Goal: Information Seeking & Learning: Check status

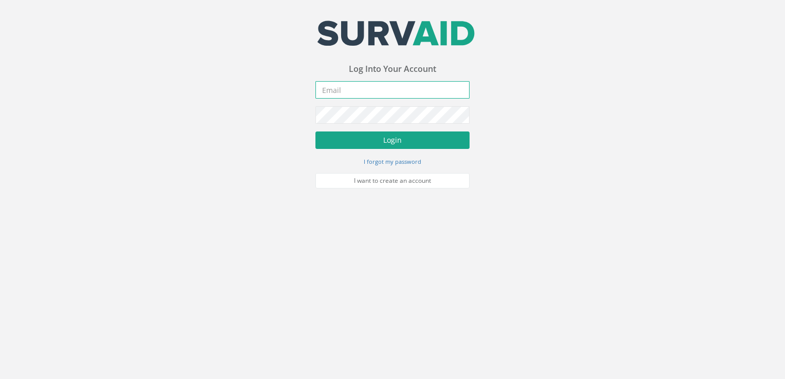
type input "[PERSON_NAME][EMAIL_ADDRESS][PERSON_NAME][DOMAIN_NAME]"
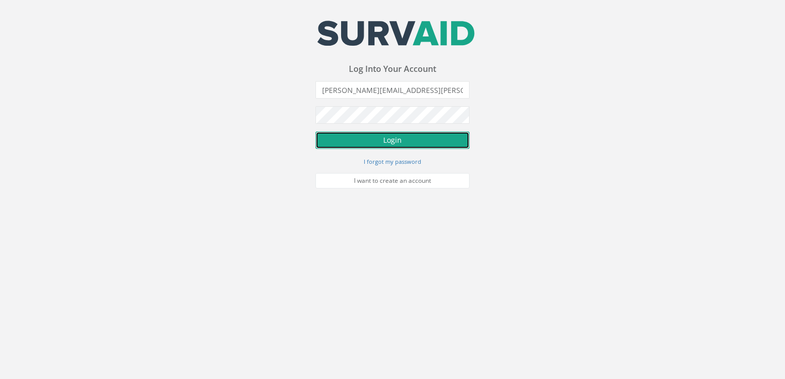
click at [381, 137] on button "Login" at bounding box center [392, 139] width 154 height 17
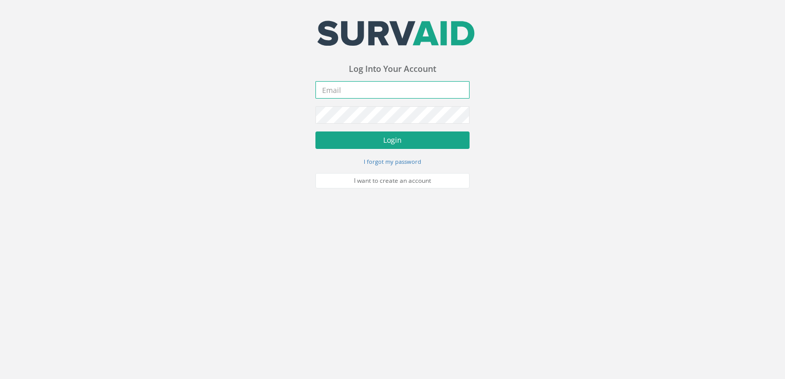
type input "[PERSON_NAME][EMAIL_ADDRESS][PERSON_NAME][DOMAIN_NAME]"
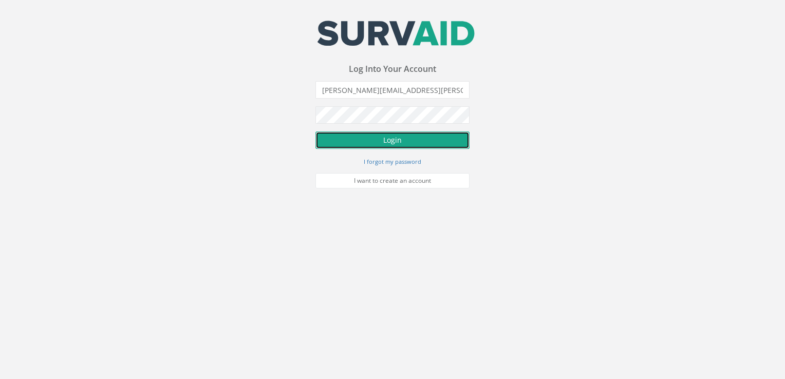
click at [378, 136] on button "Login" at bounding box center [392, 139] width 154 height 17
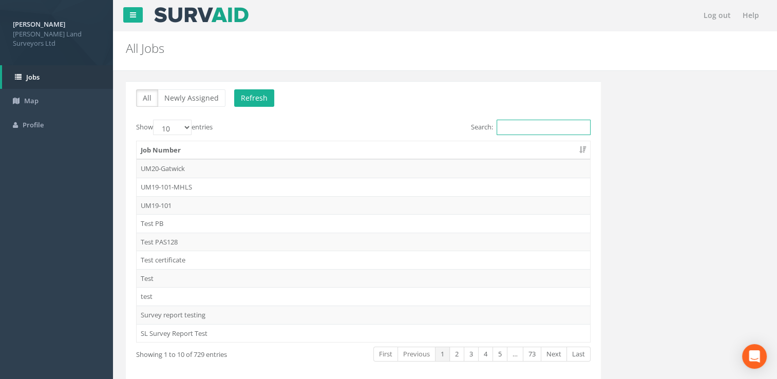
click at [510, 130] on input "Search:" at bounding box center [544, 127] width 94 height 15
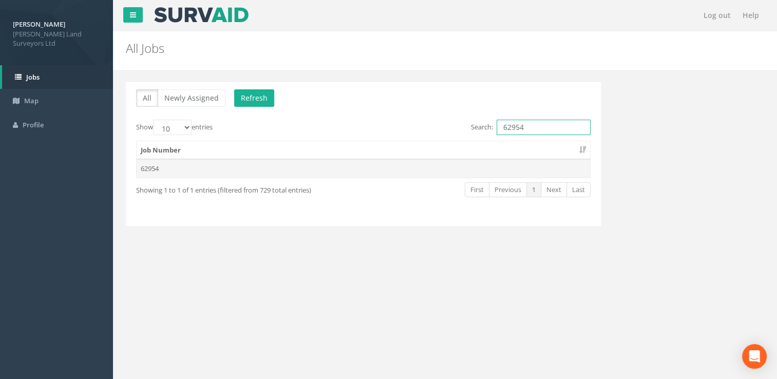
type input "62954"
click at [140, 165] on td "62954" at bounding box center [363, 168] width 453 height 18
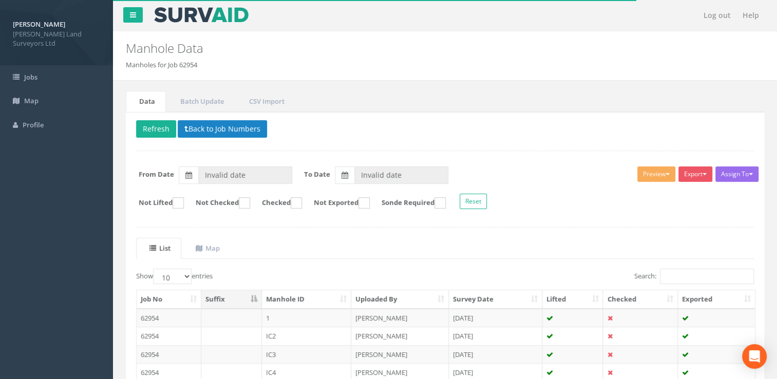
type input "[DATE]"
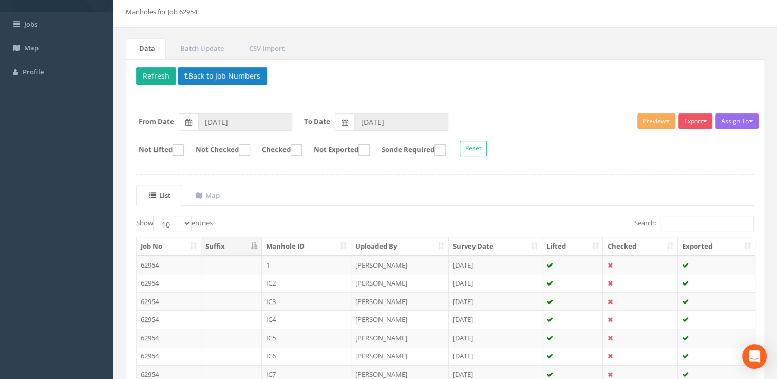
scroll to position [47, 0]
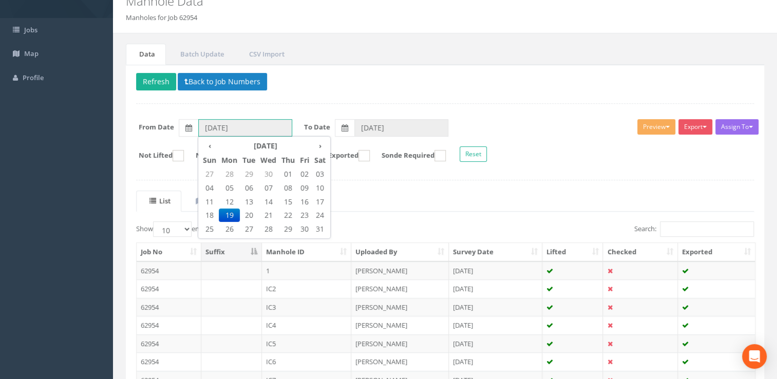
click at [251, 127] on input "[DATE]" at bounding box center [245, 127] width 94 height 17
click at [320, 143] on th "›" at bounding box center [320, 146] width 16 height 14
click at [303, 178] on span "01" at bounding box center [304, 173] width 14 height 13
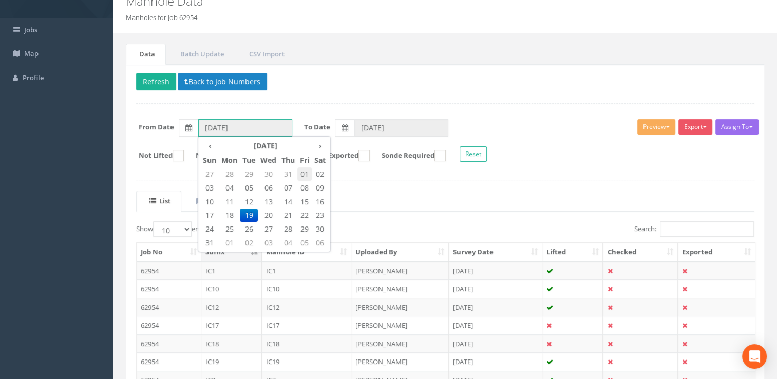
type input "[DATE]"
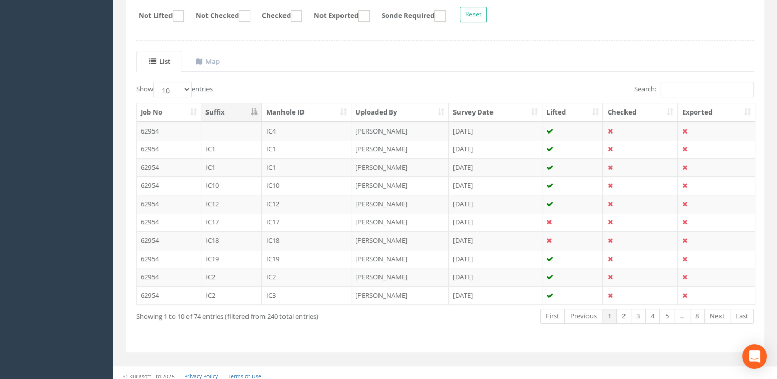
scroll to position [191, 0]
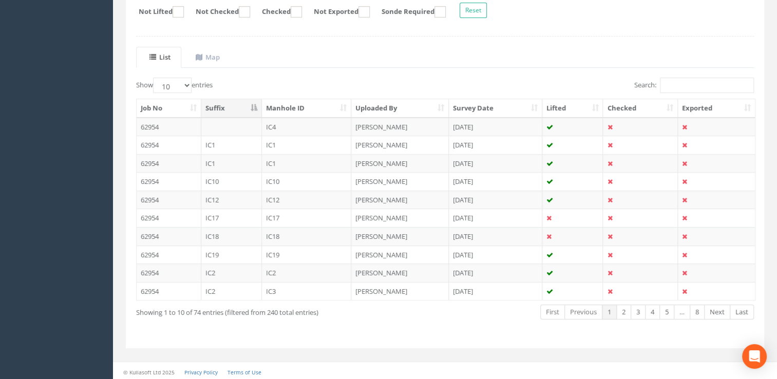
click at [529, 106] on th "Survey Date" at bounding box center [495, 108] width 93 height 18
click at [320, 132] on td "IC4" at bounding box center [307, 127] width 90 height 18
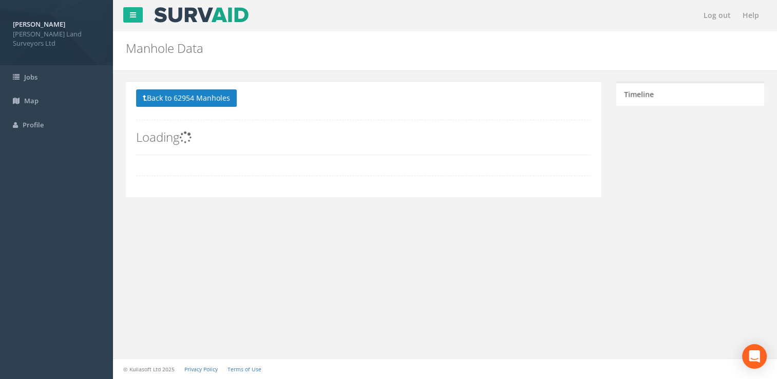
scroll to position [0, 0]
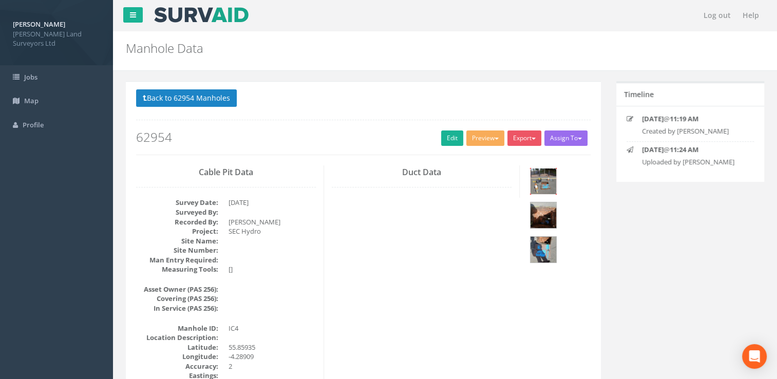
click at [535, 188] on img at bounding box center [543, 181] width 26 height 26
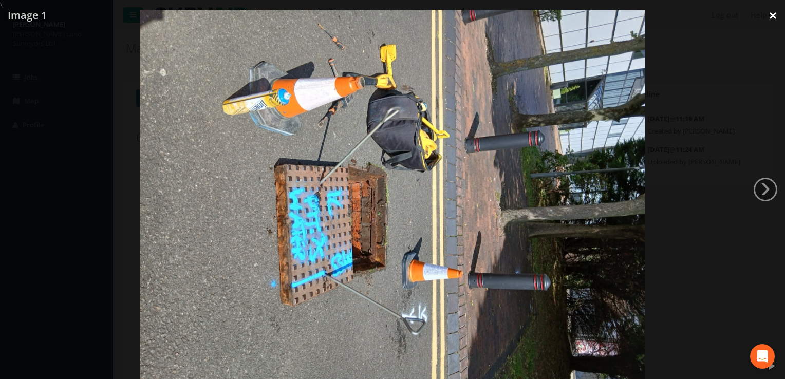
click at [776, 12] on link "×" at bounding box center [772, 15] width 24 height 31
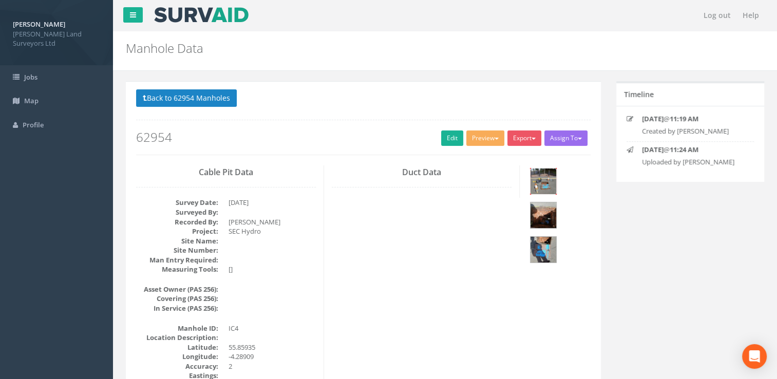
click at [543, 182] on img at bounding box center [543, 181] width 26 height 26
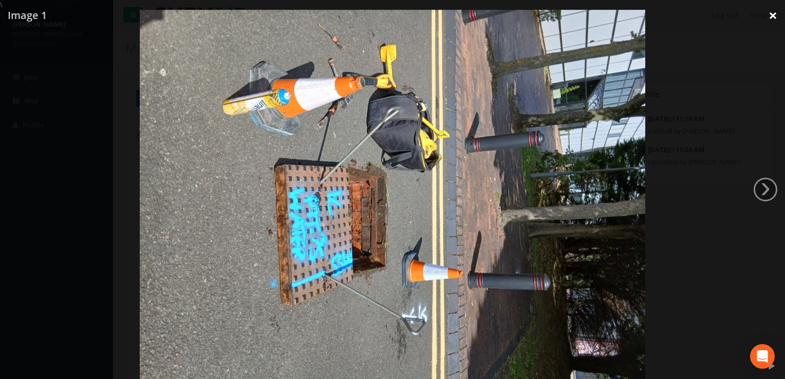
click at [770, 18] on link "×" at bounding box center [772, 15] width 24 height 31
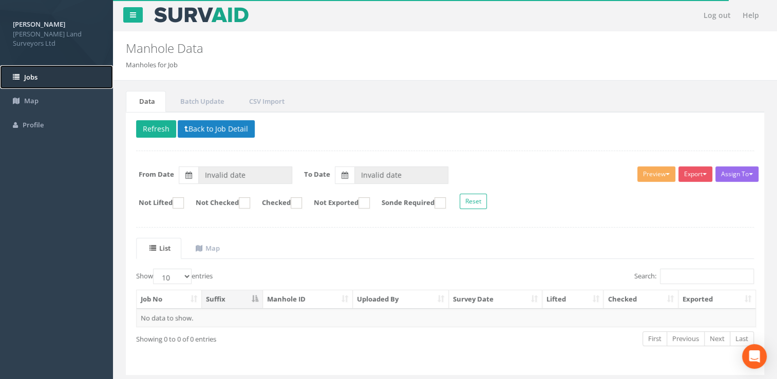
click at [23, 71] on link "Jobs" at bounding box center [56, 77] width 113 height 24
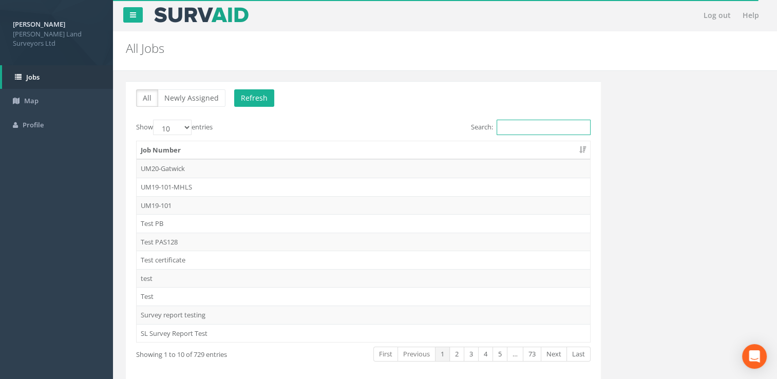
click at [506, 125] on input "Search:" at bounding box center [544, 127] width 94 height 15
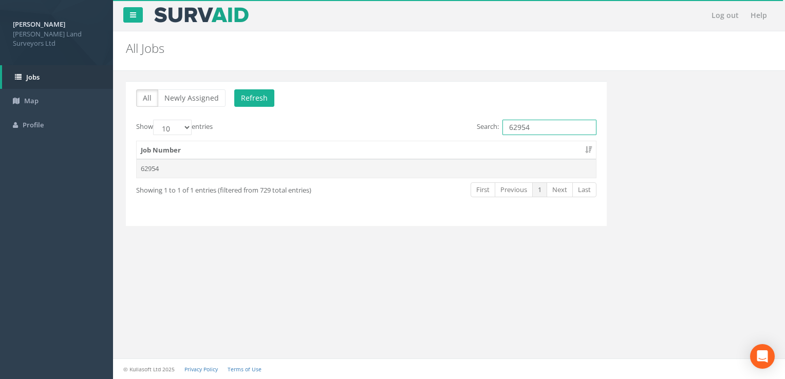
type input "62954"
click at [142, 166] on td "62954" at bounding box center [366, 168] width 459 height 18
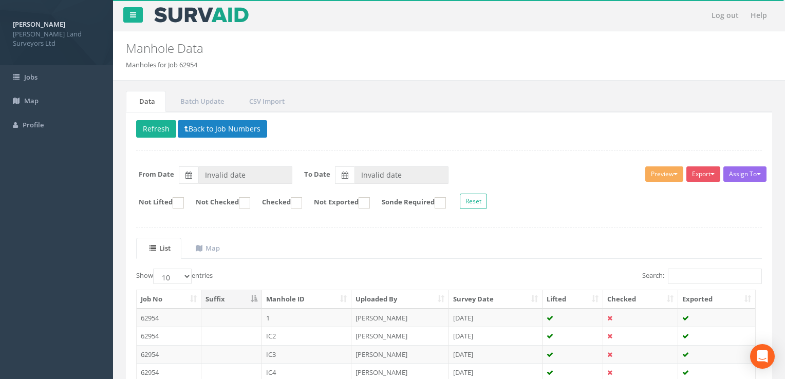
type input "[DATE]"
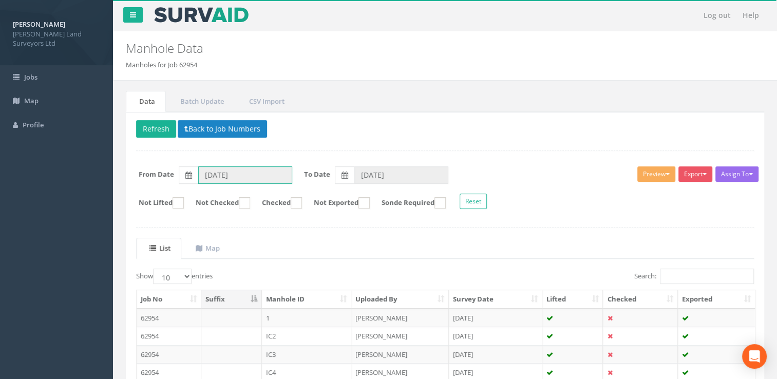
click at [249, 174] on input "[DATE]" at bounding box center [245, 174] width 94 height 17
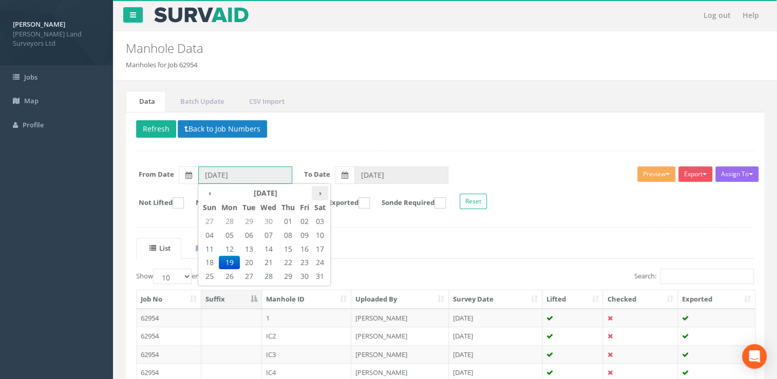
drag, startPoint x: 323, startPoint y: 195, endPoint x: 320, endPoint y: 190, distance: 6.0
click at [325, 192] on th "›" at bounding box center [320, 193] width 16 height 14
click at [319, 190] on th "›" at bounding box center [320, 193] width 16 height 14
click at [300, 222] on span "01" at bounding box center [304, 221] width 14 height 13
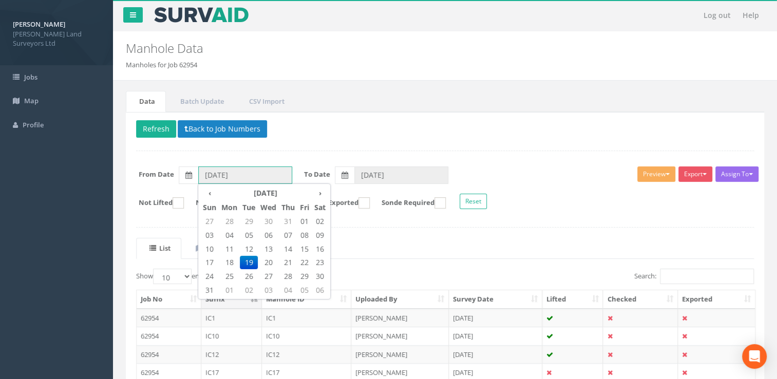
type input "[DATE]"
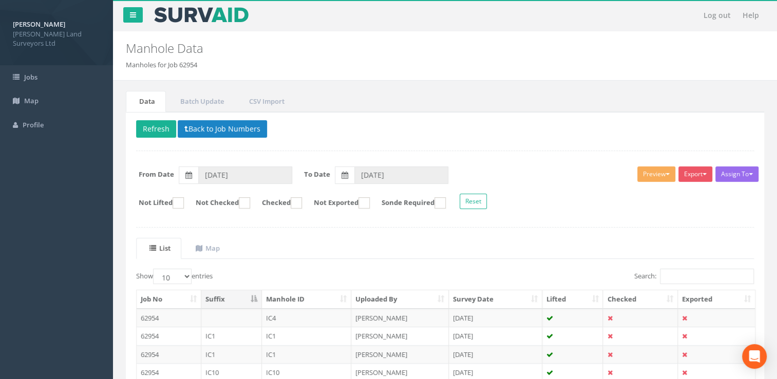
click at [654, 221] on div "Delete Refresh Back to Job Numbers Assign To Utility Mapping No Companies Added…" at bounding box center [445, 326] width 638 height 428
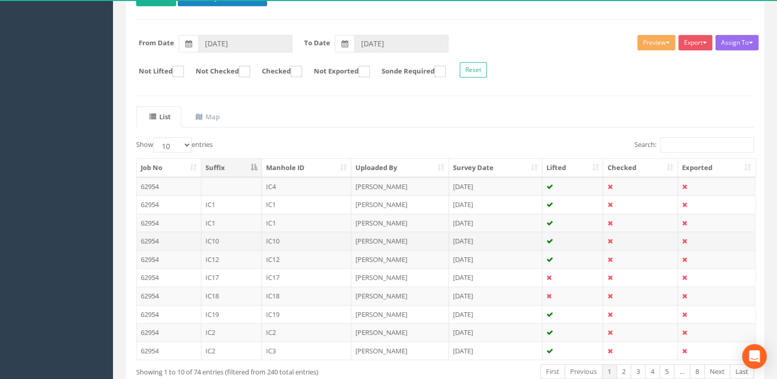
scroll to position [154, 0]
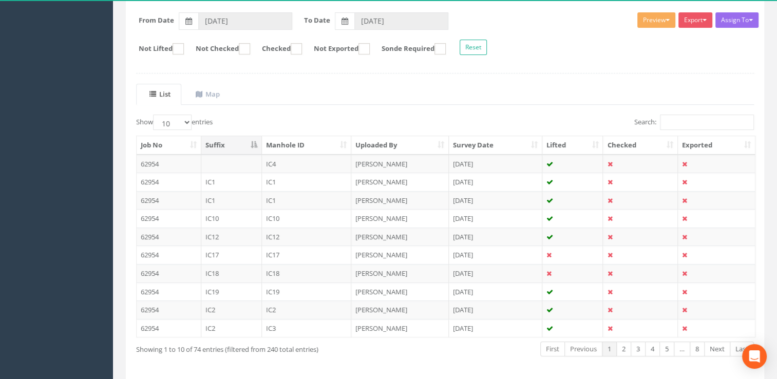
click at [453, 138] on th "Survey Date" at bounding box center [495, 145] width 93 height 18
click at [477, 142] on th "Survey Date" at bounding box center [495, 145] width 93 height 18
click at [474, 139] on th "Survey Date" at bounding box center [495, 145] width 93 height 18
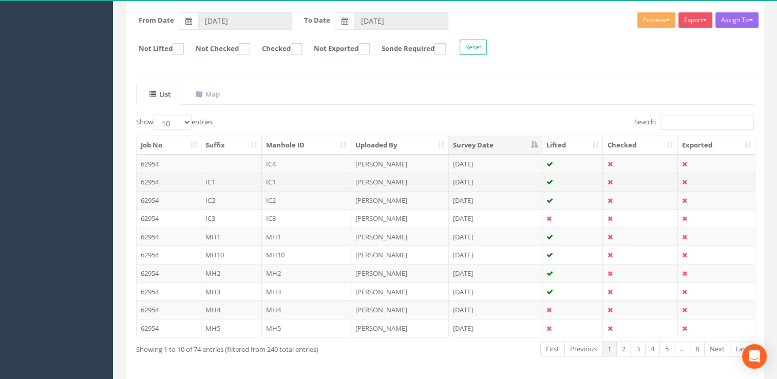
click at [449, 180] on td "[DATE]" at bounding box center [495, 182] width 93 height 18
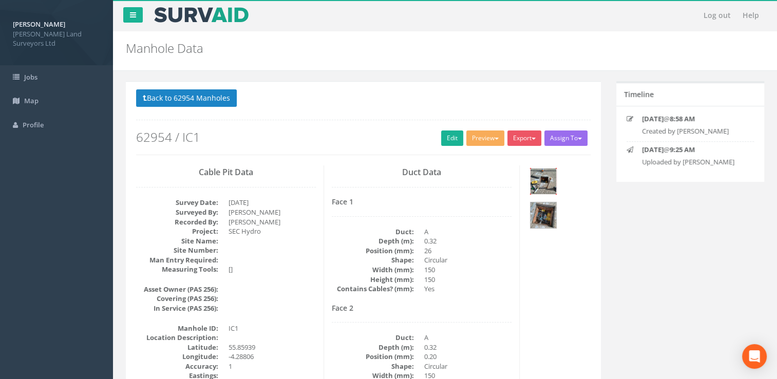
click at [538, 184] on img at bounding box center [543, 181] width 26 height 26
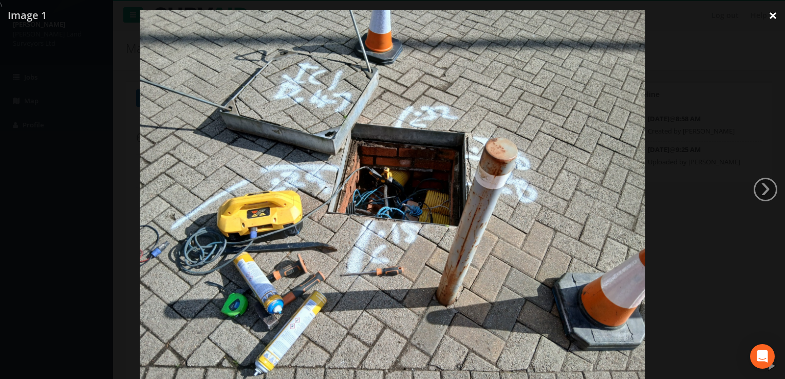
click at [774, 17] on link "×" at bounding box center [772, 15] width 24 height 31
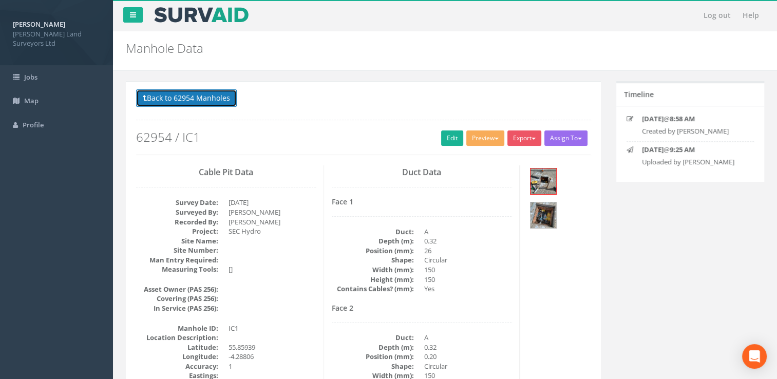
click at [148, 97] on button "Back to 62954 Manholes" at bounding box center [186, 97] width 101 height 17
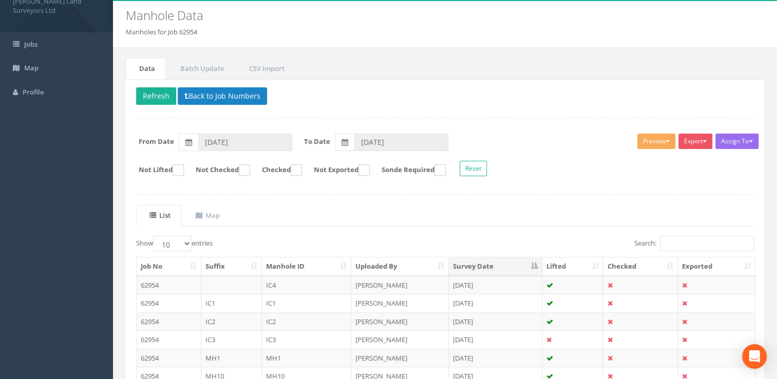
scroll to position [103, 0]
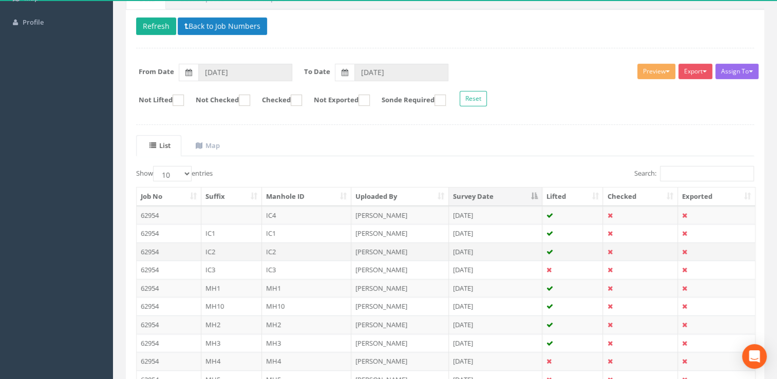
click at [427, 252] on td "[PERSON_NAME]" at bounding box center [400, 251] width 98 height 18
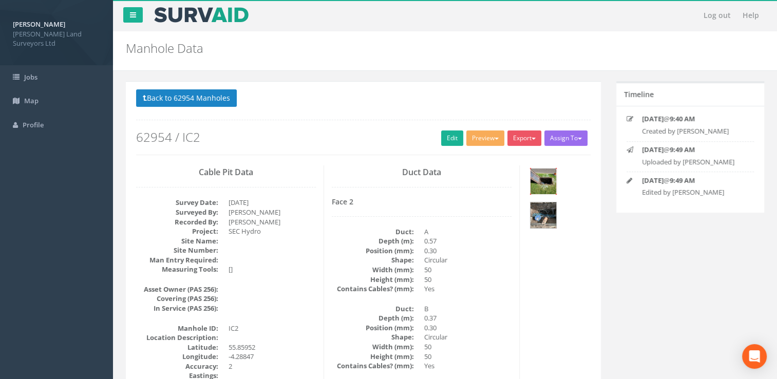
click at [542, 182] on img at bounding box center [543, 181] width 26 height 26
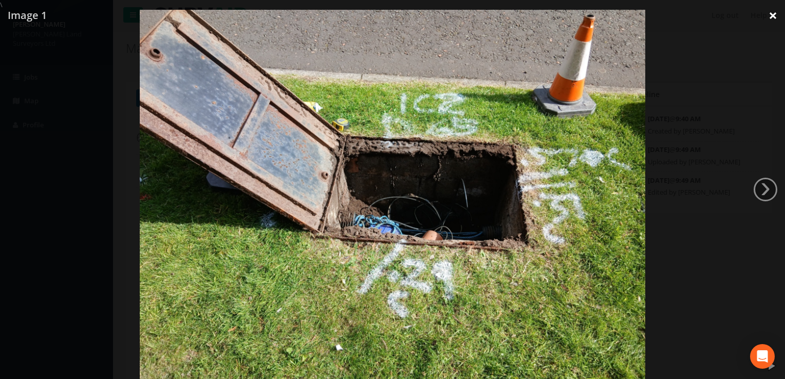
click at [772, 15] on link "×" at bounding box center [772, 15] width 24 height 31
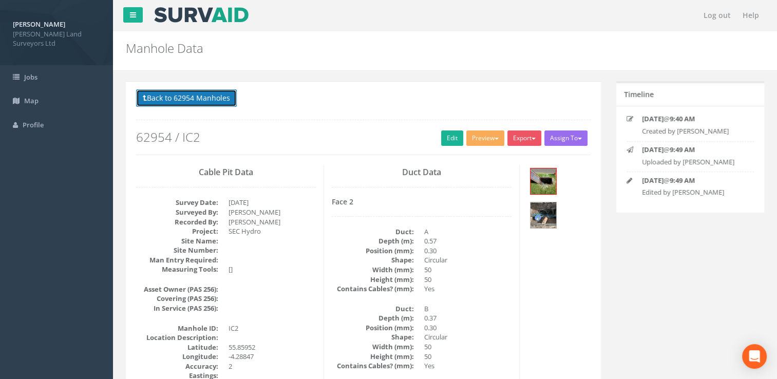
click at [147, 98] on button "Back to 62954 Manholes" at bounding box center [186, 97] width 101 height 17
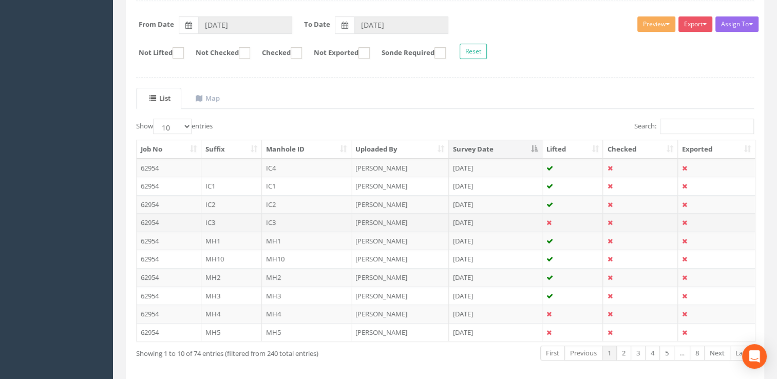
scroll to position [154, 0]
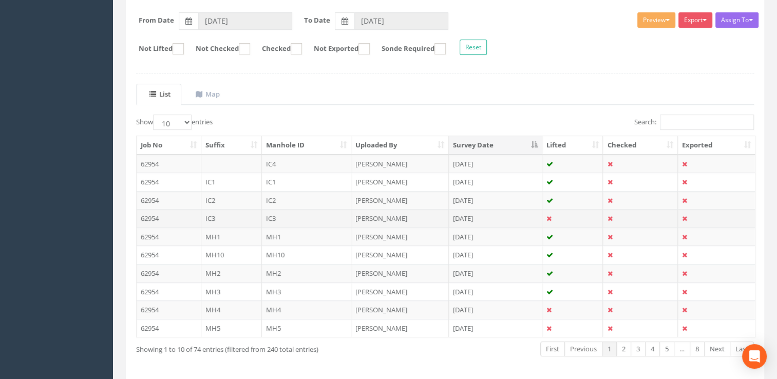
click at [361, 216] on td "[PERSON_NAME]" at bounding box center [400, 218] width 98 height 18
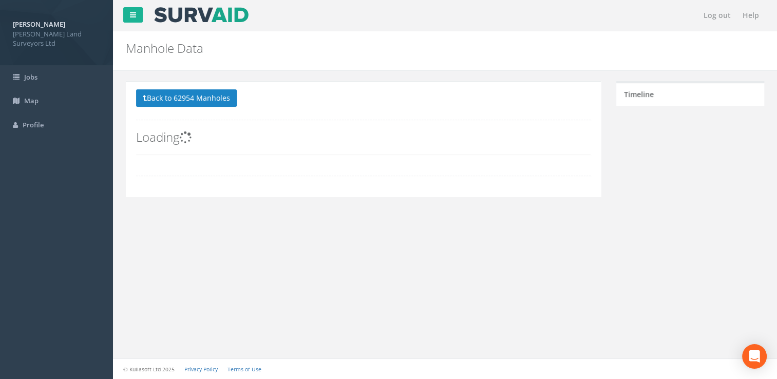
scroll to position [0, 0]
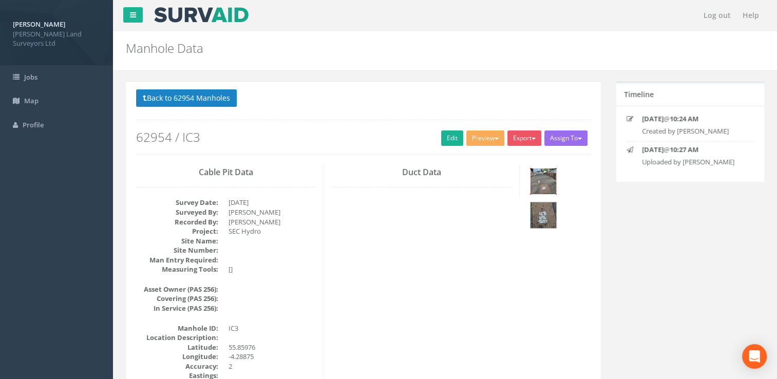
click at [541, 181] on img at bounding box center [543, 181] width 26 height 26
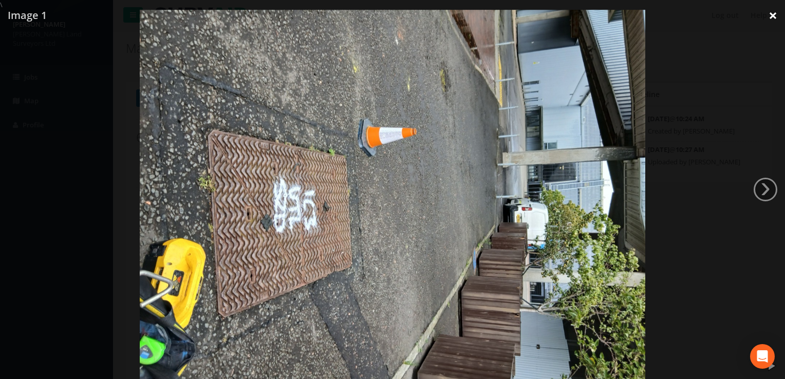
click at [770, 17] on link "×" at bounding box center [772, 15] width 24 height 31
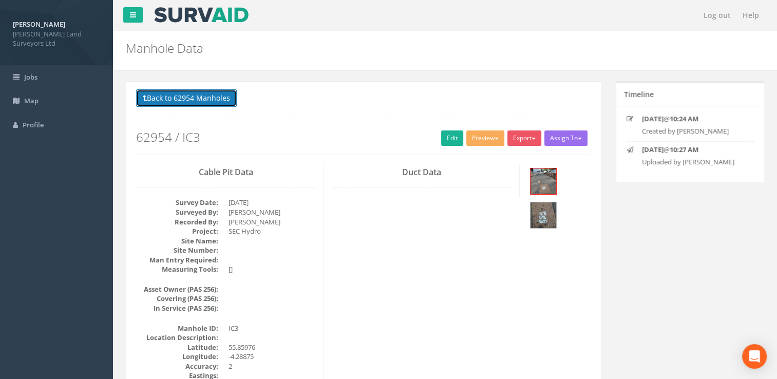
click at [146, 94] on icon at bounding box center [145, 97] width 4 height 7
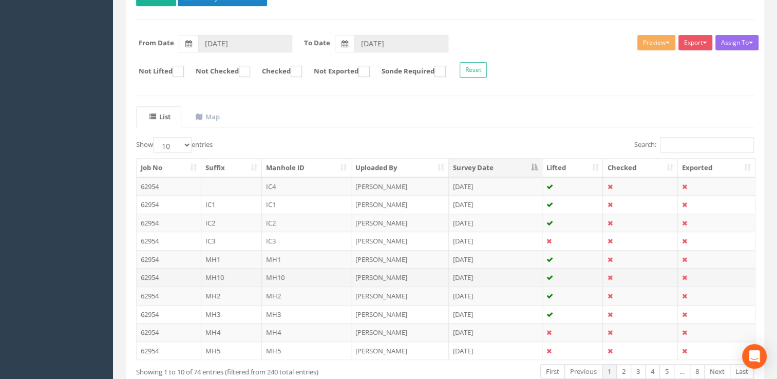
scroll to position [154, 0]
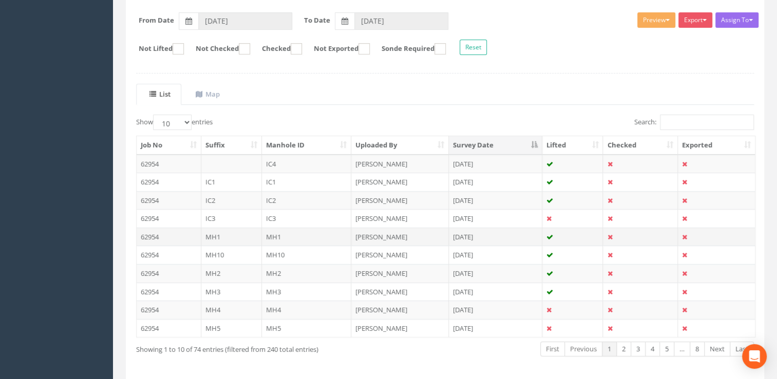
click at [353, 231] on td "[PERSON_NAME]" at bounding box center [400, 236] width 98 height 18
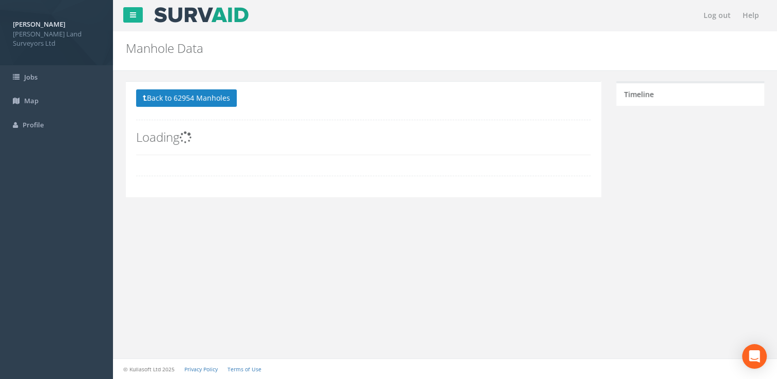
scroll to position [0, 0]
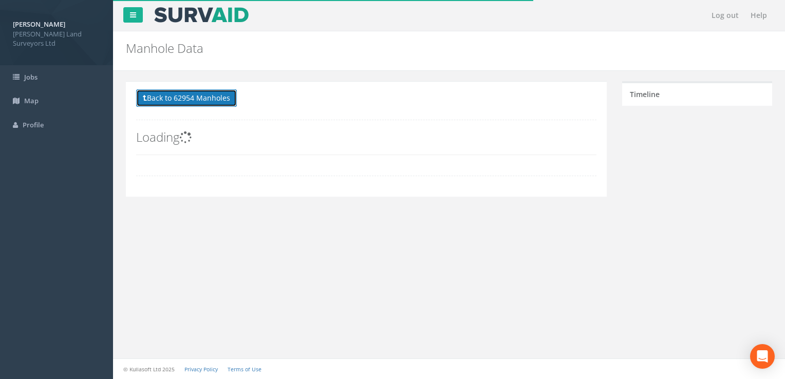
click at [148, 100] on button "Back to 62954 Manholes" at bounding box center [186, 97] width 101 height 17
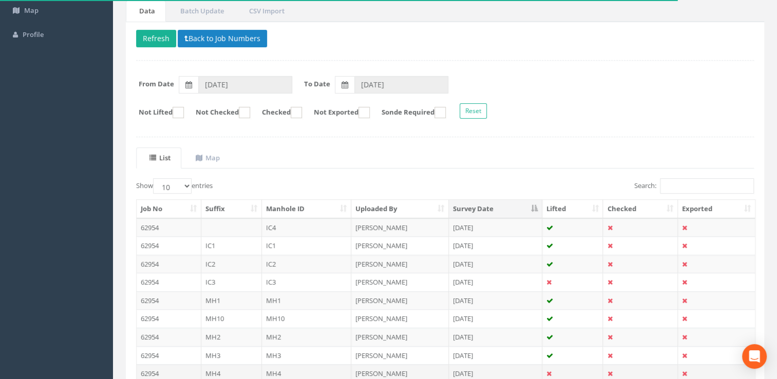
scroll to position [191, 0]
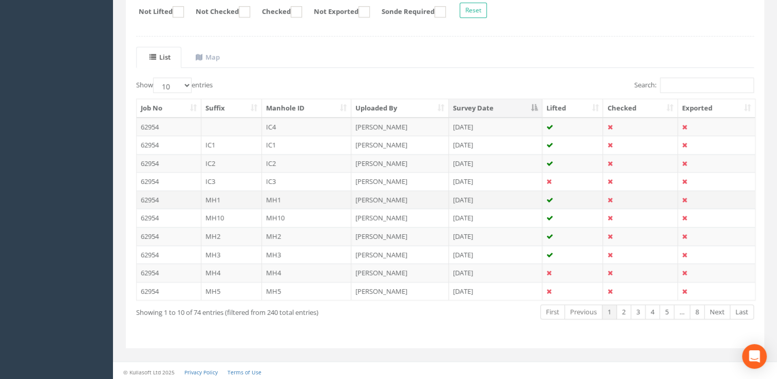
click at [200, 194] on td "62954" at bounding box center [169, 200] width 65 height 18
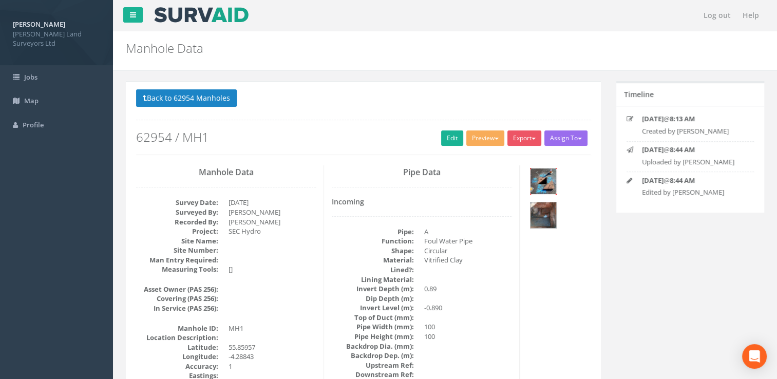
click at [536, 182] on img at bounding box center [543, 181] width 26 height 26
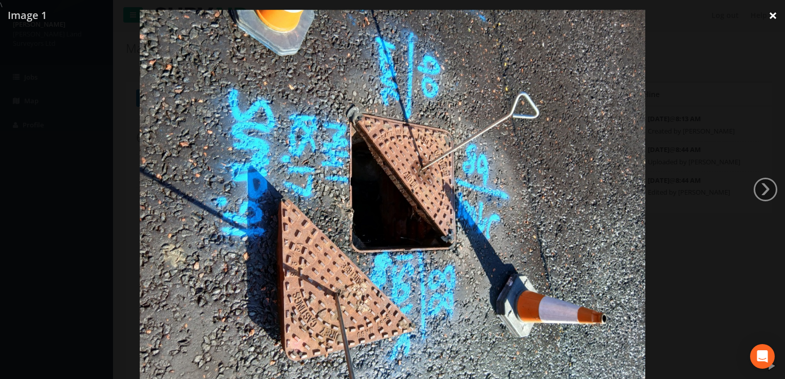
click at [766, 14] on link "×" at bounding box center [772, 15] width 24 height 31
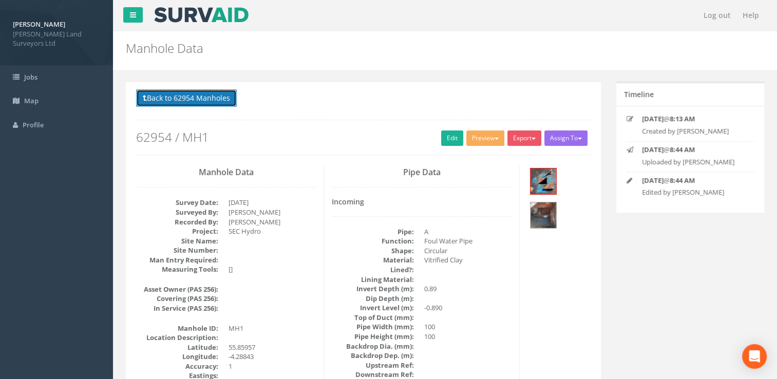
click at [147, 98] on button "Back to 62954 Manholes" at bounding box center [186, 97] width 101 height 17
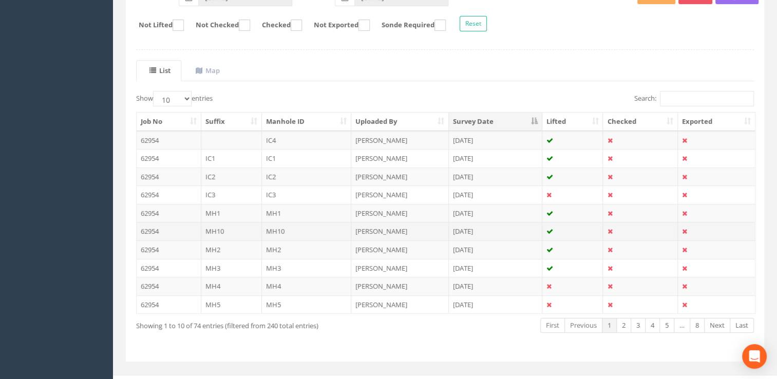
scroll to position [191, 0]
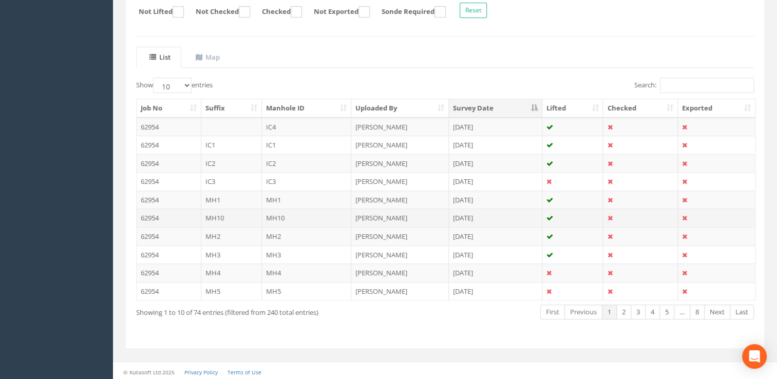
click at [203, 215] on td "MH10" at bounding box center [231, 217] width 61 height 18
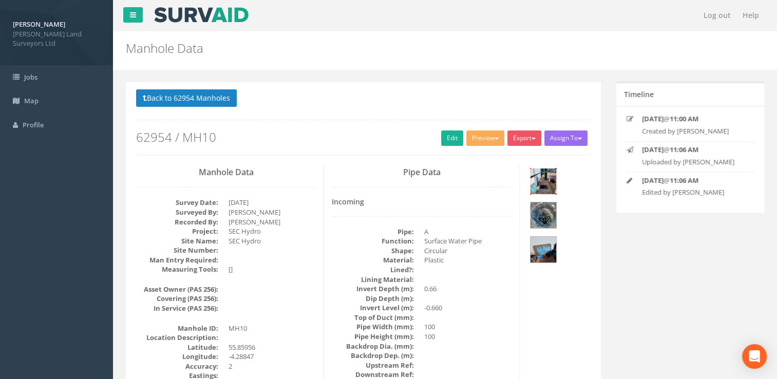
click at [535, 182] on img at bounding box center [543, 181] width 26 height 26
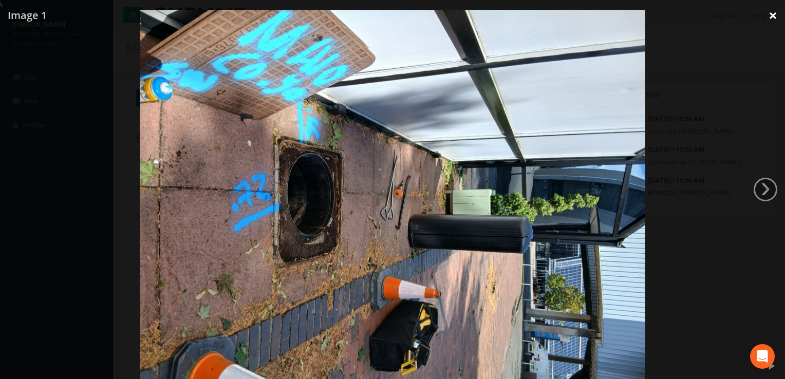
click at [770, 15] on link "×" at bounding box center [772, 15] width 24 height 31
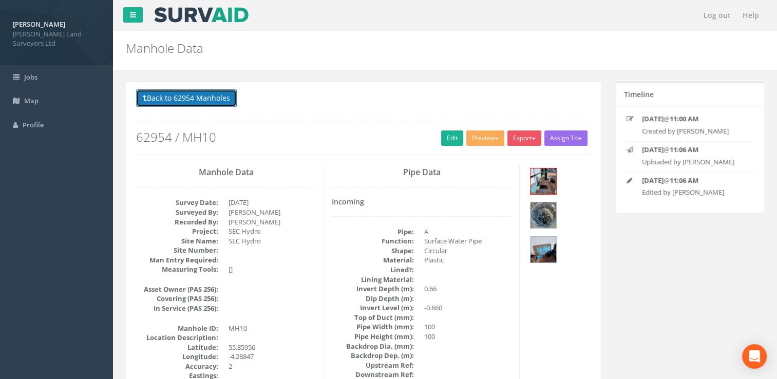
click at [148, 99] on button "Back to 62954 Manholes" at bounding box center [186, 97] width 101 height 17
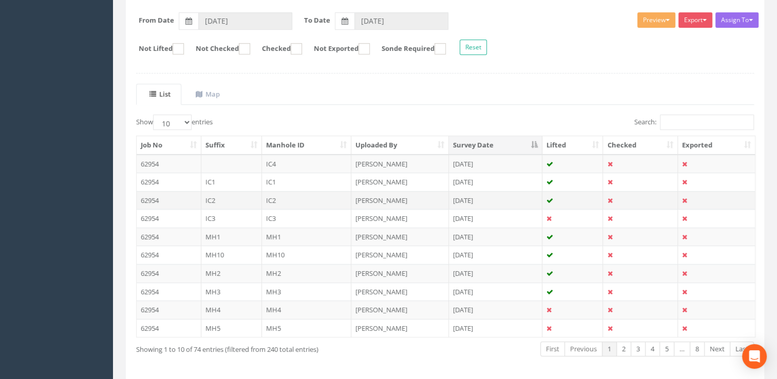
scroll to position [191, 0]
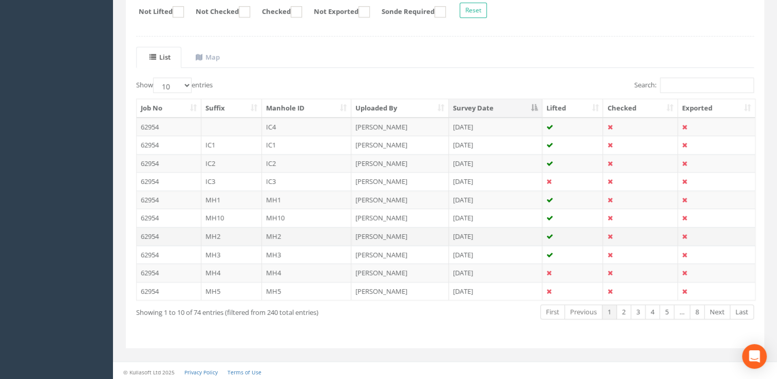
click at [160, 233] on td "62954" at bounding box center [169, 236] width 65 height 18
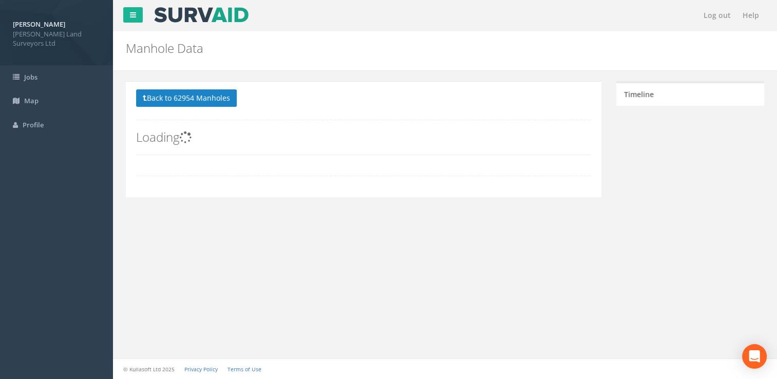
scroll to position [0, 0]
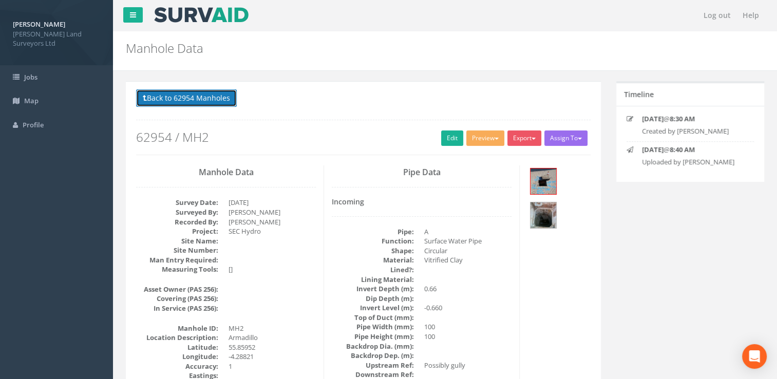
click at [150, 100] on button "Back to 62954 Manholes" at bounding box center [186, 97] width 101 height 17
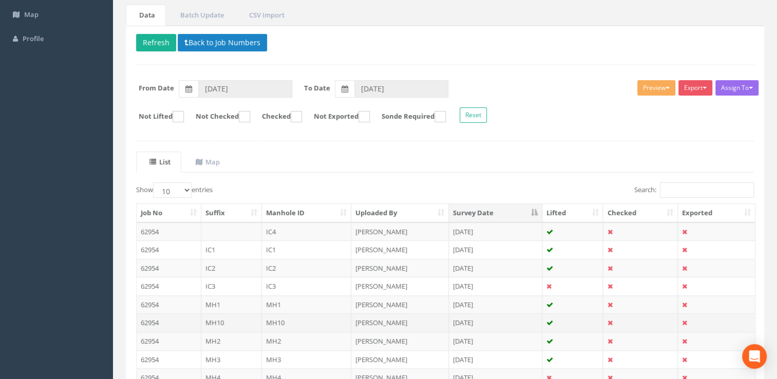
scroll to position [191, 0]
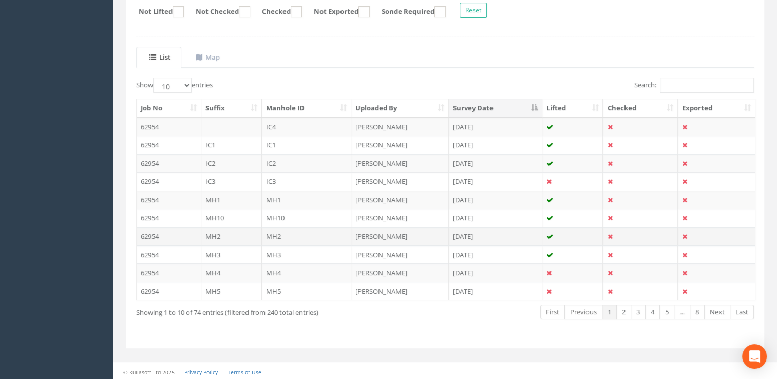
click at [205, 230] on td "MH2" at bounding box center [231, 236] width 61 height 18
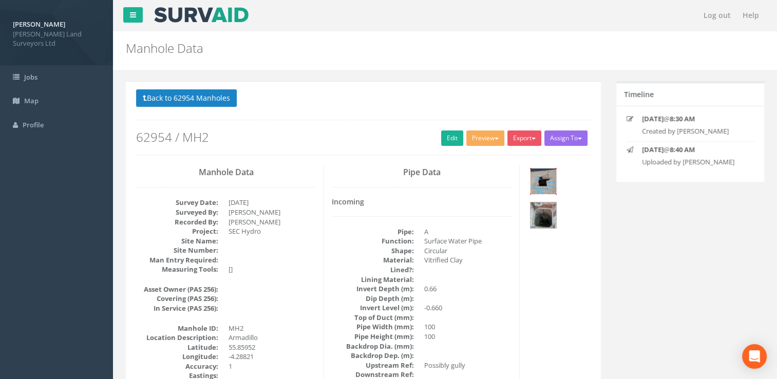
click at [536, 188] on img at bounding box center [543, 181] width 26 height 26
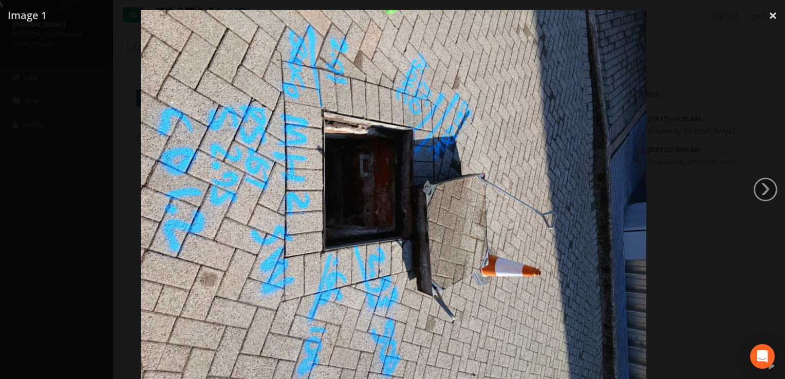
drag, startPoint x: 511, startPoint y: 194, endPoint x: 486, endPoint y: 164, distance: 39.0
click at [486, 164] on img at bounding box center [393, 199] width 505 height 379
click at [501, 168] on img at bounding box center [393, 199] width 505 height 379
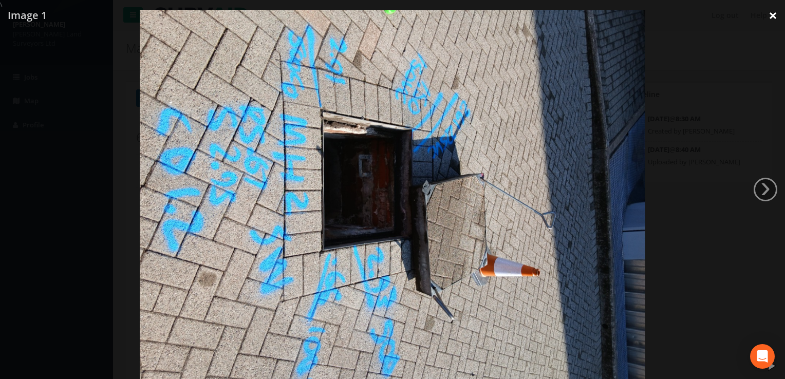
click at [767, 16] on link "×" at bounding box center [772, 15] width 24 height 31
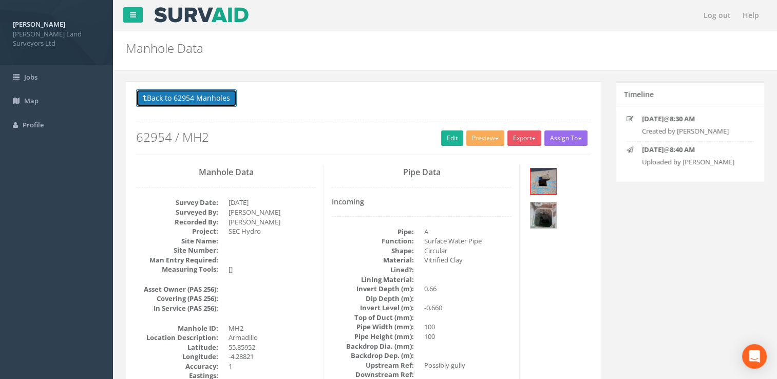
click at [147, 97] on button "Back to 62954 Manholes" at bounding box center [186, 97] width 101 height 17
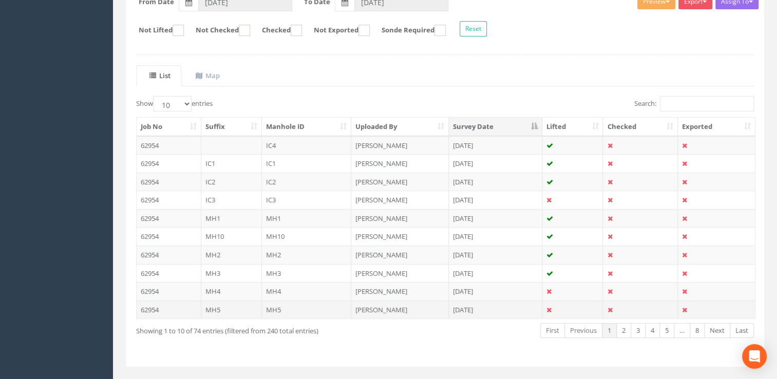
scroll to position [191, 0]
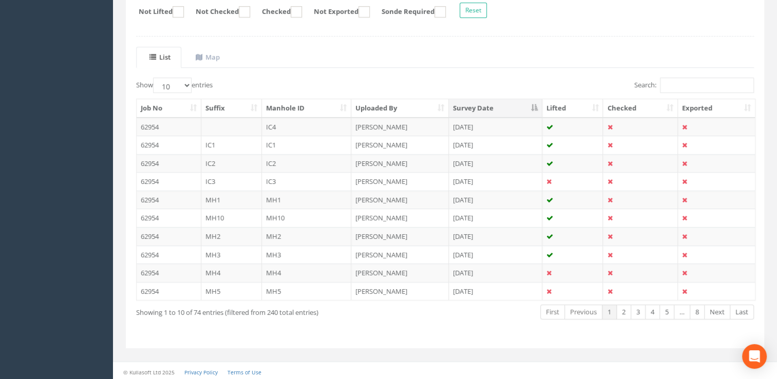
click at [206, 250] on td "MH3" at bounding box center [231, 254] width 61 height 18
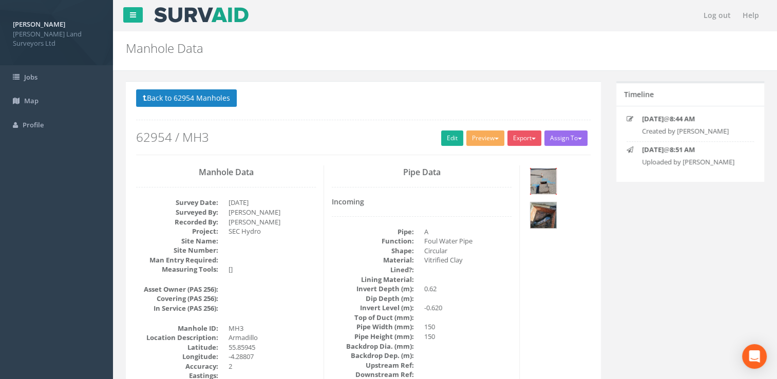
click at [544, 188] on img at bounding box center [543, 181] width 26 height 26
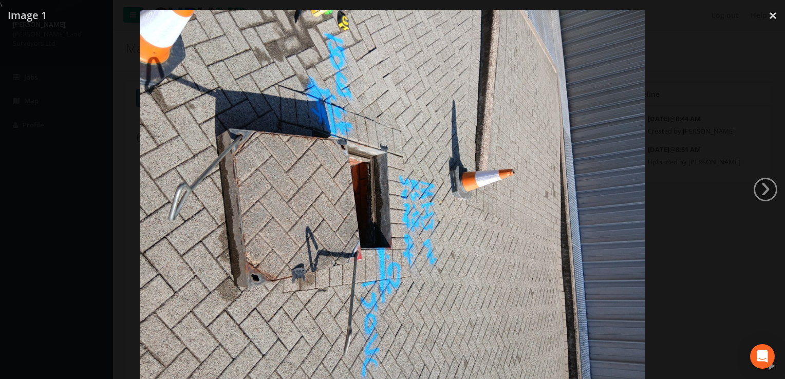
drag, startPoint x: 774, startPoint y: 13, endPoint x: 739, endPoint y: 25, distance: 36.7
click at [774, 13] on link "×" at bounding box center [772, 15] width 24 height 31
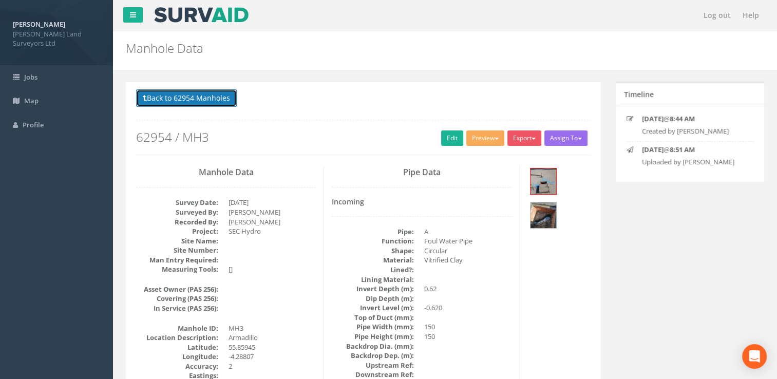
click at [146, 100] on icon at bounding box center [145, 97] width 4 height 7
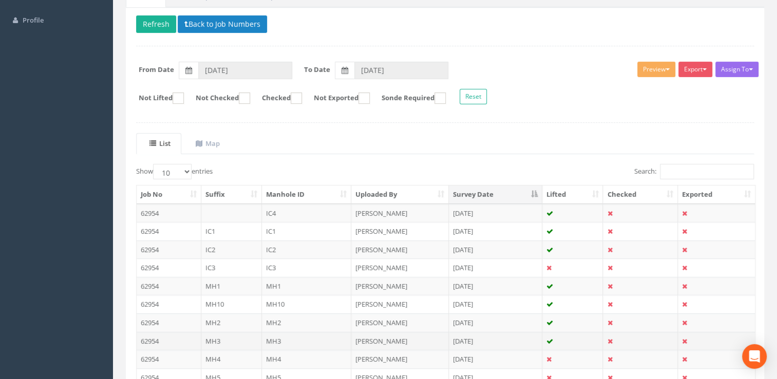
scroll to position [191, 0]
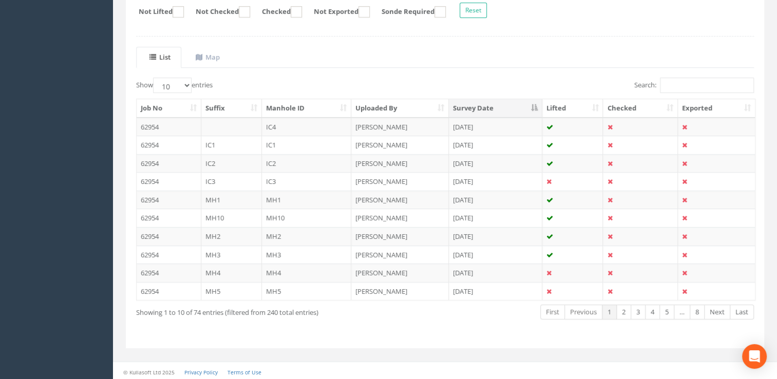
click at [205, 229] on td "MH2" at bounding box center [231, 236] width 61 height 18
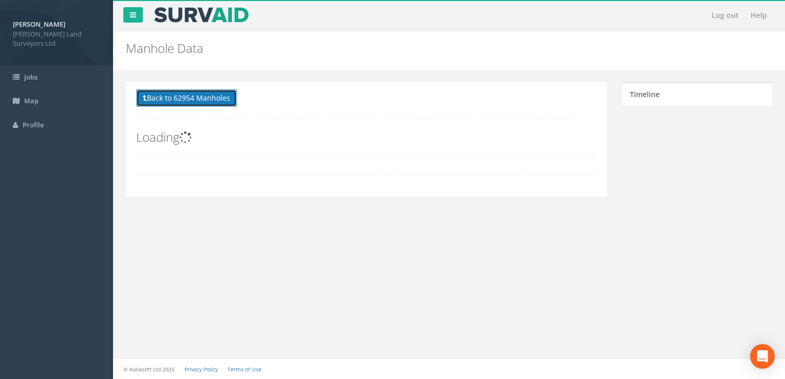
click at [154, 99] on button "Back to 62954 Manholes" at bounding box center [186, 97] width 101 height 17
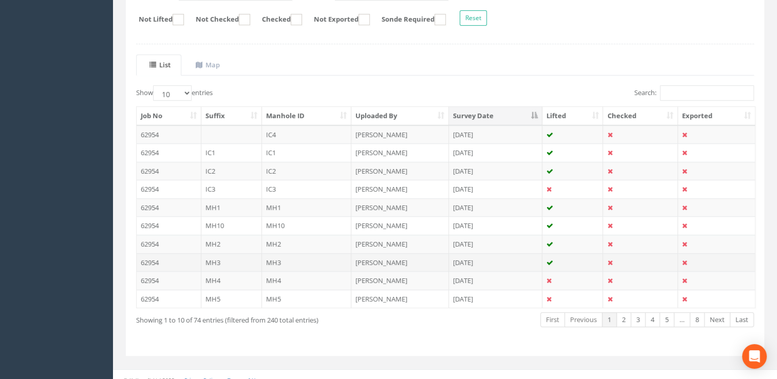
scroll to position [191, 0]
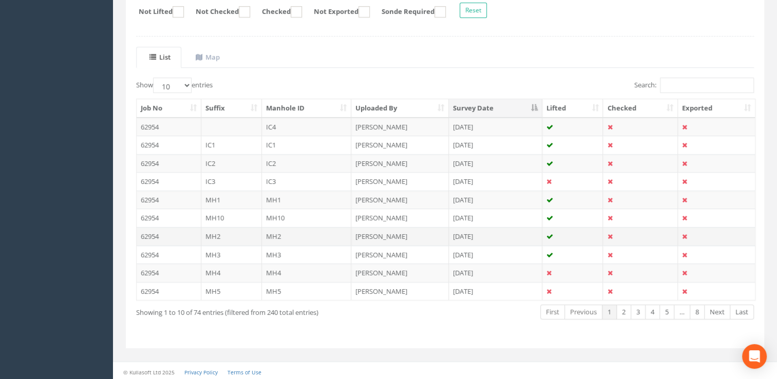
click at [206, 232] on td "MH2" at bounding box center [231, 236] width 61 height 18
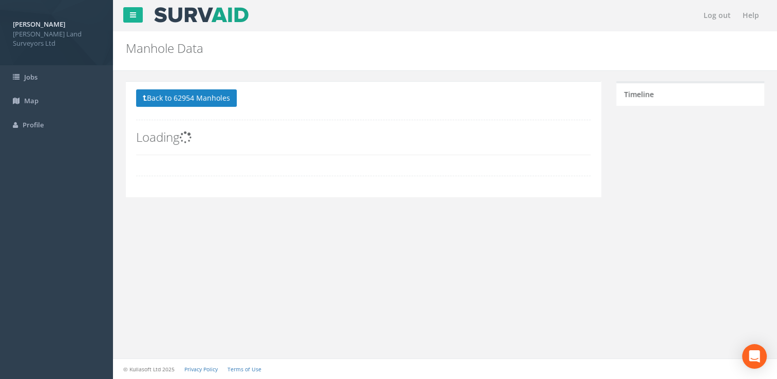
scroll to position [0, 0]
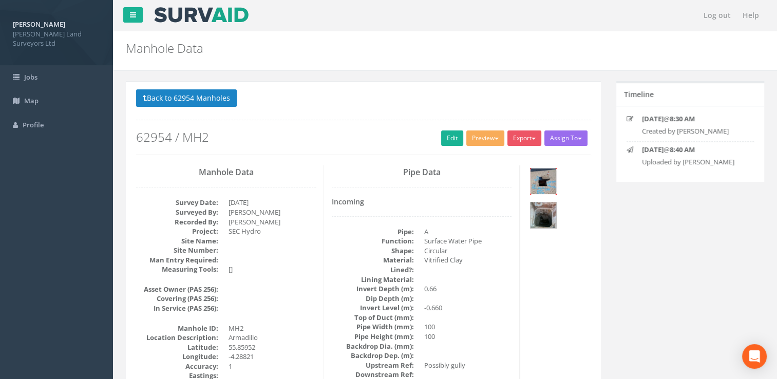
click at [534, 188] on img at bounding box center [543, 181] width 26 height 26
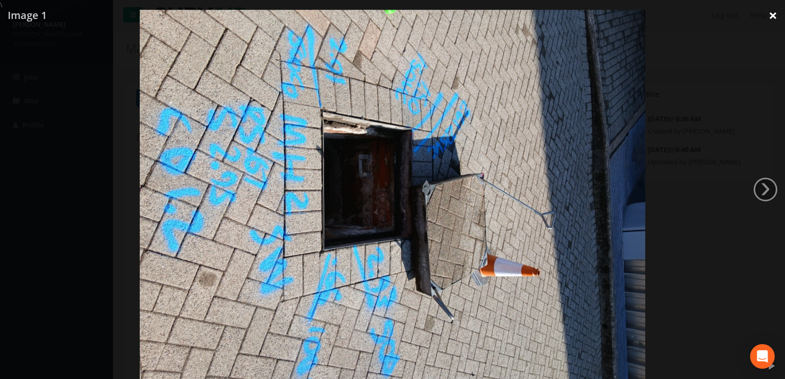
click at [768, 13] on link "×" at bounding box center [772, 15] width 24 height 31
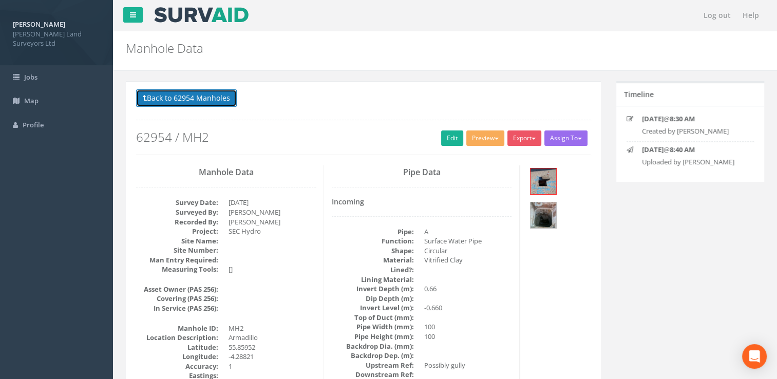
drag, startPoint x: 147, startPoint y: 100, endPoint x: 159, endPoint y: 110, distance: 15.3
click at [148, 100] on button "Back to 62954 Manholes" at bounding box center [186, 97] width 101 height 17
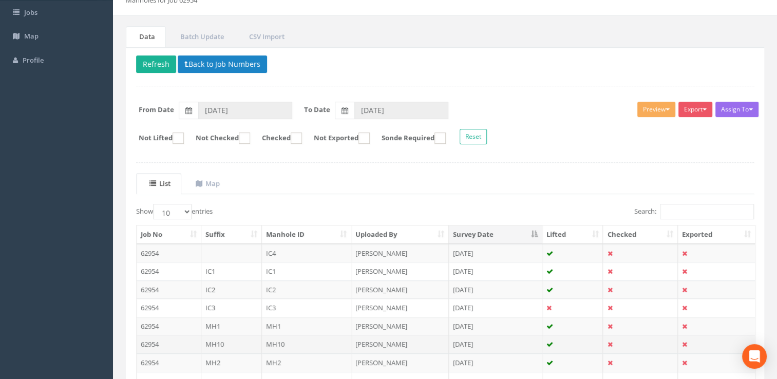
scroll to position [191, 0]
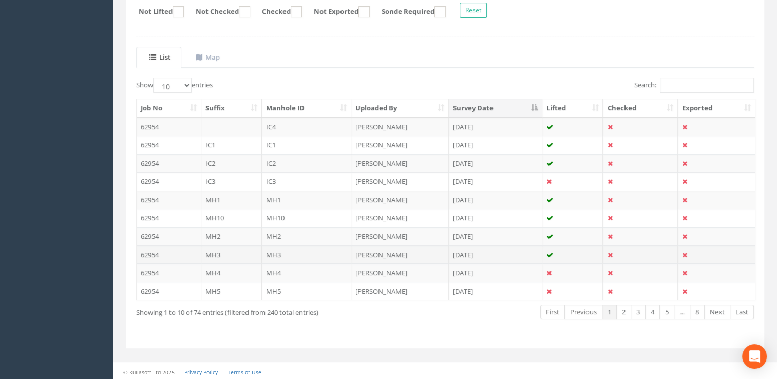
click at [205, 252] on td "MH3" at bounding box center [231, 254] width 61 height 18
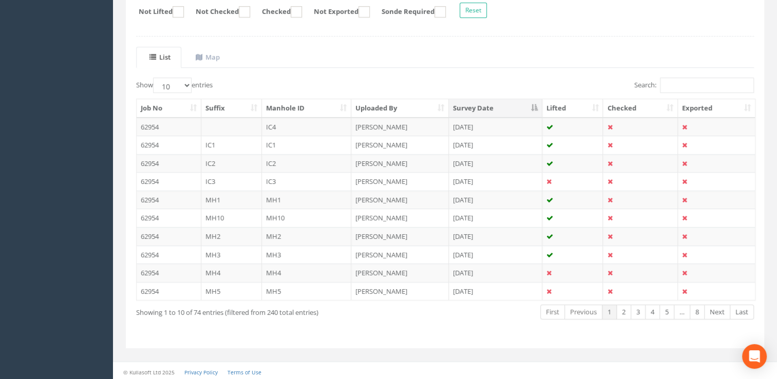
scroll to position [0, 0]
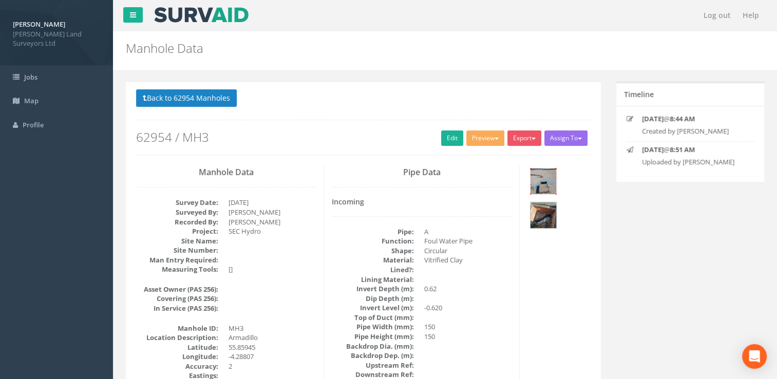
click at [543, 181] on img at bounding box center [543, 181] width 26 height 26
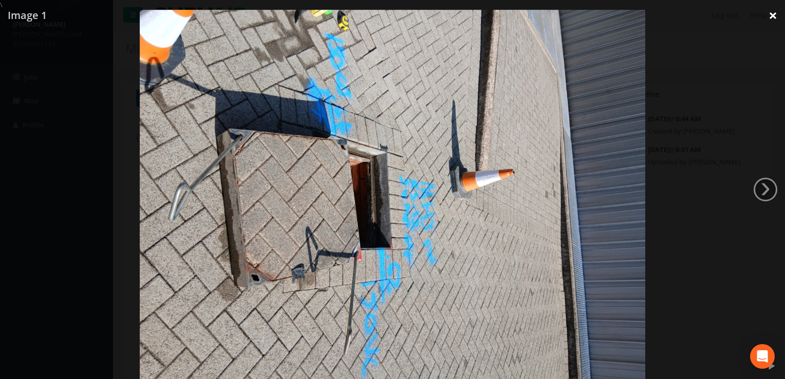
click at [775, 12] on link "×" at bounding box center [772, 15] width 24 height 31
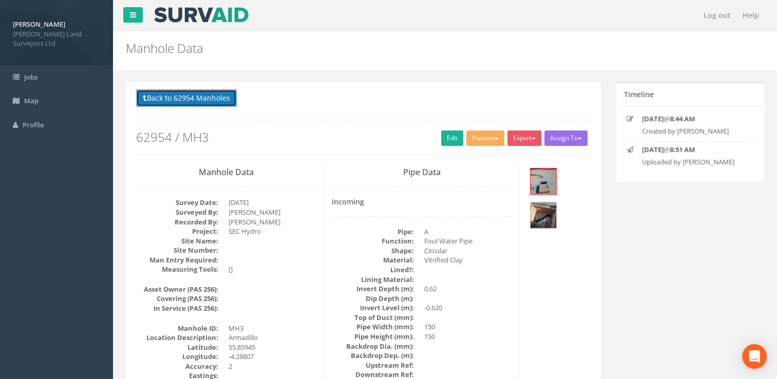
click at [145, 100] on icon at bounding box center [145, 97] width 4 height 7
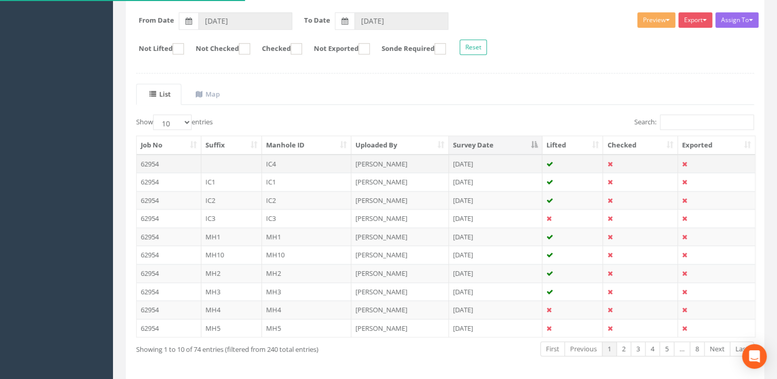
scroll to position [191, 0]
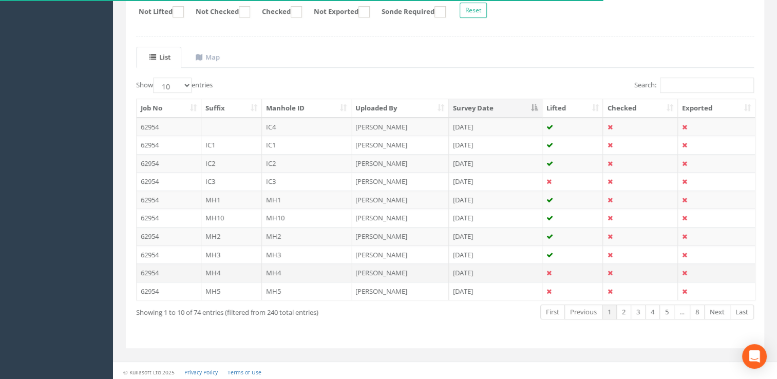
click at [205, 268] on td "MH4" at bounding box center [231, 272] width 61 height 18
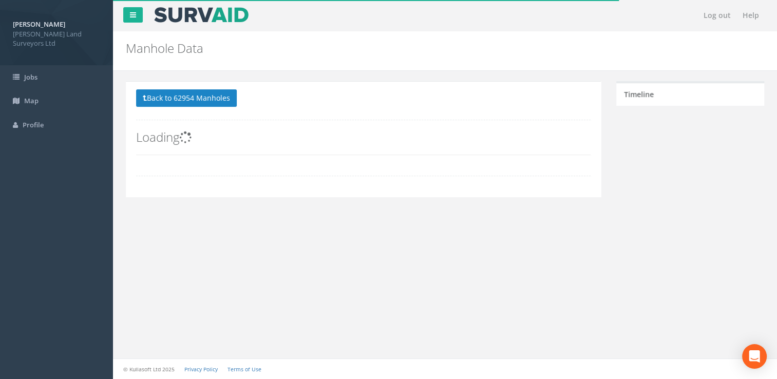
scroll to position [0, 0]
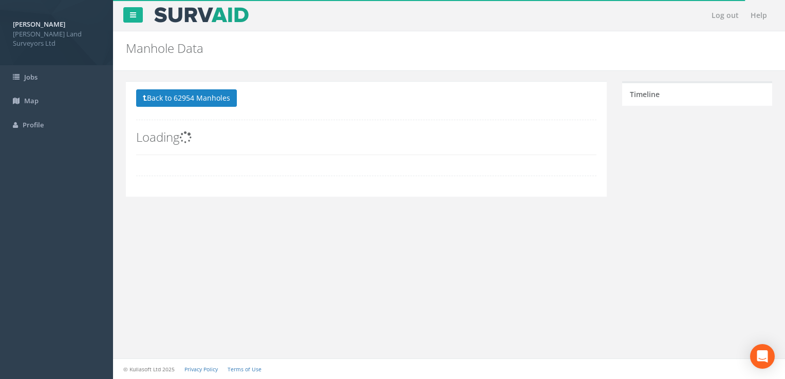
drag, startPoint x: 252, startPoint y: 252, endPoint x: 503, endPoint y: 273, distance: 252.5
click at [503, 274] on div "Log out Help Manhole Data Manholes for Job 62954 × There was an error fetching …" at bounding box center [449, 189] width 672 height 379
drag, startPoint x: 149, startPoint y: 100, endPoint x: 223, endPoint y: 215, distance: 137.2
click at [149, 100] on button "Back to 62954 Manholes" at bounding box center [186, 97] width 101 height 17
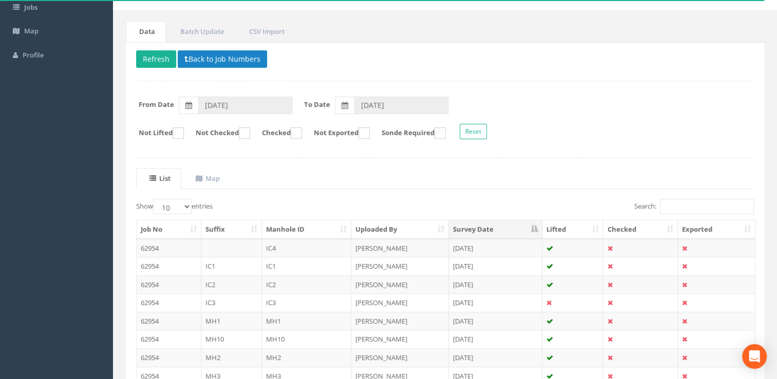
scroll to position [191, 0]
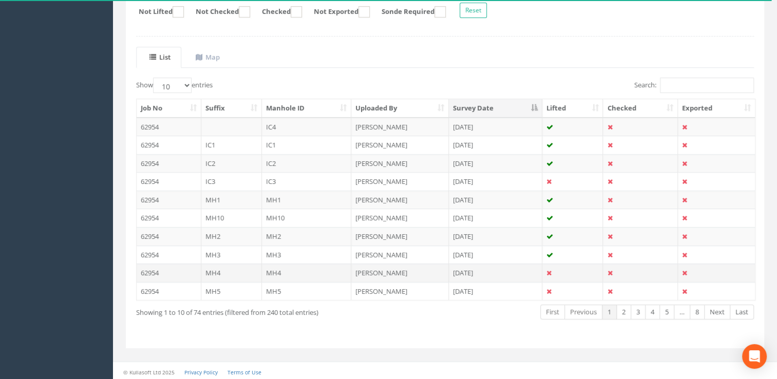
click at [205, 269] on td "MH4" at bounding box center [231, 272] width 61 height 18
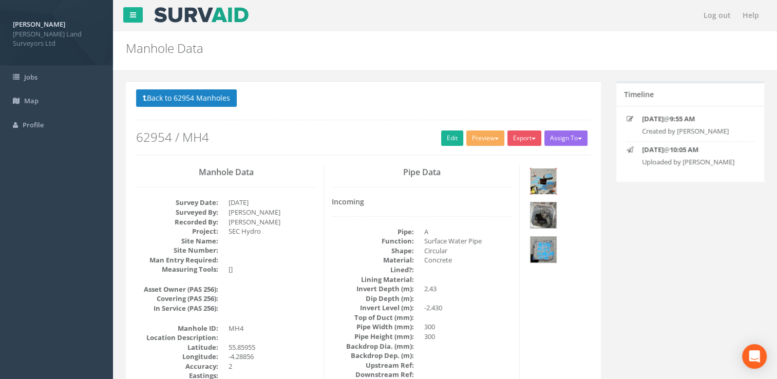
click at [536, 190] on img at bounding box center [543, 181] width 26 height 26
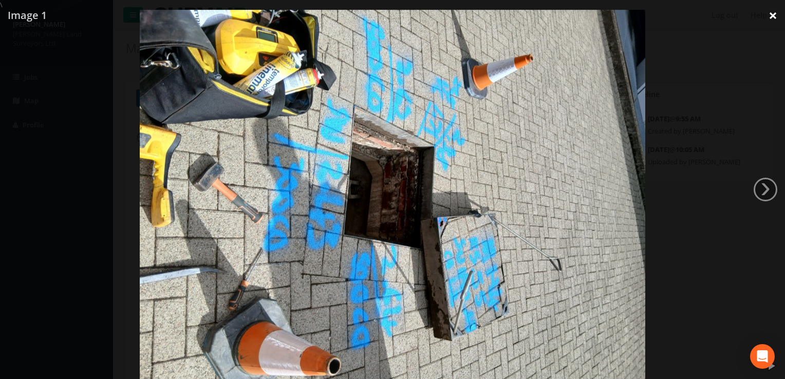
click at [771, 11] on link "×" at bounding box center [772, 15] width 24 height 31
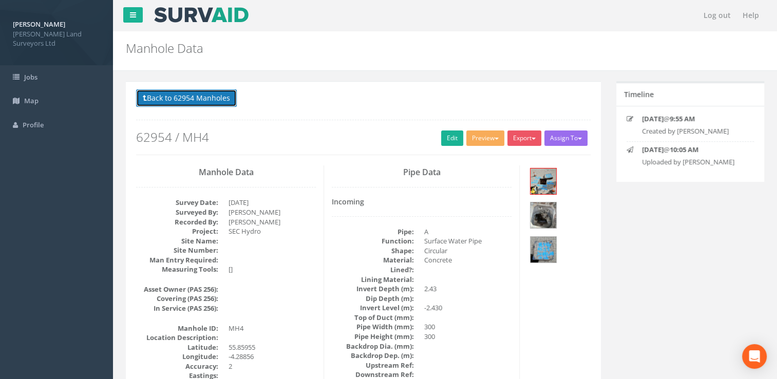
click at [147, 98] on button "Back to 62954 Manholes" at bounding box center [186, 97] width 101 height 17
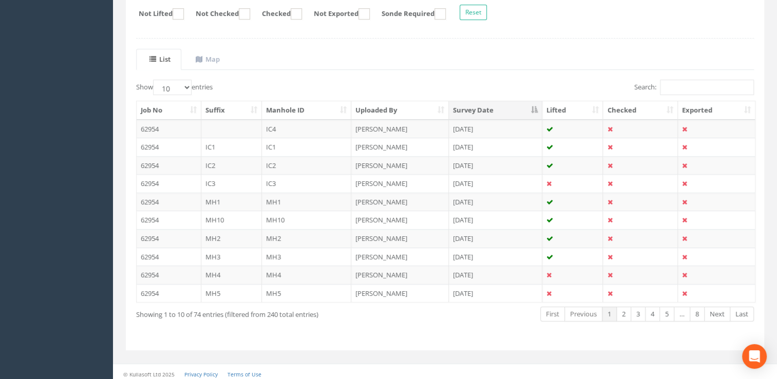
scroll to position [191, 0]
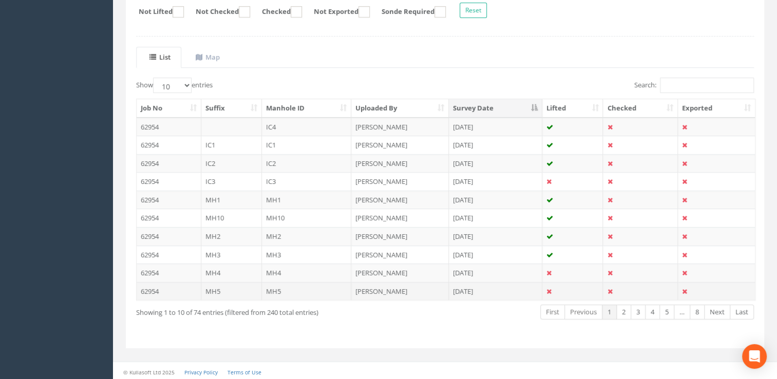
click at [204, 285] on td "MH5" at bounding box center [231, 291] width 61 height 18
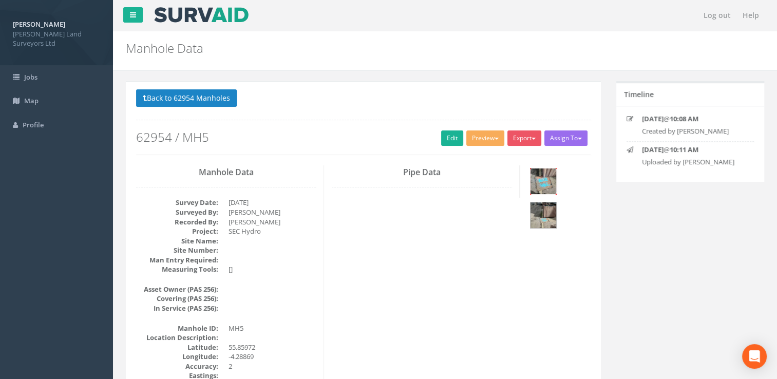
click at [533, 188] on img at bounding box center [543, 181] width 26 height 26
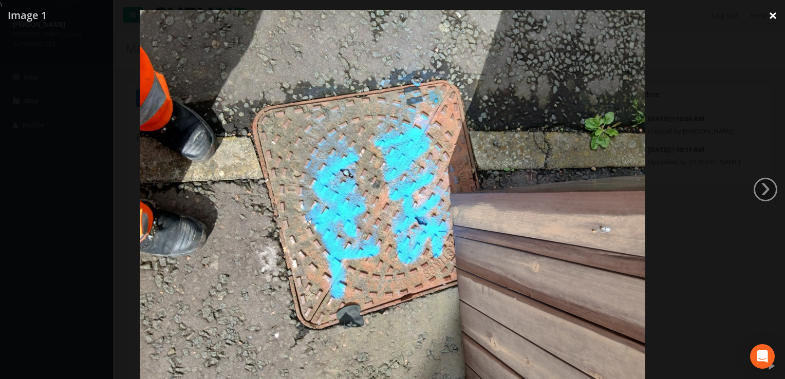
click at [774, 16] on link "×" at bounding box center [772, 15] width 24 height 31
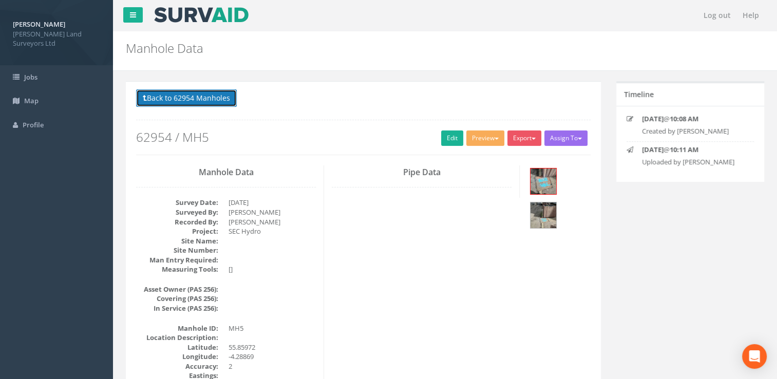
click at [148, 98] on button "Back to 62954 Manholes" at bounding box center [186, 97] width 101 height 17
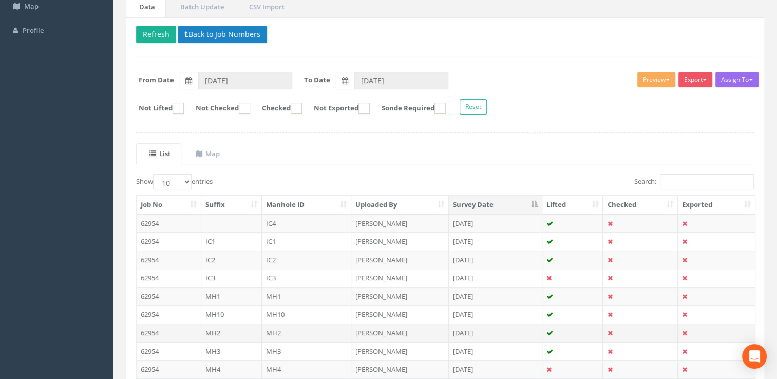
scroll to position [191, 0]
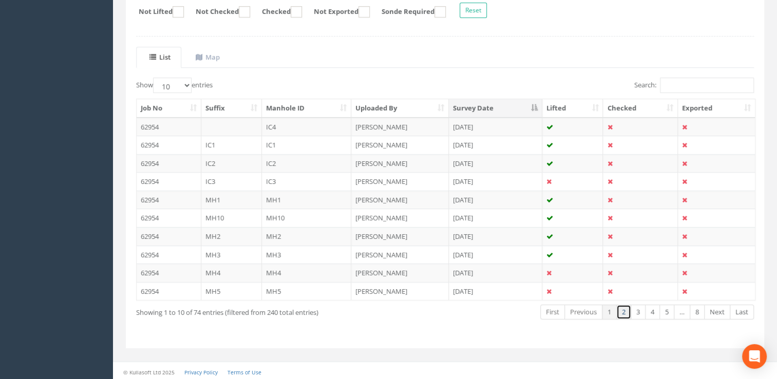
click at [623, 313] on link "2" at bounding box center [623, 311] width 15 height 15
click at [204, 125] on td "MH6" at bounding box center [231, 127] width 61 height 18
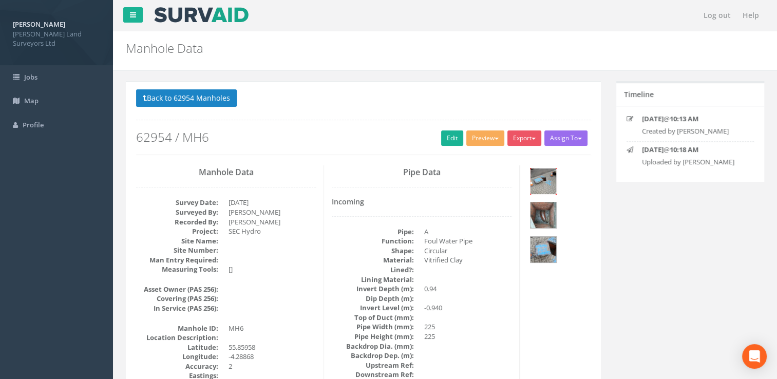
click at [536, 188] on img at bounding box center [543, 181] width 26 height 26
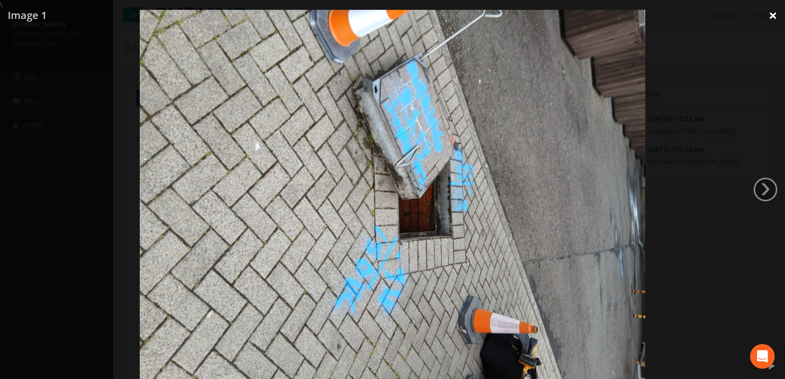
click at [767, 17] on link "×" at bounding box center [772, 15] width 24 height 31
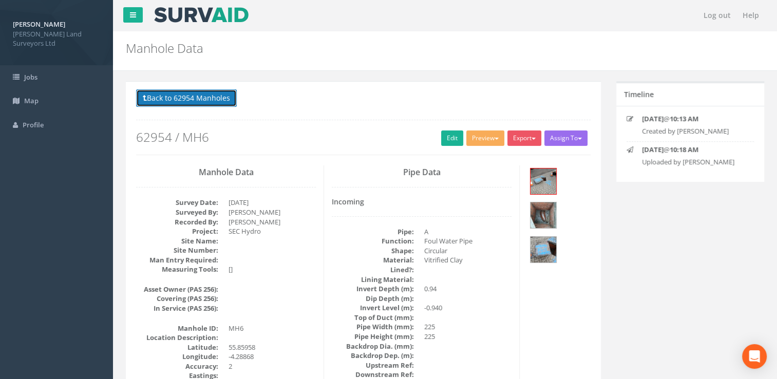
click at [148, 101] on button "Back to 62954 Manholes" at bounding box center [186, 97] width 101 height 17
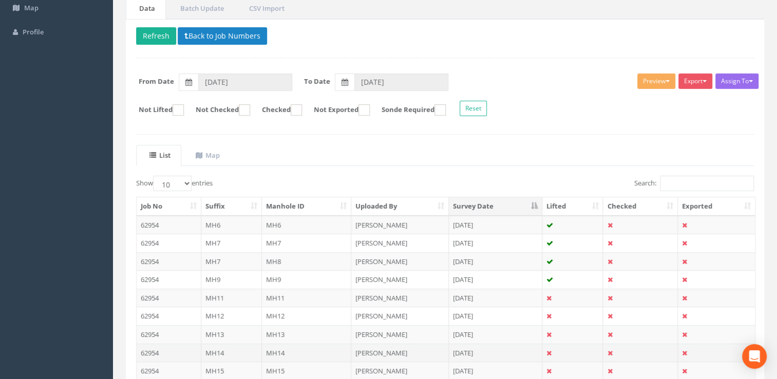
scroll to position [154, 0]
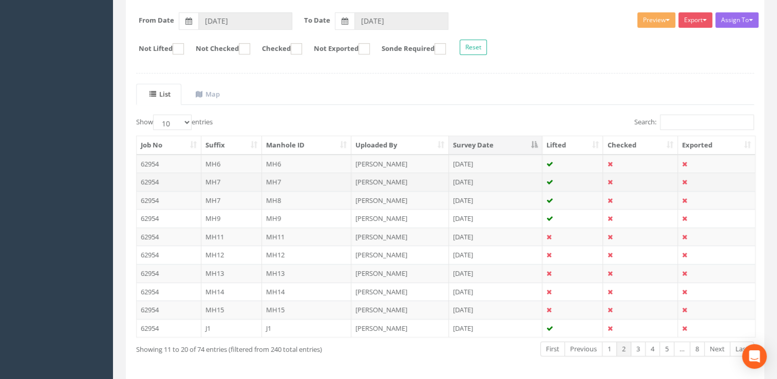
click at [205, 180] on td "MH7" at bounding box center [231, 182] width 61 height 18
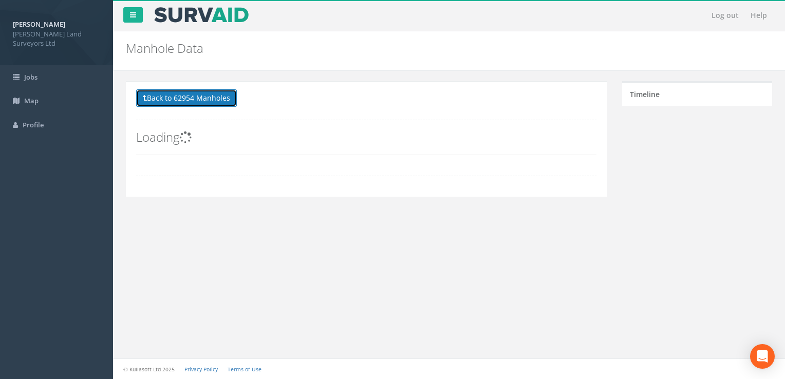
click at [150, 101] on button "Back to 62954 Manholes" at bounding box center [186, 97] width 101 height 17
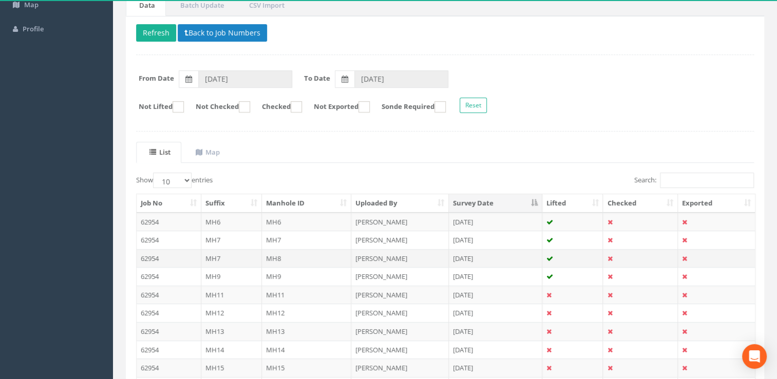
scroll to position [103, 0]
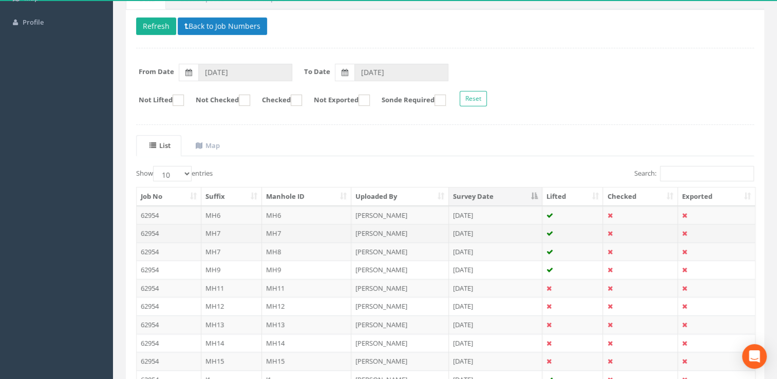
click at [203, 229] on td "MH7" at bounding box center [231, 233] width 61 height 18
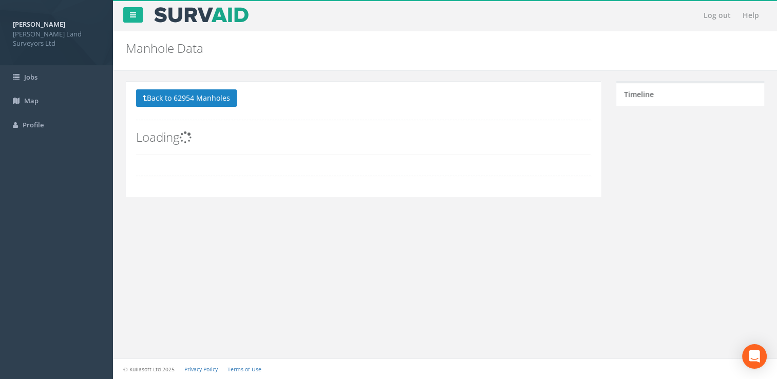
scroll to position [0, 0]
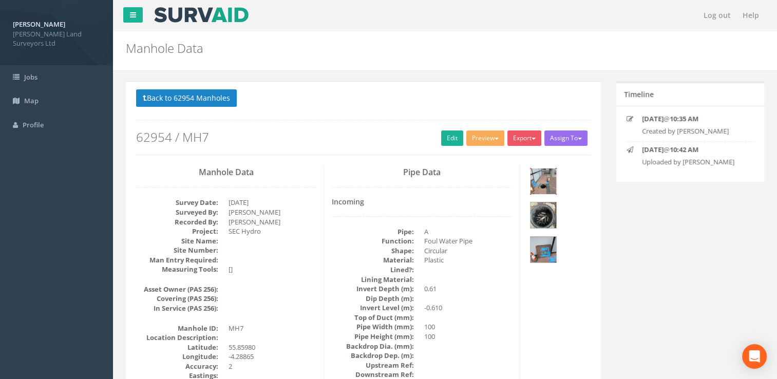
click at [536, 185] on img at bounding box center [543, 181] width 26 height 26
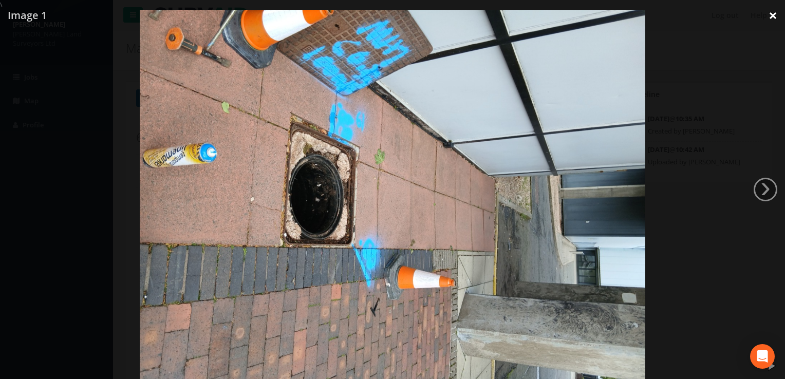
click at [771, 11] on link "×" at bounding box center [772, 15] width 24 height 31
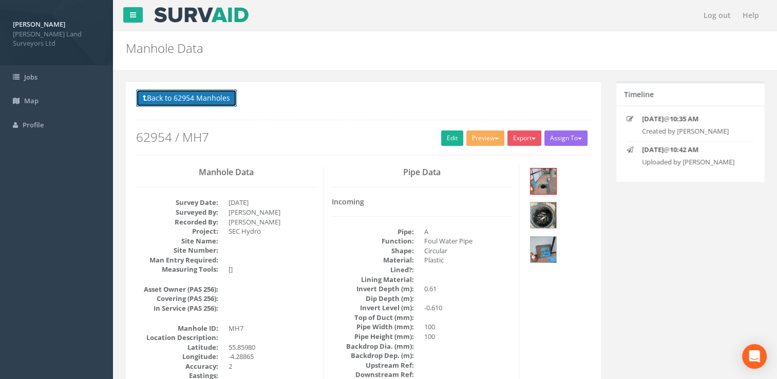
click at [146, 93] on span at bounding box center [145, 98] width 4 height 10
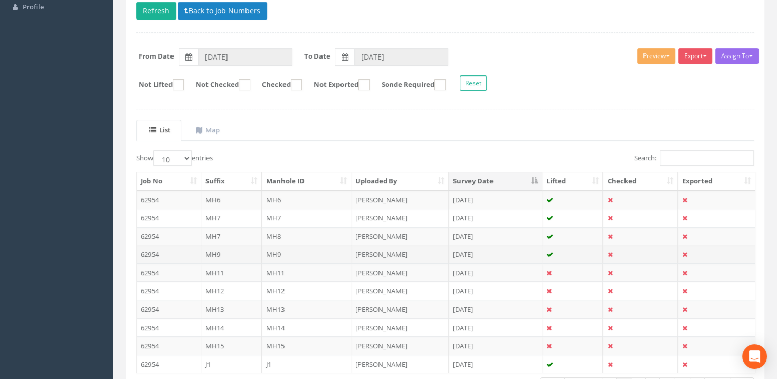
scroll to position [154, 0]
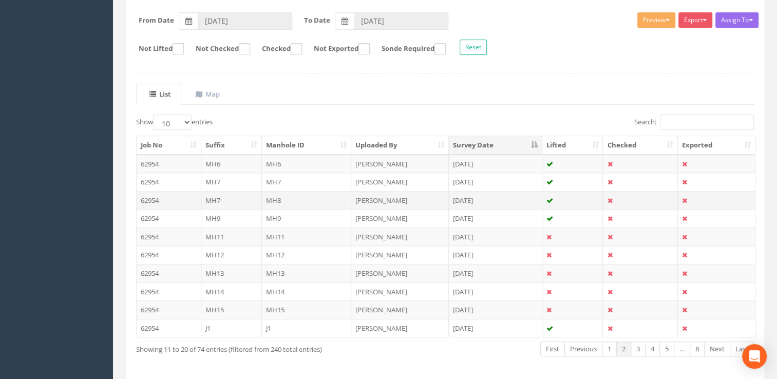
click at [205, 197] on td "MH7" at bounding box center [231, 200] width 61 height 18
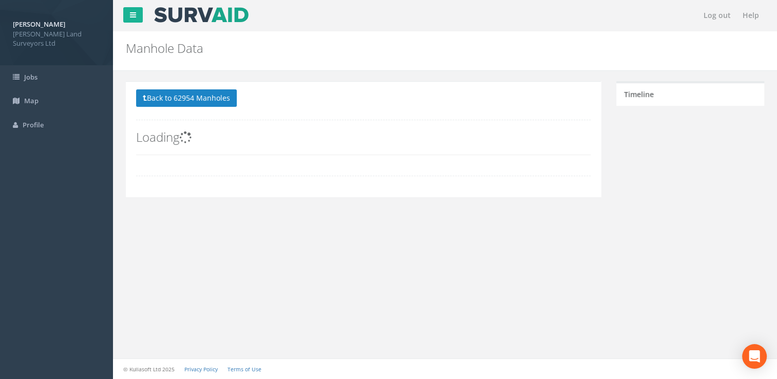
scroll to position [0, 0]
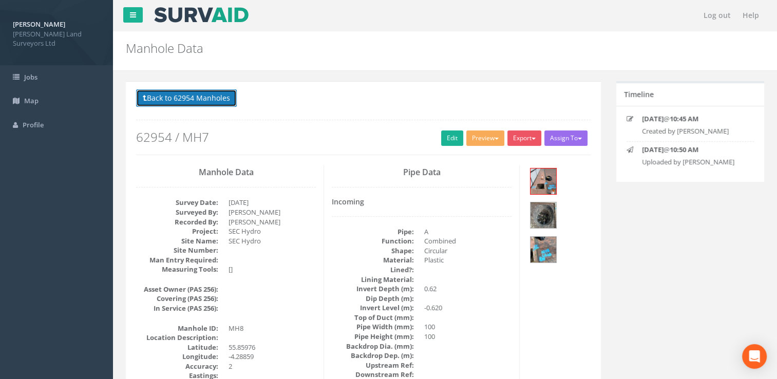
drag, startPoint x: 148, startPoint y: 100, endPoint x: 160, endPoint y: 116, distance: 19.5
click at [149, 100] on button "Back to 62954 Manholes" at bounding box center [186, 97] width 101 height 17
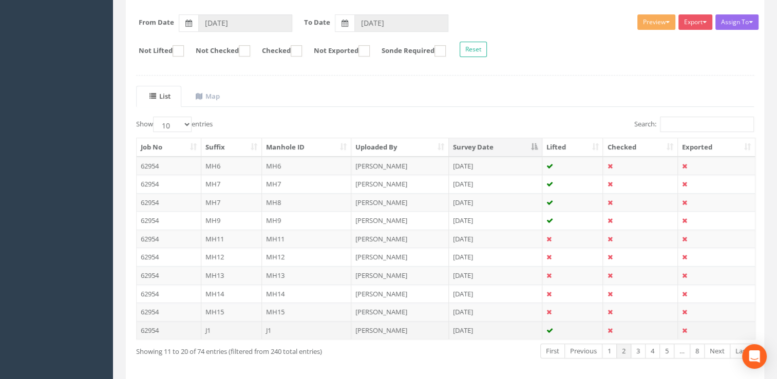
scroll to position [154, 0]
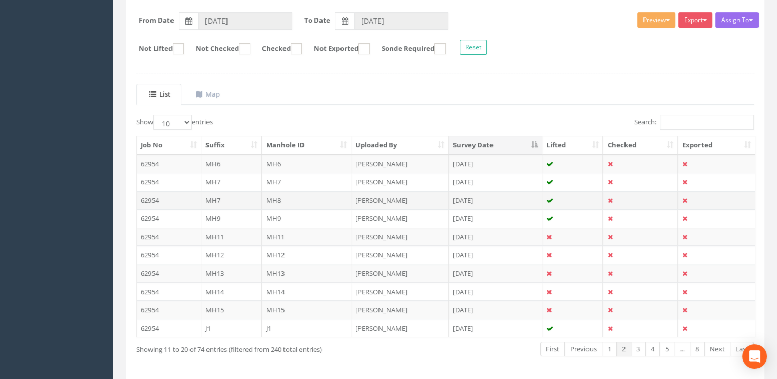
click at [205, 196] on td "MH7" at bounding box center [231, 200] width 61 height 18
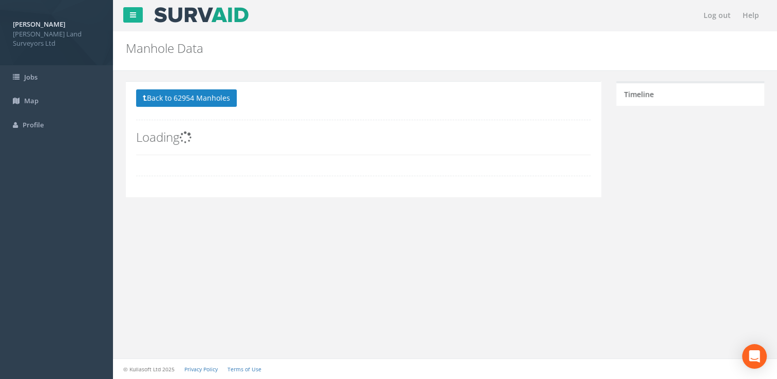
scroll to position [0, 0]
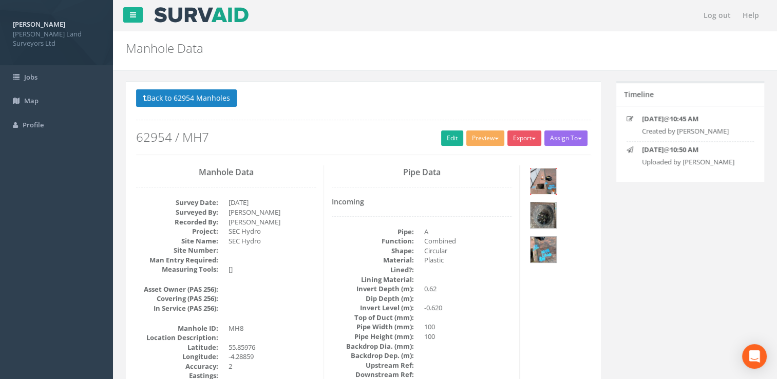
click at [536, 179] on img at bounding box center [543, 181] width 26 height 26
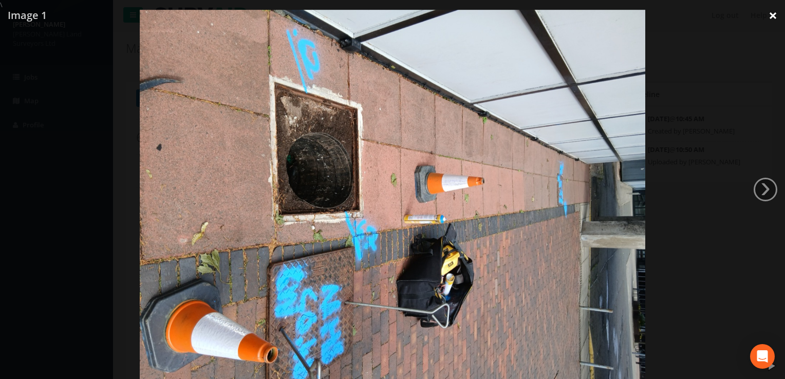
click at [771, 17] on link "×" at bounding box center [772, 15] width 24 height 31
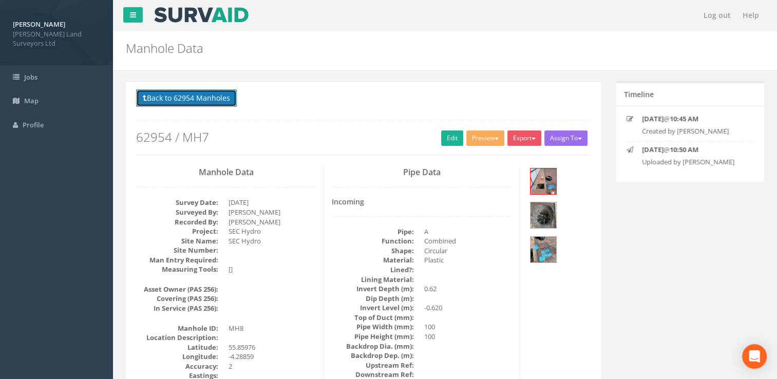
click at [146, 93] on button "Back to 62954 Manholes" at bounding box center [186, 97] width 101 height 17
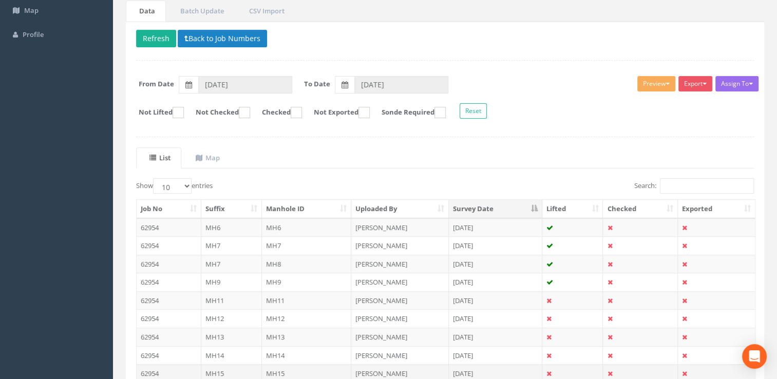
scroll to position [191, 0]
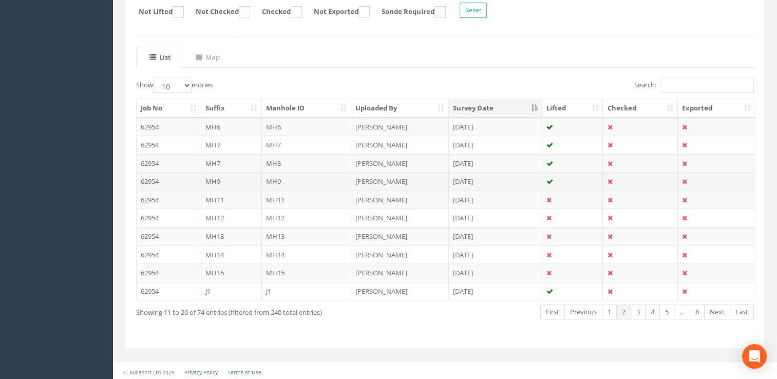
click at [205, 180] on td "MH9" at bounding box center [231, 181] width 61 height 18
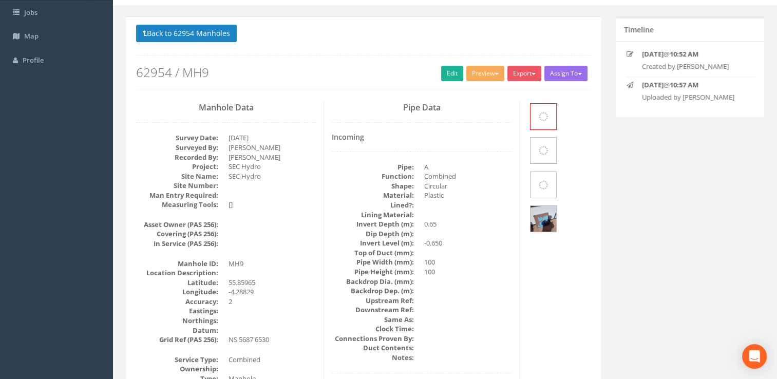
scroll to position [0, 0]
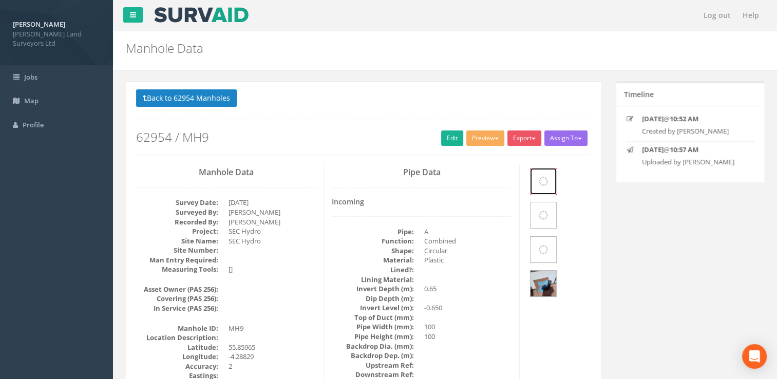
click at [539, 185] on div at bounding box center [543, 181] width 26 height 26
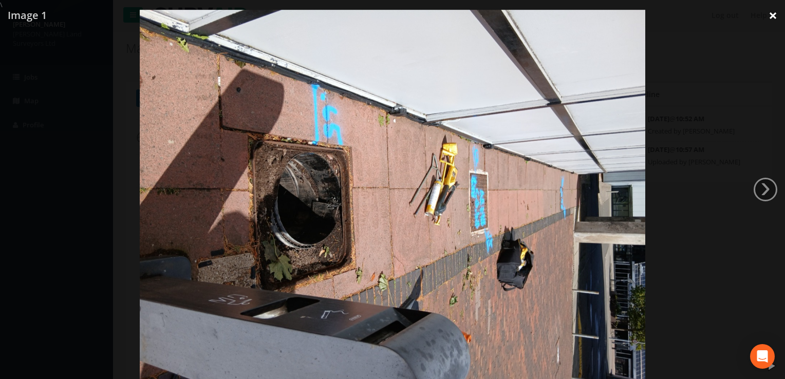
click at [768, 19] on link "×" at bounding box center [772, 15] width 24 height 31
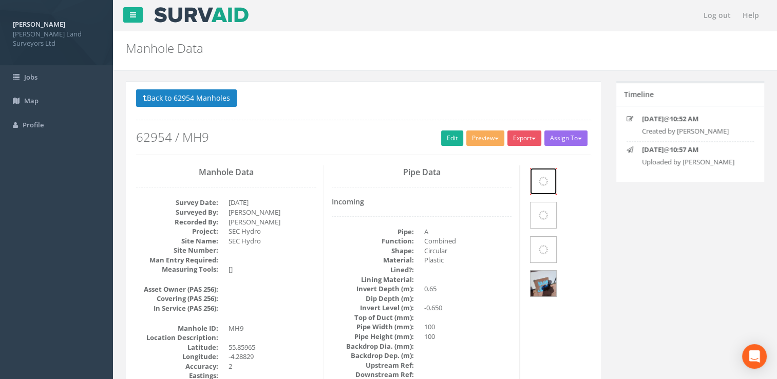
click at [541, 188] on div at bounding box center [543, 181] width 26 height 26
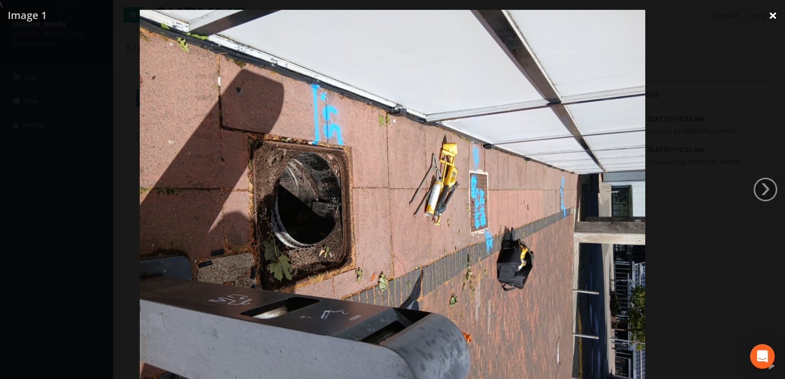
click at [772, 17] on link "×" at bounding box center [772, 15] width 24 height 31
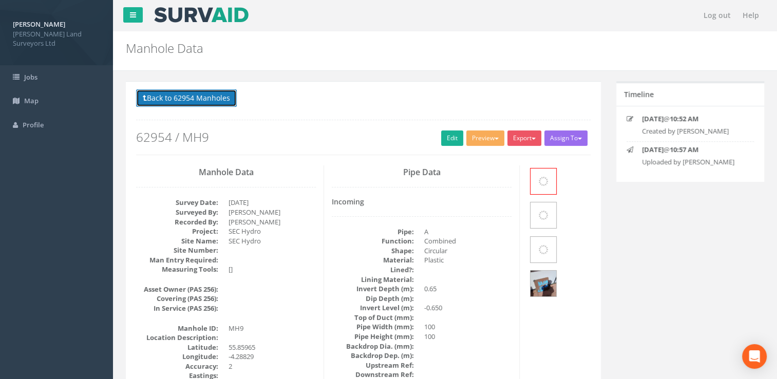
click at [148, 98] on button "Back to 62954 Manholes" at bounding box center [186, 97] width 101 height 17
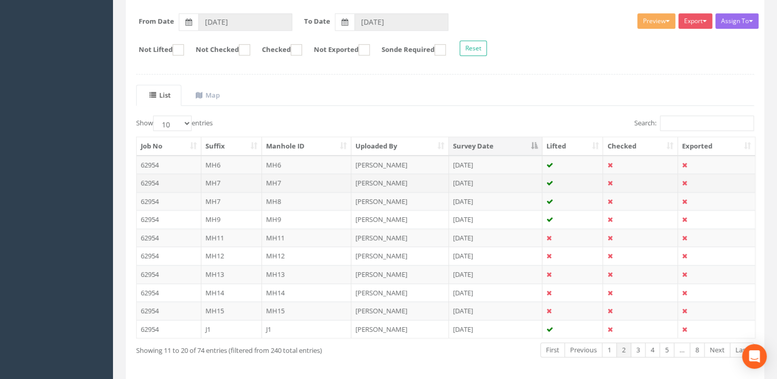
scroll to position [154, 0]
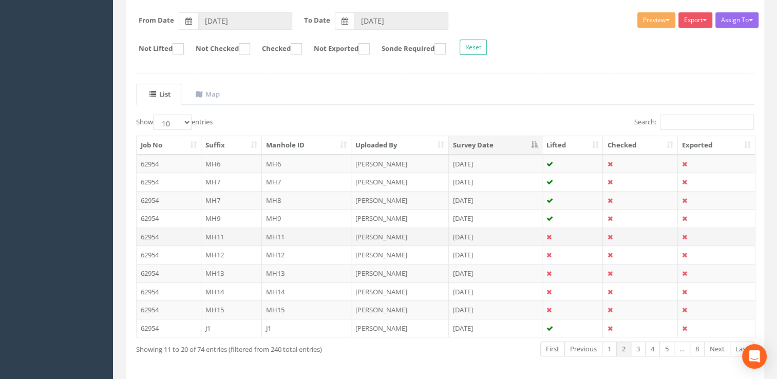
click at [204, 231] on td "MH11" at bounding box center [231, 236] width 61 height 18
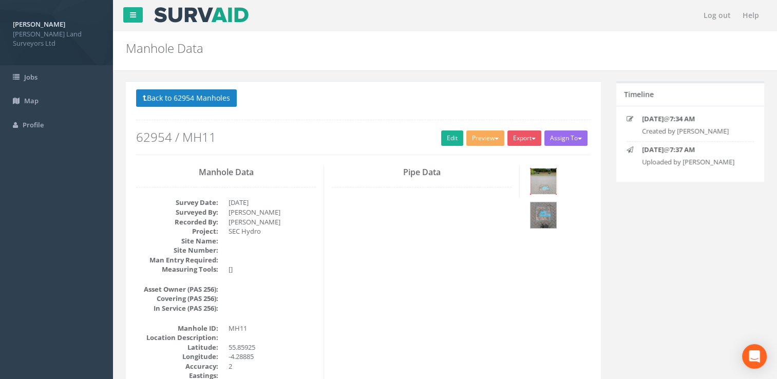
click at [534, 188] on img at bounding box center [543, 181] width 26 height 26
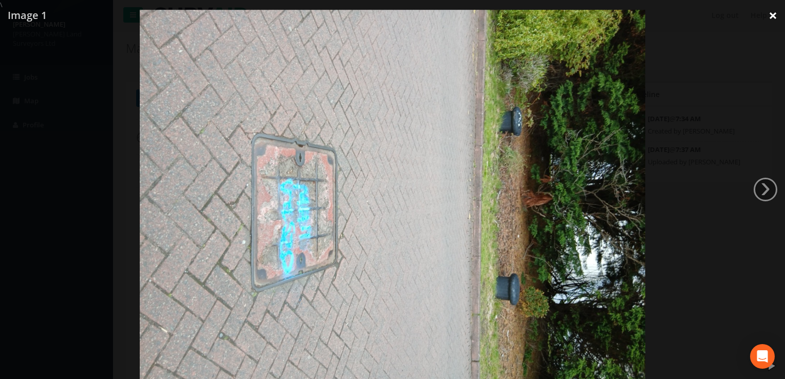
click at [768, 17] on link "×" at bounding box center [772, 15] width 24 height 31
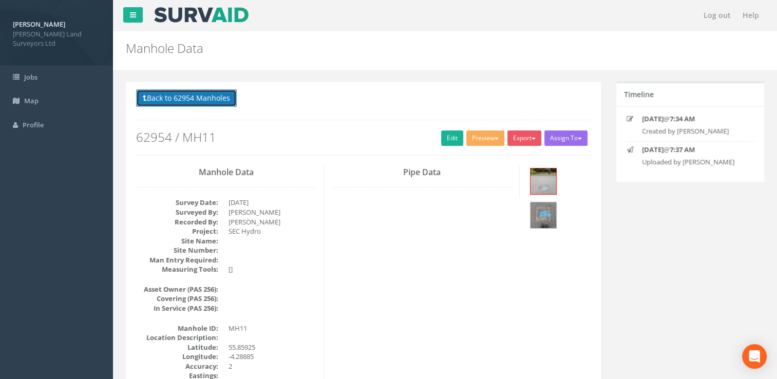
click at [150, 96] on button "Back to 62954 Manholes" at bounding box center [186, 97] width 101 height 17
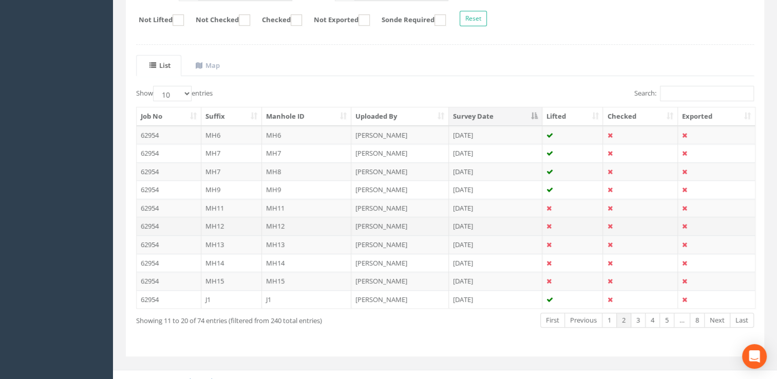
scroll to position [191, 0]
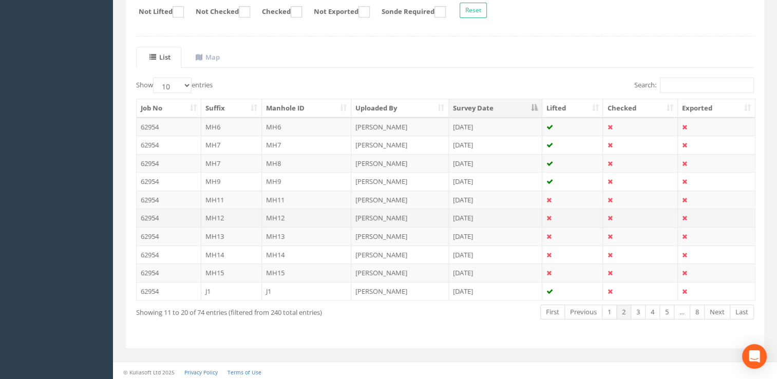
click at [204, 213] on td "MH12" at bounding box center [231, 217] width 61 height 18
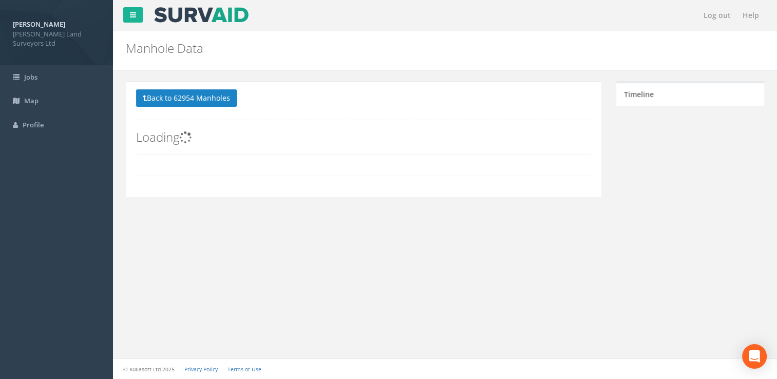
scroll to position [0, 0]
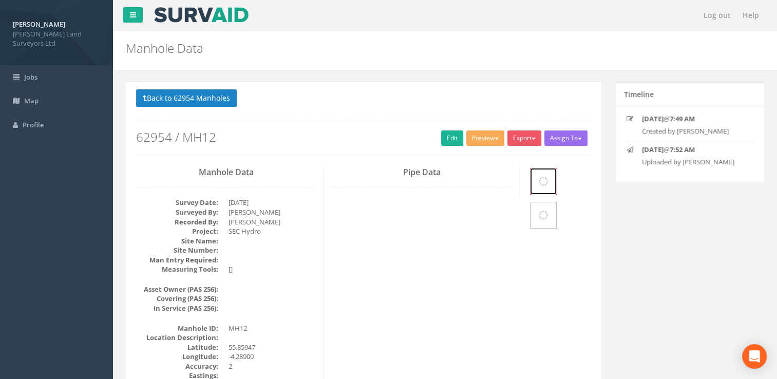
click at [538, 189] on div at bounding box center [543, 181] width 26 height 26
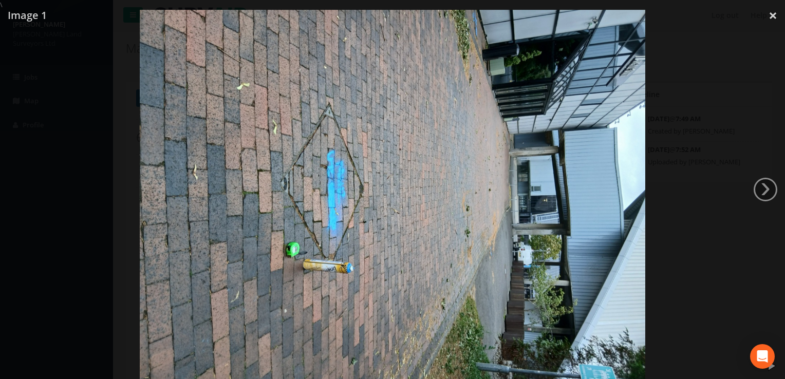
drag, startPoint x: 771, startPoint y: 16, endPoint x: 734, endPoint y: 49, distance: 49.1
click at [771, 18] on link "×" at bounding box center [772, 15] width 24 height 31
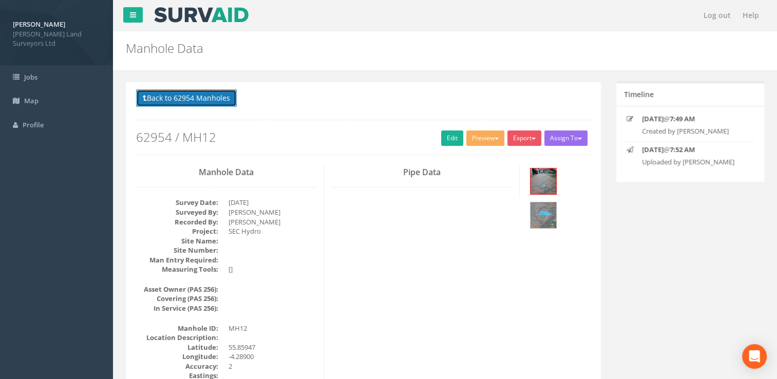
click at [148, 98] on button "Back to 62954 Manholes" at bounding box center [186, 97] width 101 height 17
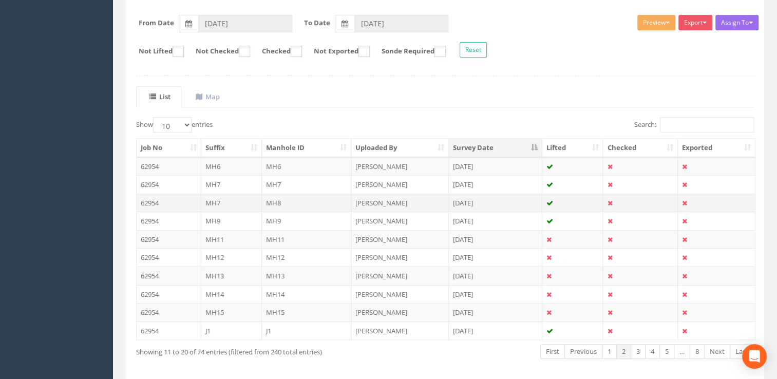
scroll to position [154, 0]
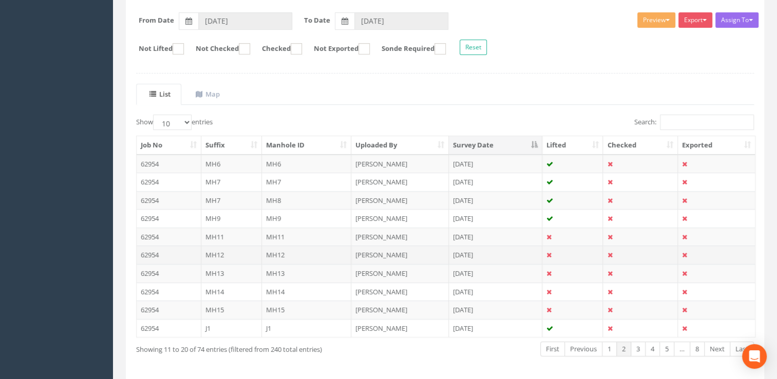
click at [203, 251] on td "MH12" at bounding box center [231, 254] width 61 height 18
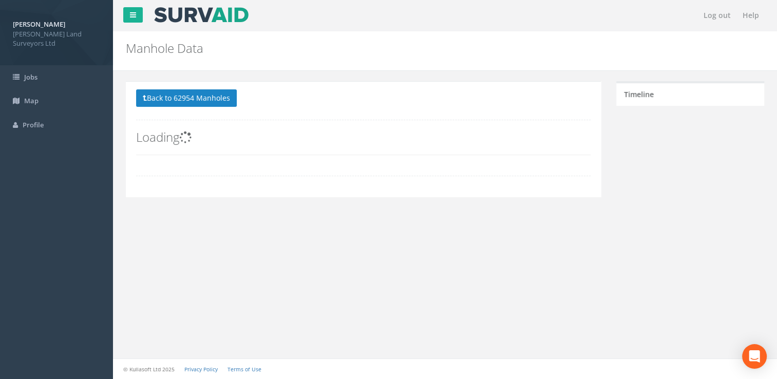
scroll to position [0, 0]
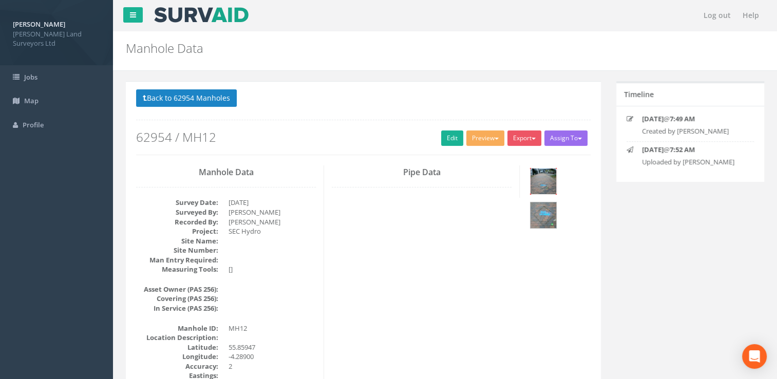
click at [534, 190] on img at bounding box center [543, 181] width 26 height 26
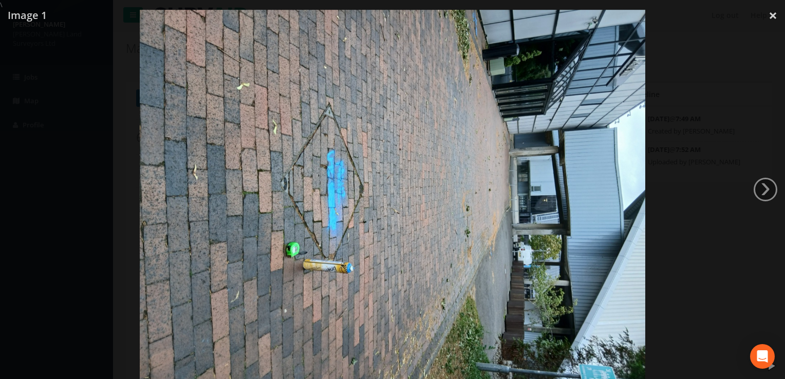
drag, startPoint x: 523, startPoint y: 184, endPoint x: 699, endPoint y: 73, distance: 208.6
click at [694, 81] on div at bounding box center [392, 199] width 785 height 379
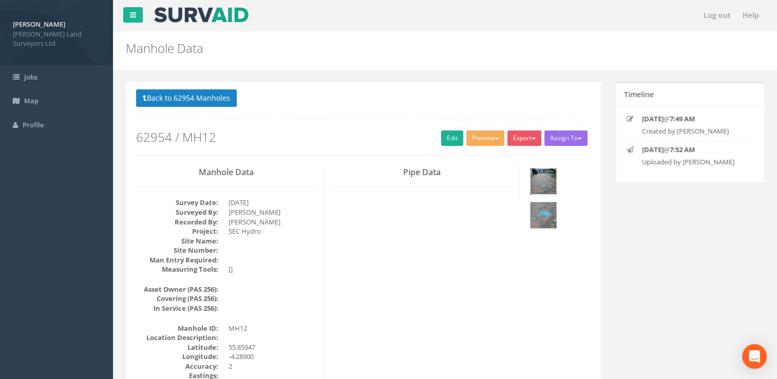
click at [537, 184] on img at bounding box center [543, 181] width 26 height 26
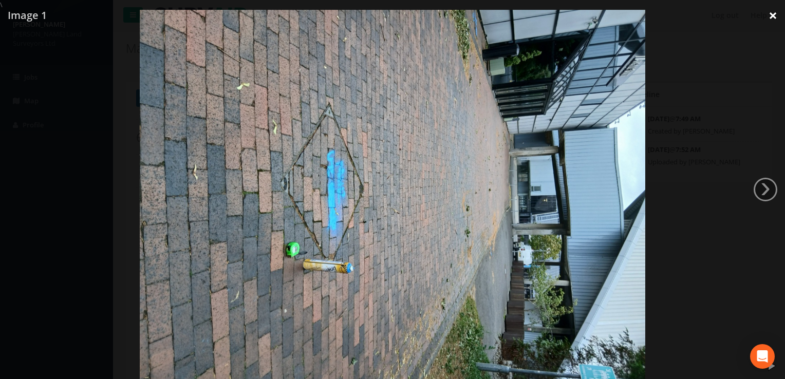
click at [774, 11] on link "×" at bounding box center [772, 15] width 24 height 31
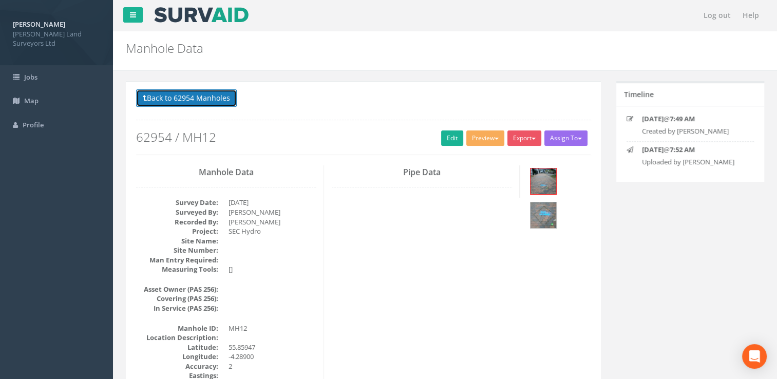
click at [147, 97] on button "Back to 62954 Manholes" at bounding box center [186, 97] width 101 height 17
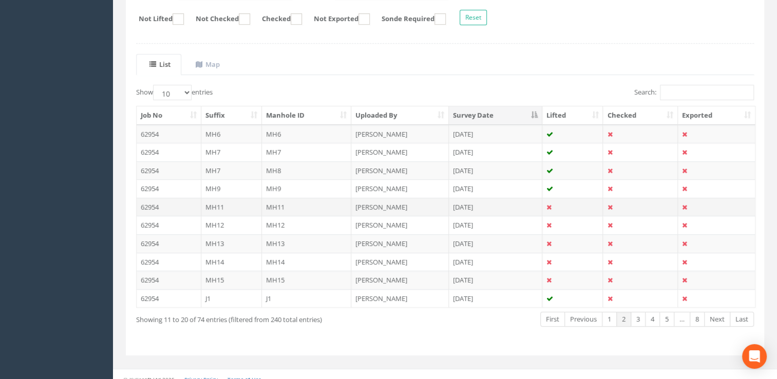
scroll to position [191, 0]
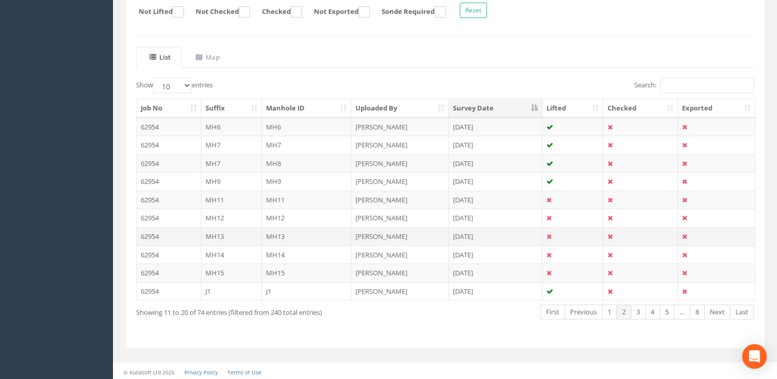
click at [205, 231] on td "MH13" at bounding box center [231, 236] width 61 height 18
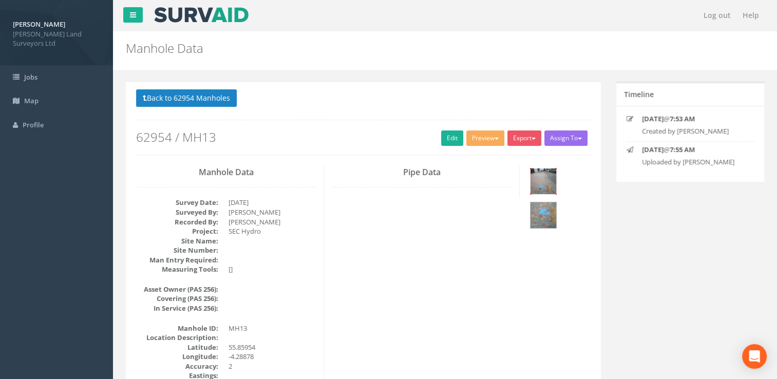
click at [538, 191] on img at bounding box center [543, 181] width 26 height 26
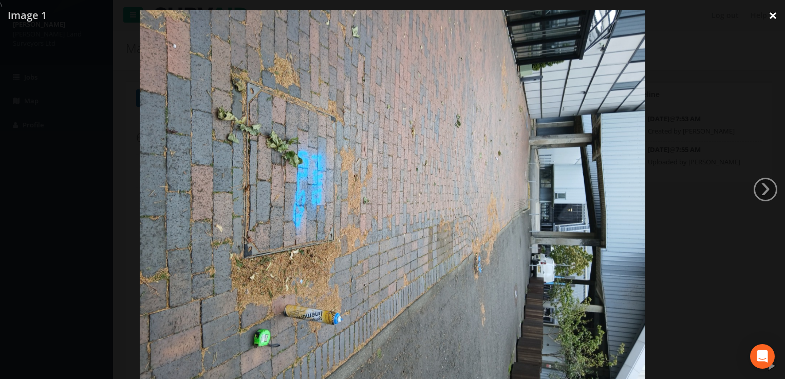
click at [768, 14] on link "×" at bounding box center [772, 15] width 24 height 31
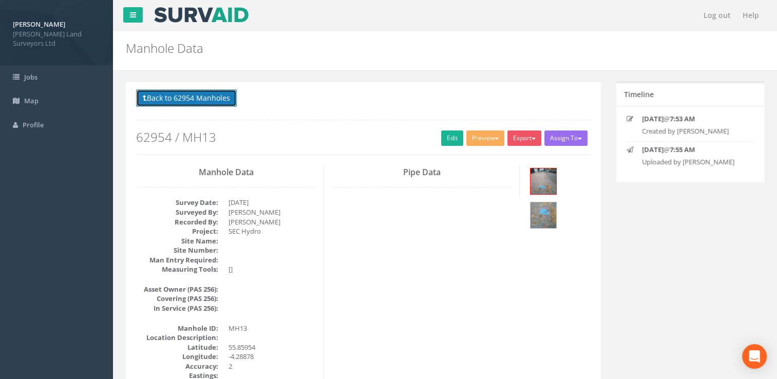
click at [148, 98] on button "Back to 62954 Manholes" at bounding box center [186, 97] width 101 height 17
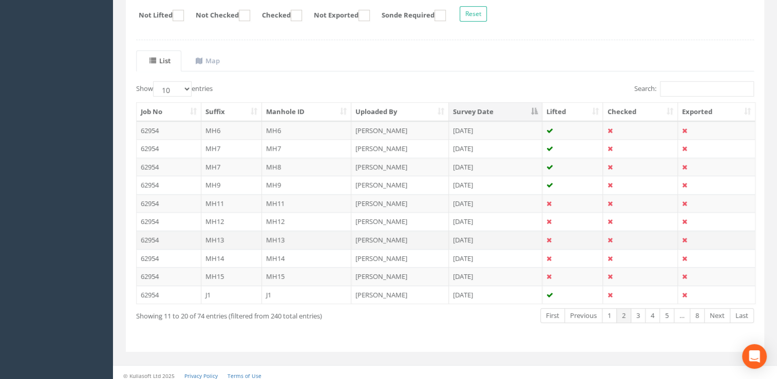
scroll to position [191, 0]
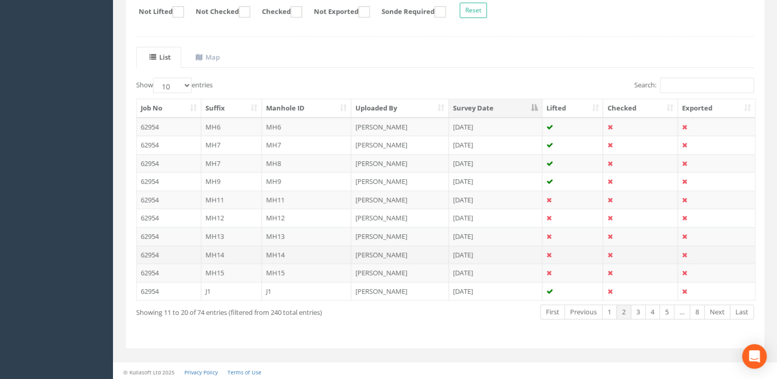
click at [205, 250] on td "MH14" at bounding box center [231, 254] width 61 height 18
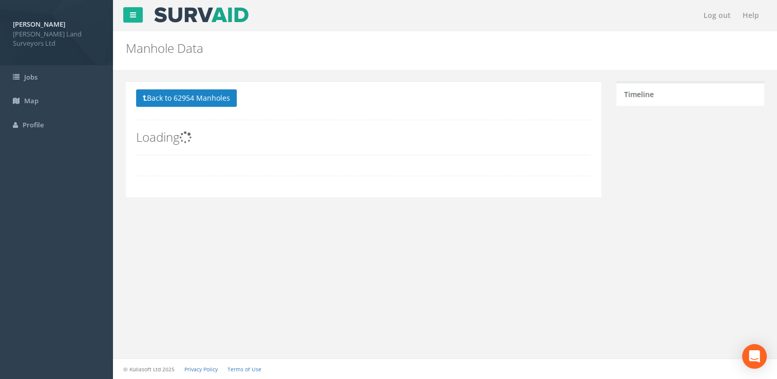
scroll to position [0, 0]
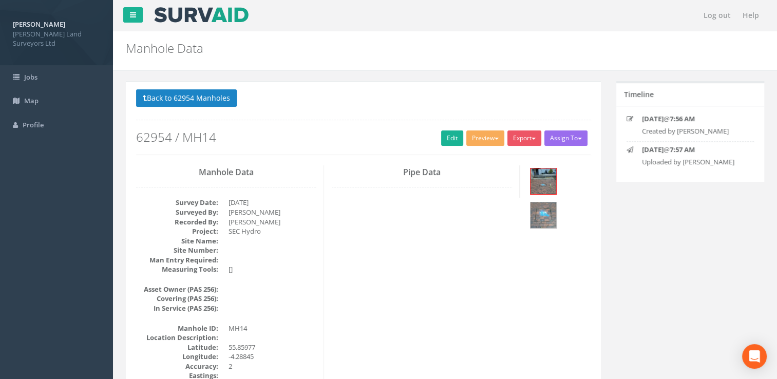
click at [533, 195] on div at bounding box center [558, 199] width 63 height 68
click at [534, 188] on img at bounding box center [543, 181] width 26 height 26
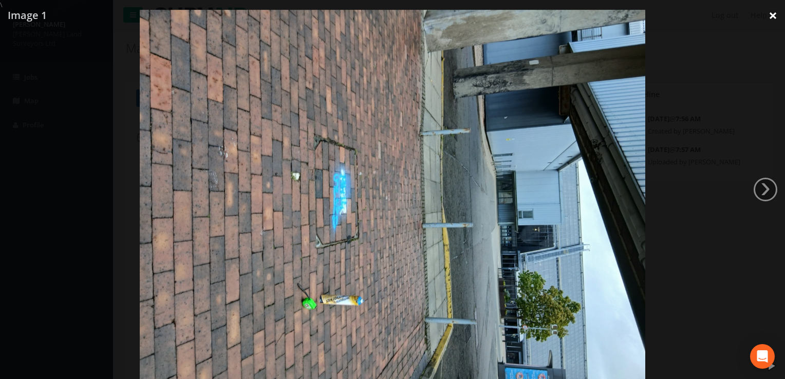
click at [770, 20] on link "×" at bounding box center [772, 15] width 24 height 31
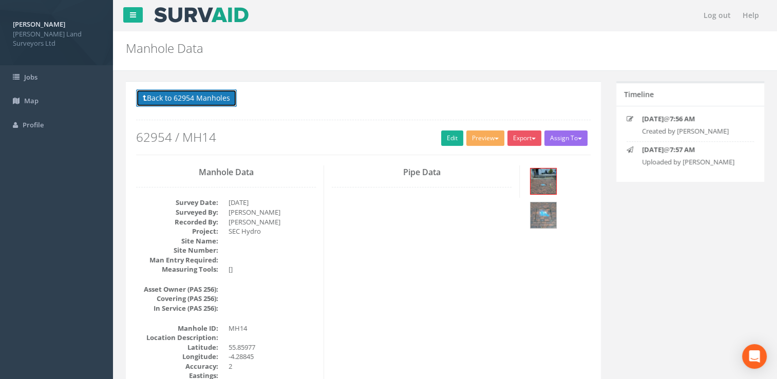
click at [148, 97] on button "Back to 62954 Manholes" at bounding box center [186, 97] width 101 height 17
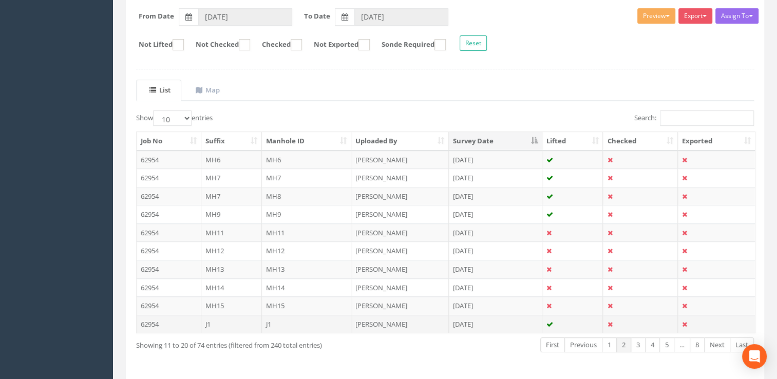
scroll to position [191, 0]
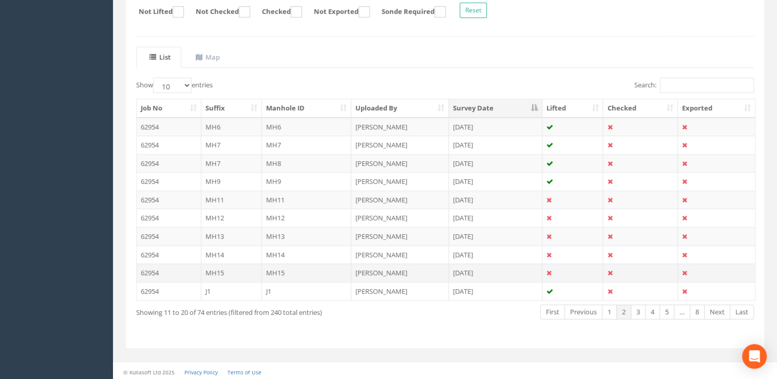
click at [204, 268] on td "MH15" at bounding box center [231, 272] width 61 height 18
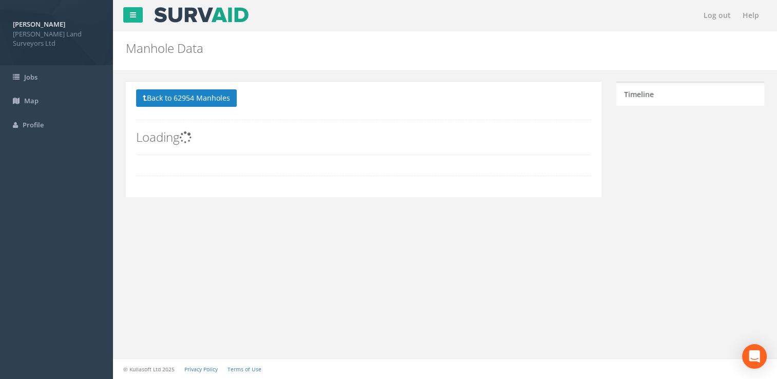
scroll to position [0, 0]
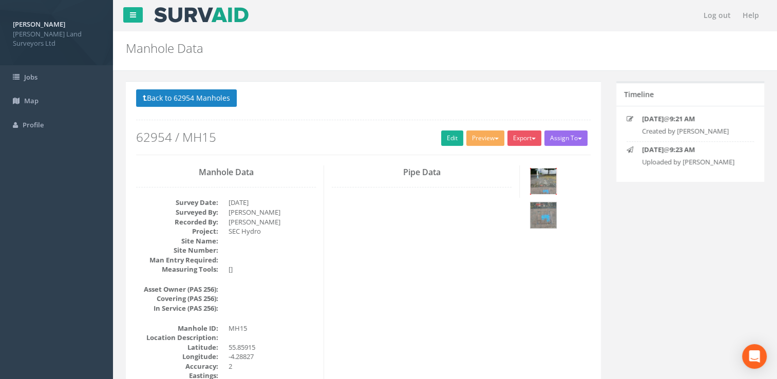
click at [535, 189] on img at bounding box center [543, 181] width 26 height 26
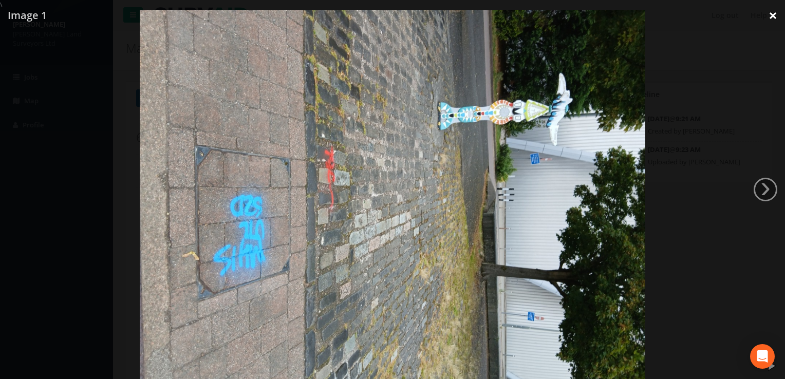
click at [771, 10] on link "×" at bounding box center [772, 15] width 24 height 31
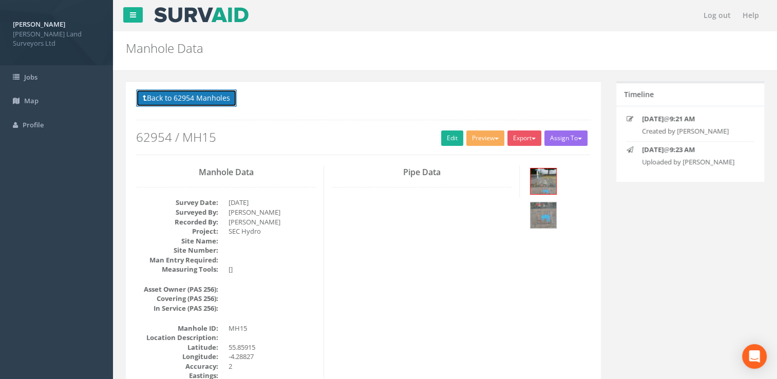
click at [149, 98] on button "Back to 62954 Manholes" at bounding box center [186, 97] width 101 height 17
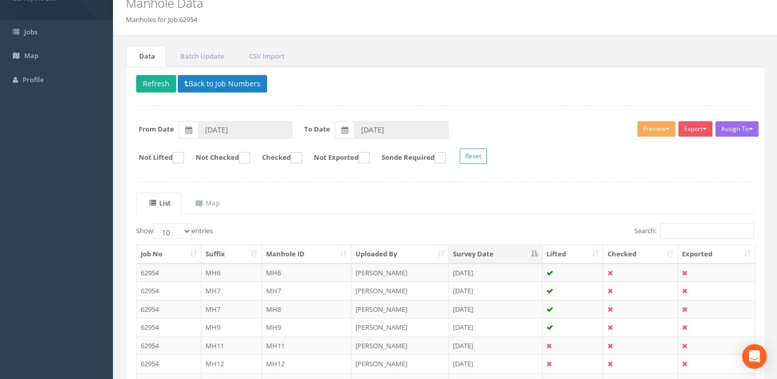
scroll to position [37, 0]
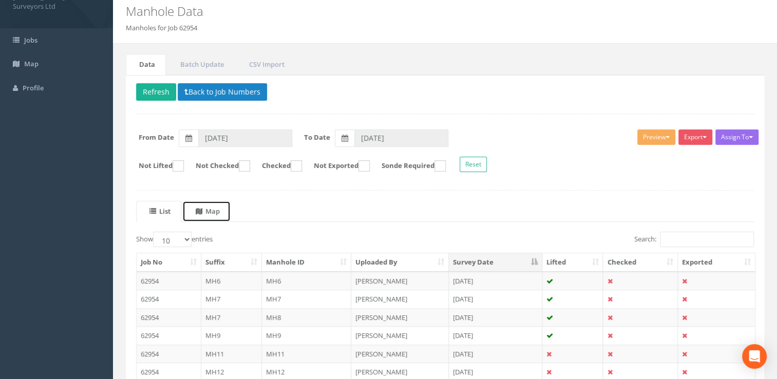
click at [201, 211] on icon at bounding box center [199, 211] width 7 height 7
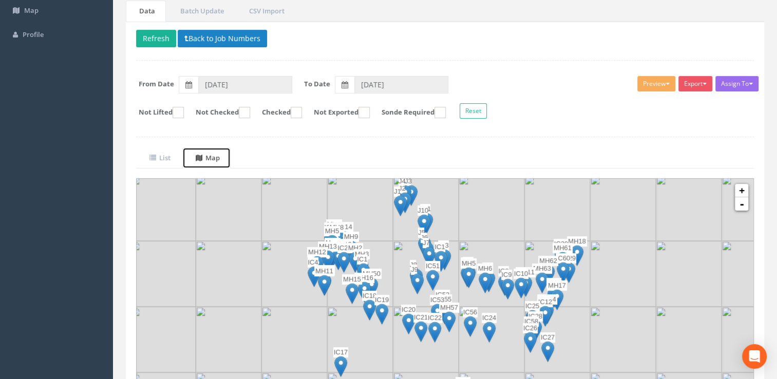
scroll to position [154, 0]
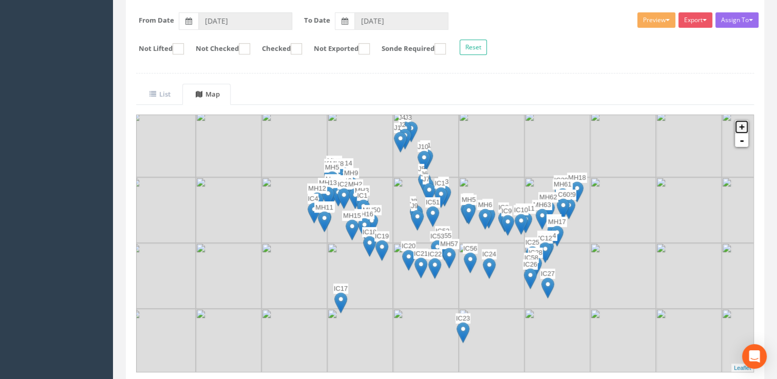
click at [740, 127] on link "+" at bounding box center [741, 126] width 13 height 13
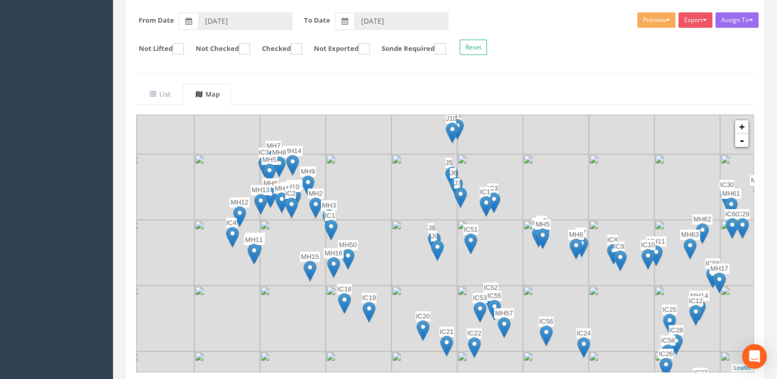
drag, startPoint x: 318, startPoint y: 220, endPoint x: 367, endPoint y: 264, distance: 65.4
click at [367, 264] on img at bounding box center [359, 253] width 66 height 66
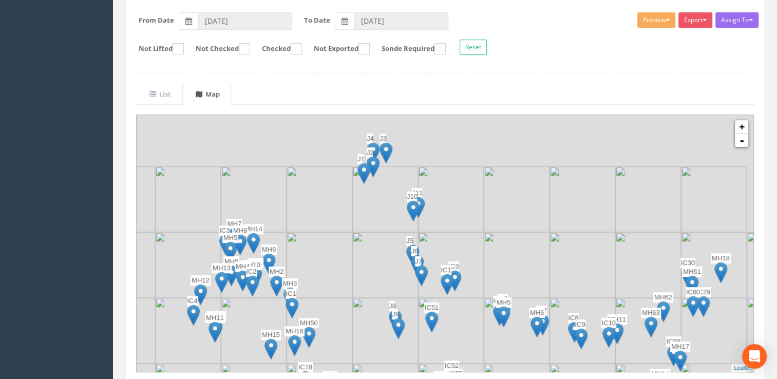
drag, startPoint x: 379, startPoint y: 208, endPoint x: 348, endPoint y: 270, distance: 68.9
click at [348, 270] on img at bounding box center [320, 265] width 66 height 66
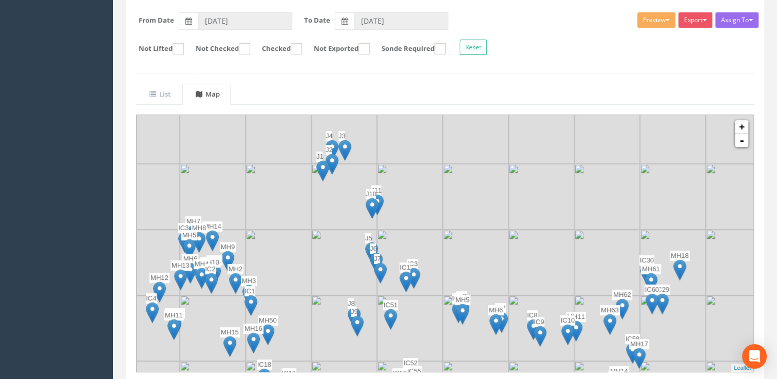
drag, startPoint x: 374, startPoint y: 234, endPoint x: 271, endPoint y: 165, distance: 124.0
click at [311, 230] on img at bounding box center [344, 263] width 66 height 66
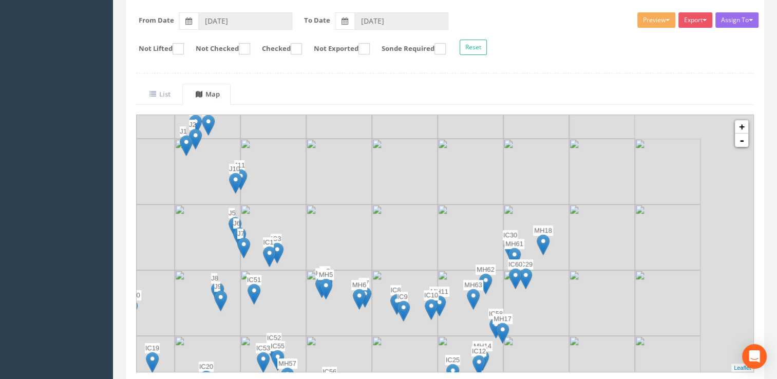
drag, startPoint x: 429, startPoint y: 273, endPoint x: 382, endPoint y: 321, distance: 67.6
click at [374, 329] on img at bounding box center [405, 303] width 66 height 66
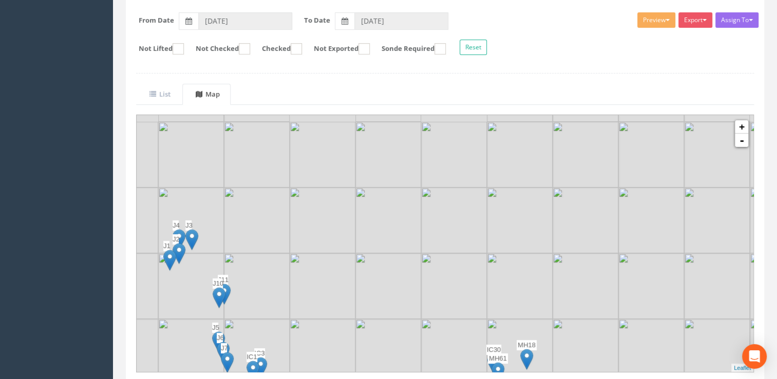
drag, startPoint x: 427, startPoint y: 230, endPoint x: 417, endPoint y: 333, distance: 103.7
click at [417, 333] on img at bounding box center [388, 352] width 66 height 66
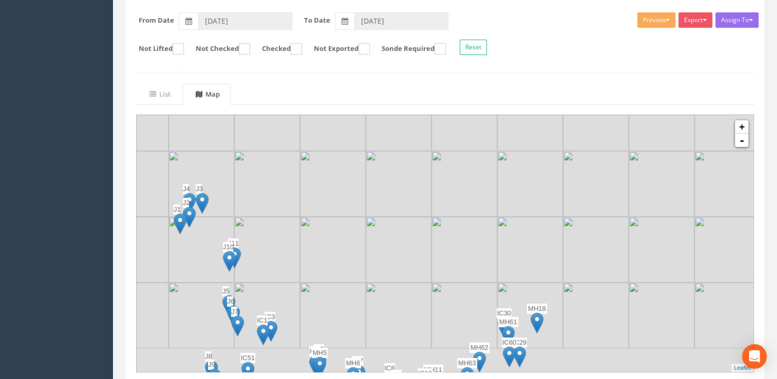
drag, startPoint x: 416, startPoint y: 328, endPoint x: 455, endPoint y: 212, distance: 121.9
click at [431, 282] on img at bounding box center [399, 315] width 66 height 66
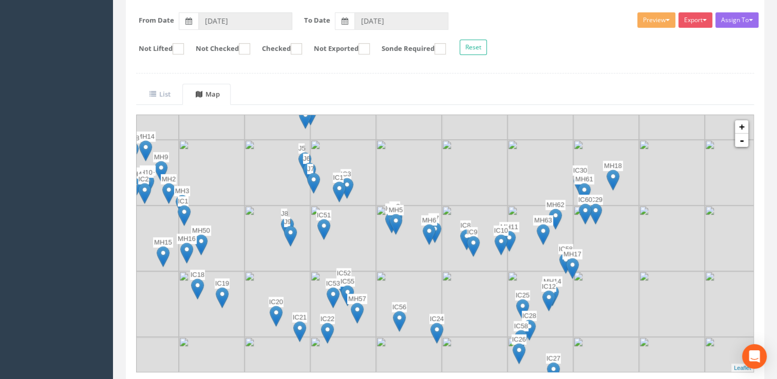
drag, startPoint x: 390, startPoint y: 263, endPoint x: 434, endPoint y: 211, distance: 69.2
click at [434, 211] on img at bounding box center [409, 238] width 66 height 66
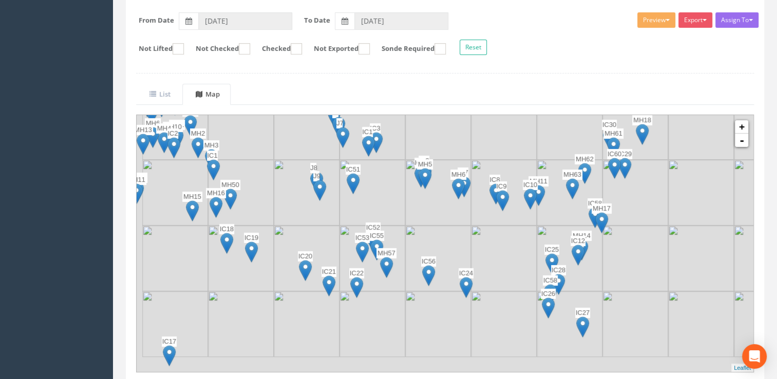
drag, startPoint x: 363, startPoint y: 272, endPoint x: 394, endPoint y: 221, distance: 59.3
click at [394, 225] on img at bounding box center [372, 258] width 66 height 66
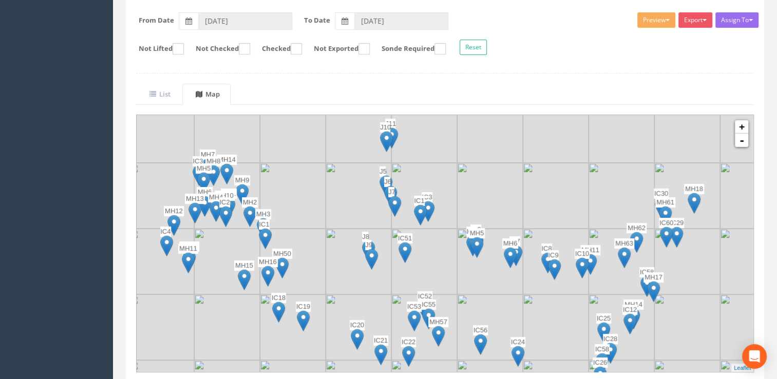
drag, startPoint x: 277, startPoint y: 219, endPoint x: 326, endPoint y: 293, distance: 89.3
click at [121, 166] on div at bounding box center [121, 166] width 0 height 0
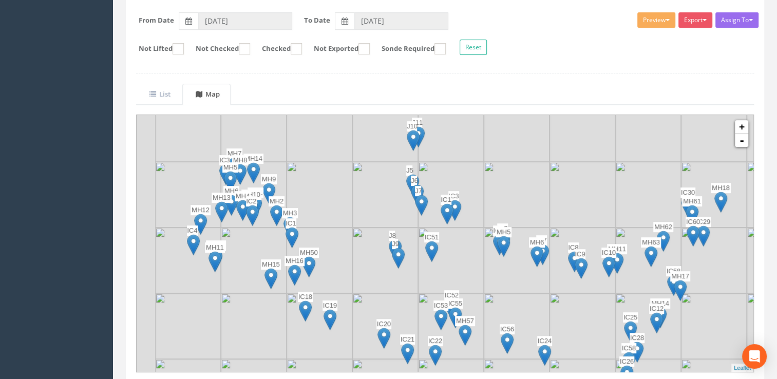
drag, startPoint x: 291, startPoint y: 278, endPoint x: 326, endPoint y: 277, distance: 34.9
click at [148, 165] on div "IC4 IC1 IC2 IC3 MH1 MH10 MH2 MH3 MH4 MH5 MH6 MH7 MH8 MH9 MH11 MH12 MH13 MH14 MH…" at bounding box center [148, 165] width 0 height 0
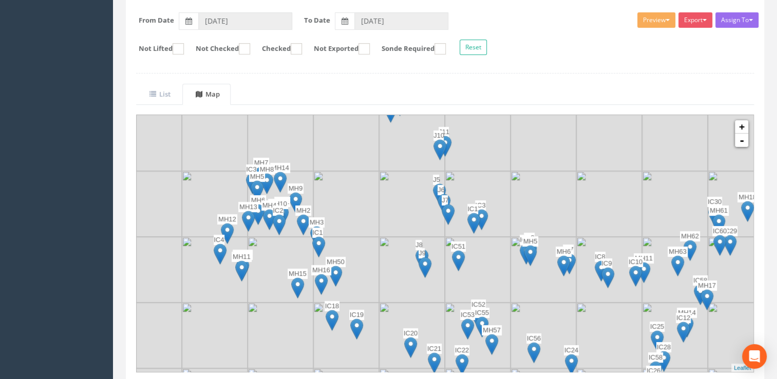
drag, startPoint x: 280, startPoint y: 254, endPoint x: 297, endPoint y: 261, distance: 18.4
click at [297, 261] on img at bounding box center [280, 270] width 66 height 66
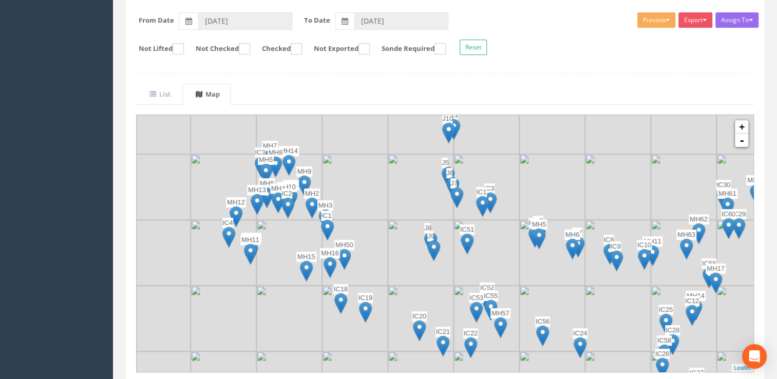
drag, startPoint x: 371, startPoint y: 280, endPoint x: 380, endPoint y: 262, distance: 19.5
click at [380, 262] on img at bounding box center [355, 253] width 66 height 66
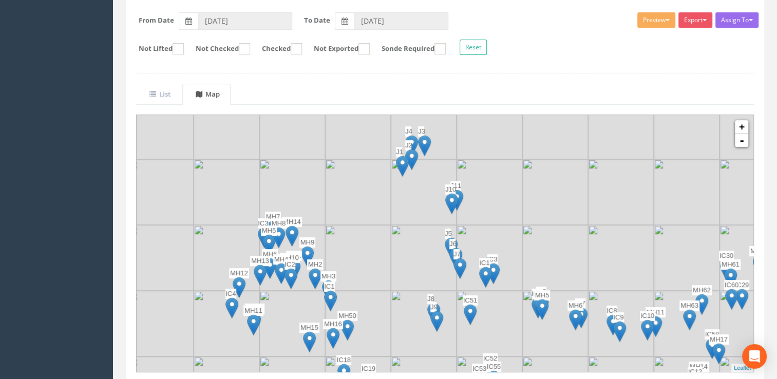
drag, startPoint x: 384, startPoint y: 265, endPoint x: 390, endPoint y: 341, distance: 76.2
click at [390, 341] on img at bounding box center [358, 324] width 66 height 66
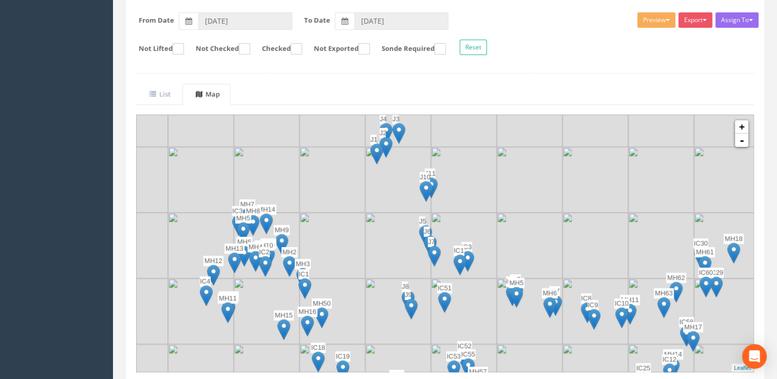
drag, startPoint x: 335, startPoint y: 212, endPoint x: 304, endPoint y: 194, distance: 35.4
click at [304, 194] on img at bounding box center [332, 180] width 66 height 66
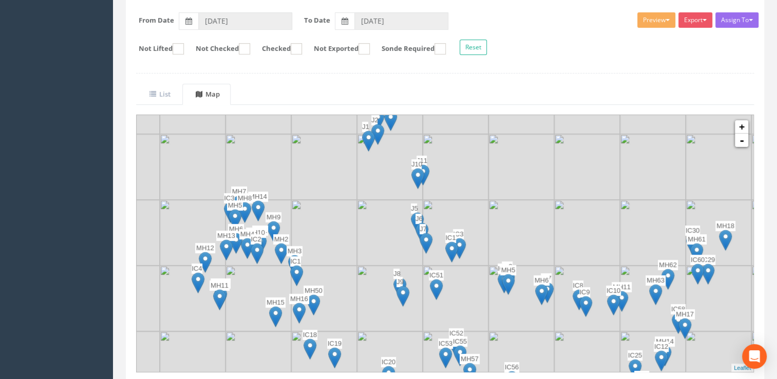
drag, startPoint x: 388, startPoint y: 224, endPoint x: 380, endPoint y: 211, distance: 16.1
click at [380, 211] on img at bounding box center [390, 233] width 66 height 66
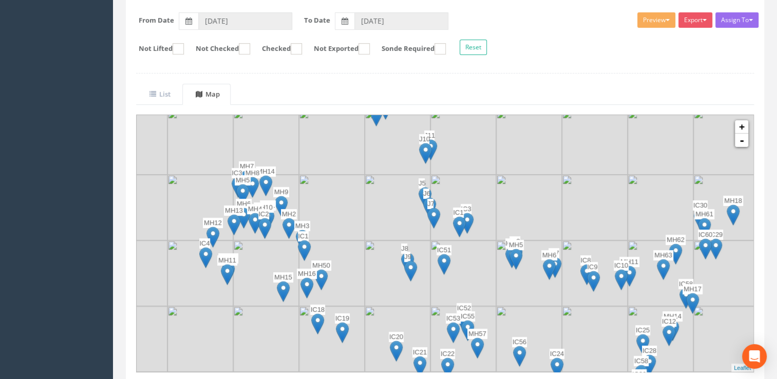
drag, startPoint x: 351, startPoint y: 245, endPoint x: 359, endPoint y: 221, distance: 25.5
click at [359, 221] on img at bounding box center [332, 208] width 66 height 66
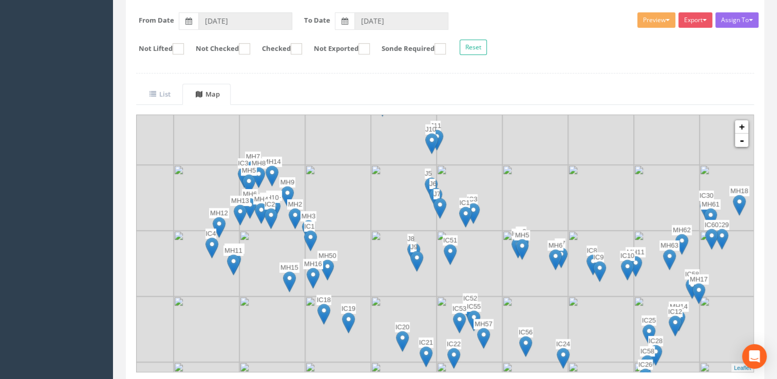
drag, startPoint x: 331, startPoint y: 231, endPoint x: 337, endPoint y: 220, distance: 12.0
click at [337, 220] on img at bounding box center [338, 198] width 66 height 66
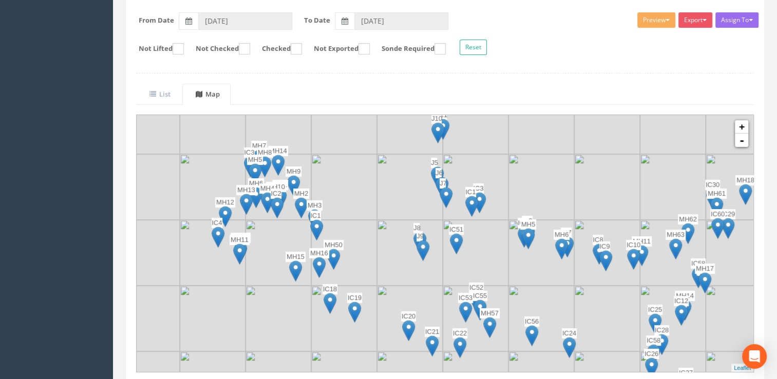
drag, startPoint x: 247, startPoint y: 238, endPoint x: 255, endPoint y: 223, distance: 16.8
click at [253, 226] on img at bounding box center [278, 253] width 66 height 66
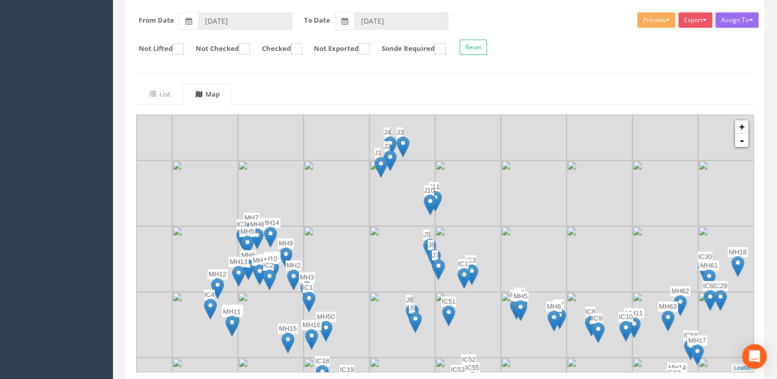
drag, startPoint x: 366, startPoint y: 157, endPoint x: 361, endPoint y: 218, distance: 61.8
click at [361, 218] on img at bounding box center [336, 193] width 66 height 66
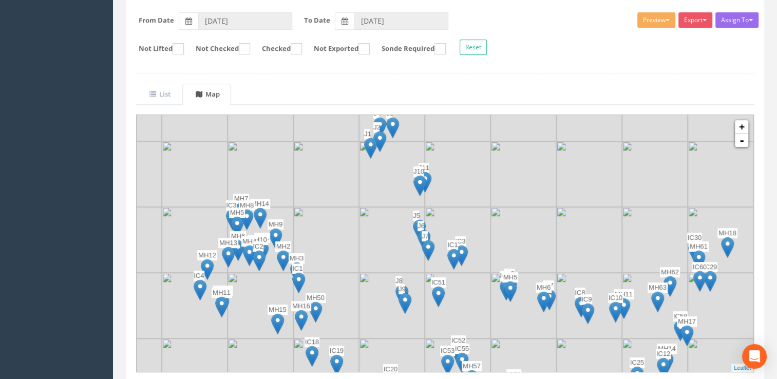
drag, startPoint x: 397, startPoint y: 240, endPoint x: 387, endPoint y: 221, distance: 21.4
click at [387, 221] on img at bounding box center [392, 240] width 66 height 66
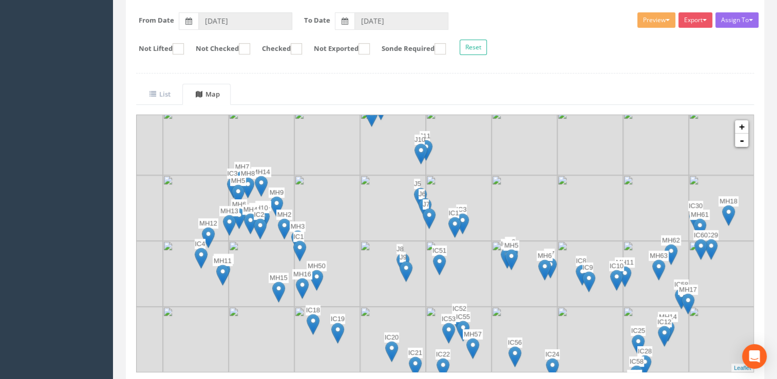
drag, startPoint x: 384, startPoint y: 248, endPoint x: 384, endPoint y: 201, distance: 47.2
click at [384, 201] on img at bounding box center [393, 208] width 66 height 66
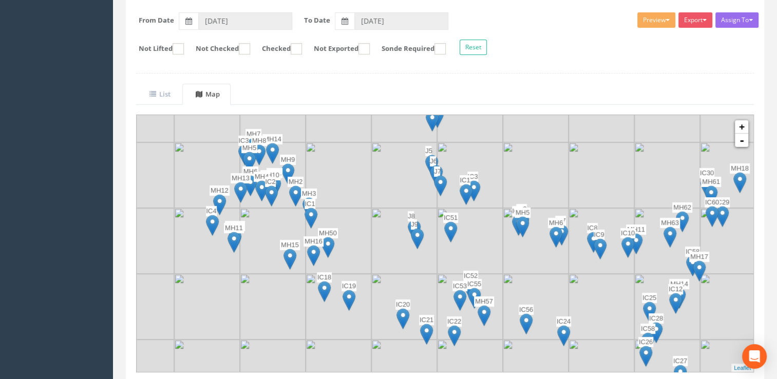
drag, startPoint x: 373, startPoint y: 264, endPoint x: 384, endPoint y: 245, distance: 22.1
click at [384, 245] on img at bounding box center [404, 241] width 66 height 66
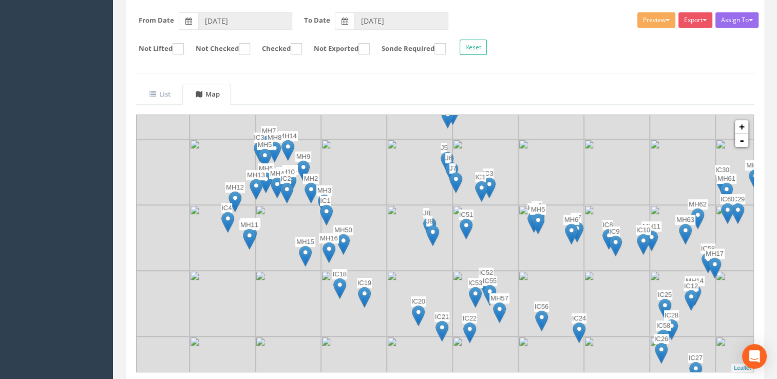
click at [365, 248] on img at bounding box center [354, 238] width 66 height 66
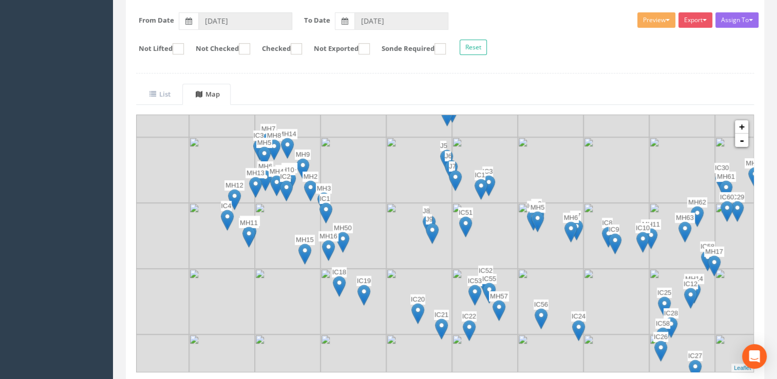
click at [381, 255] on img at bounding box center [353, 236] width 66 height 66
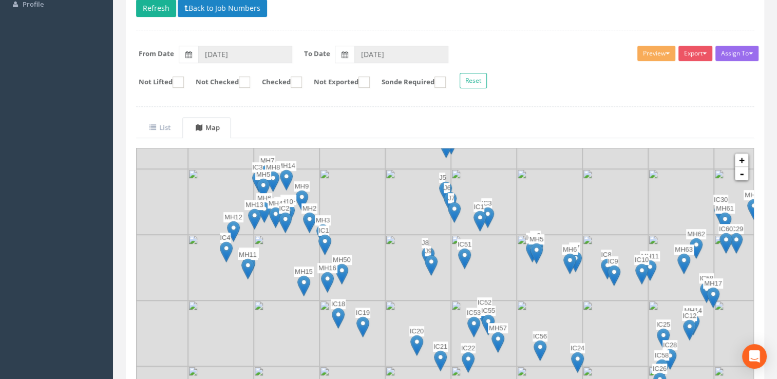
scroll to position [103, 0]
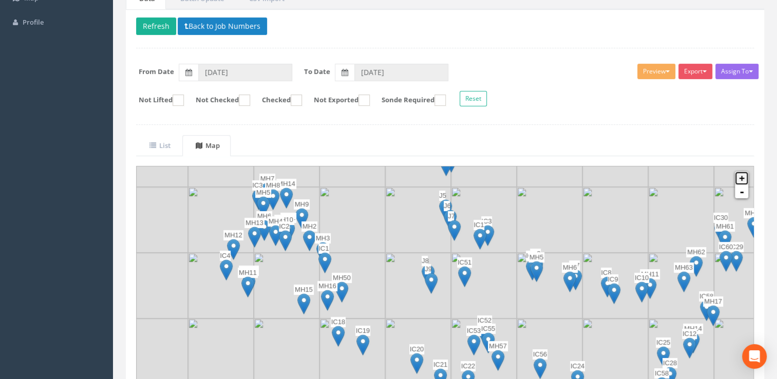
click at [741, 176] on link "+" at bounding box center [741, 178] width 13 height 13
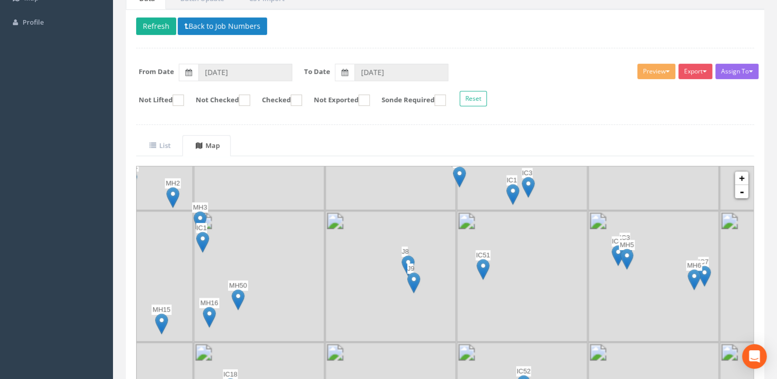
scroll to position [145, 0]
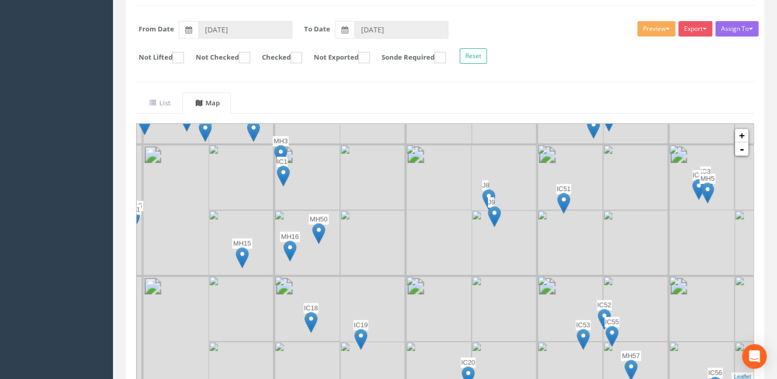
drag, startPoint x: 309, startPoint y: 244, endPoint x: 434, endPoint y: 201, distance: 132.8
click at [261, 124] on div at bounding box center [261, 124] width 0 height 0
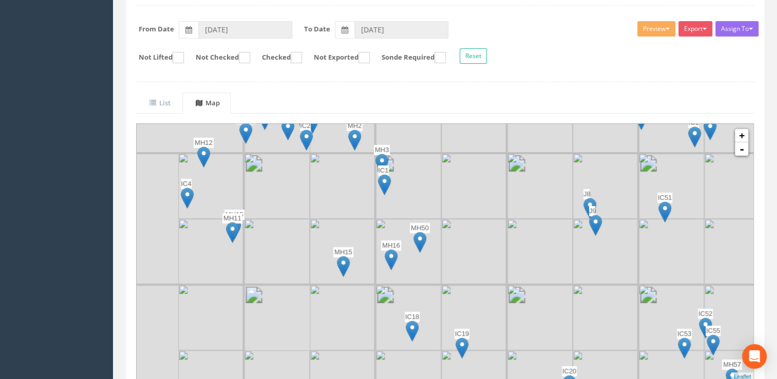
drag, startPoint x: 319, startPoint y: 197, endPoint x: 429, endPoint y: 251, distance: 121.9
click at [375, 219] on img at bounding box center [343, 186] width 66 height 66
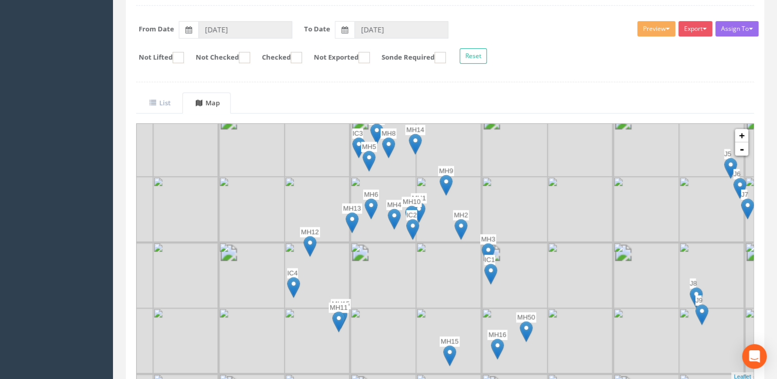
drag, startPoint x: 413, startPoint y: 231, endPoint x: 418, endPoint y: 276, distance: 45.0
click at [418, 276] on img at bounding box center [449, 275] width 66 height 66
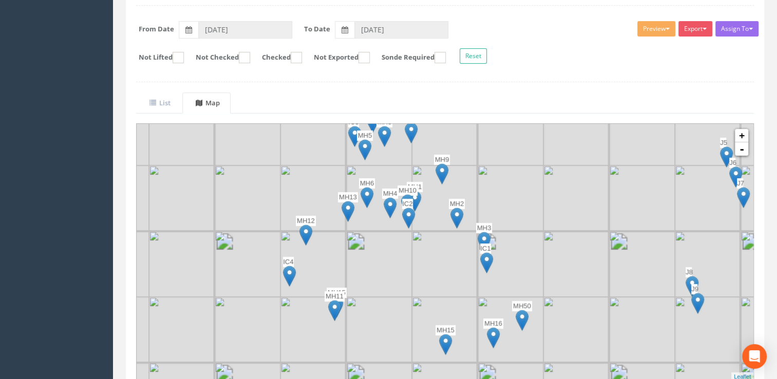
drag, startPoint x: 429, startPoint y: 278, endPoint x: 425, endPoint y: 256, distance: 23.0
click at [425, 256] on img at bounding box center [445, 264] width 66 height 66
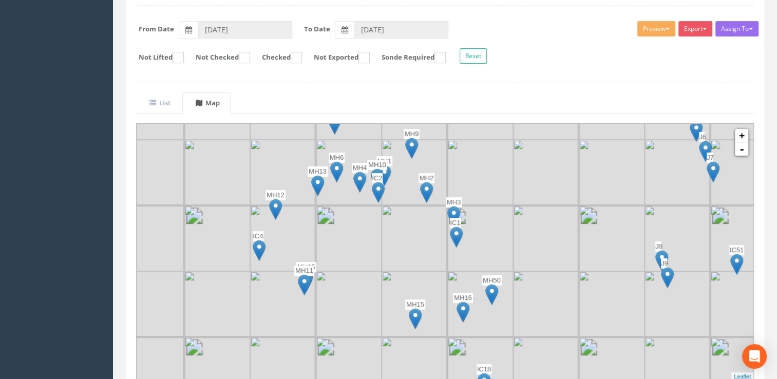
drag, startPoint x: 499, startPoint y: 308, endPoint x: 468, endPoint y: 281, distance: 41.1
click at [468, 281] on img at bounding box center [480, 304] width 66 height 66
drag, startPoint x: 536, startPoint y: 296, endPoint x: 440, endPoint y: 233, distance: 114.6
click at [513, 271] on img at bounding box center [546, 304] width 66 height 66
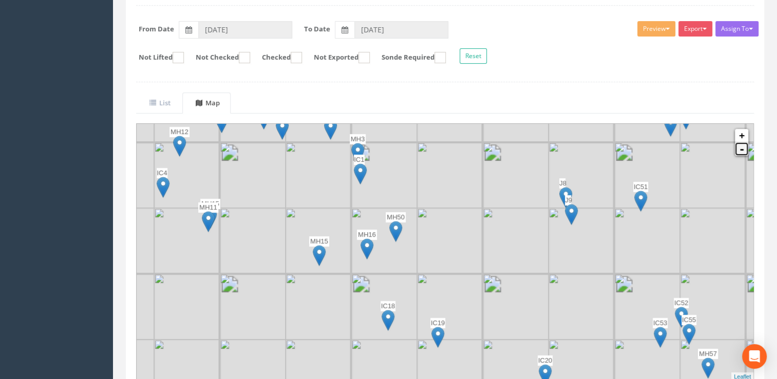
click at [744, 148] on link "-" at bounding box center [741, 148] width 13 height 13
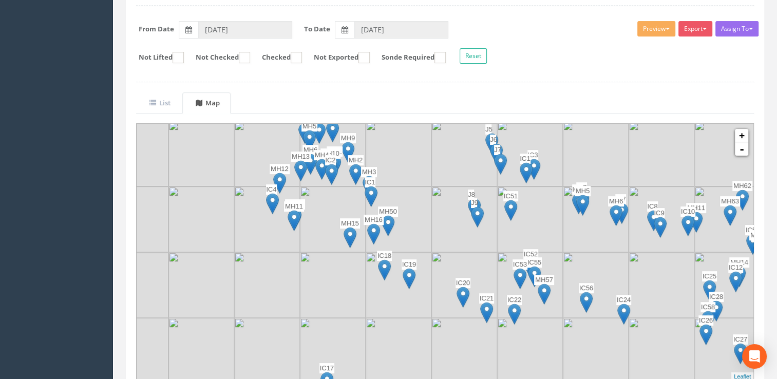
drag, startPoint x: 553, startPoint y: 242, endPoint x: 504, endPoint y: 224, distance: 52.0
click at [504, 223] on img at bounding box center [530, 219] width 66 height 66
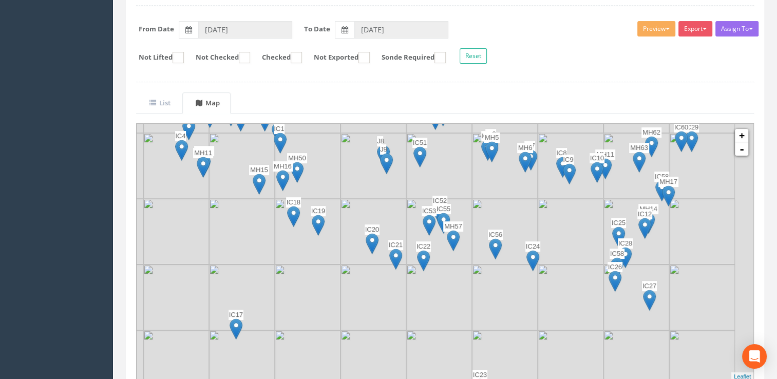
drag, startPoint x: 495, startPoint y: 240, endPoint x: 470, endPoint y: 229, distance: 27.1
click at [489, 238] on img at bounding box center [495, 248] width 13 height 21
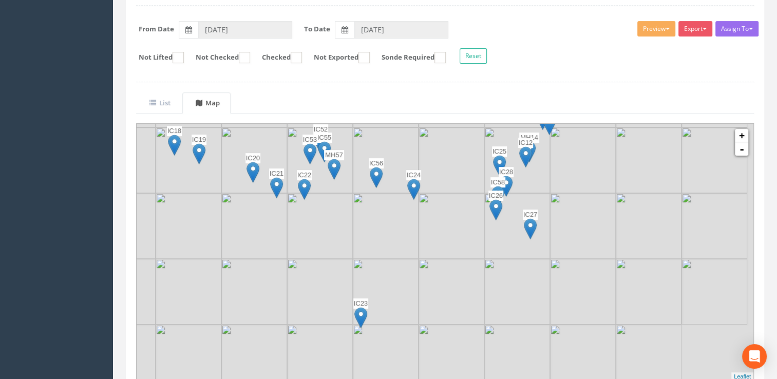
drag, startPoint x: 503, startPoint y: 239, endPoint x: 469, endPoint y: 221, distance: 38.6
click at [469, 221] on img at bounding box center [451, 226] width 66 height 66
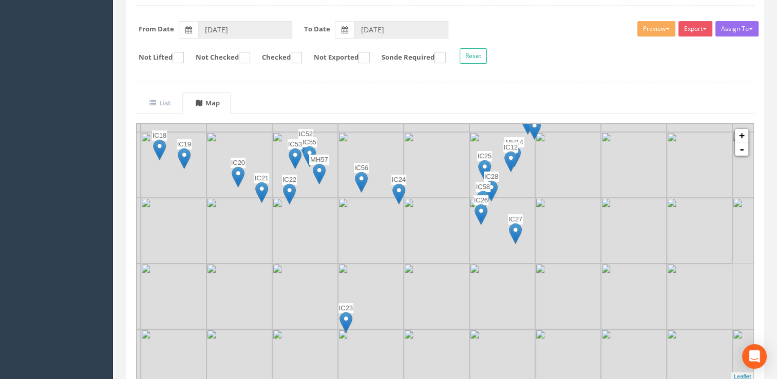
drag, startPoint x: 481, startPoint y: 206, endPoint x: 484, endPoint y: 223, distance: 17.3
click at [484, 223] on div "IC26" at bounding box center [480, 210] width 15 height 31
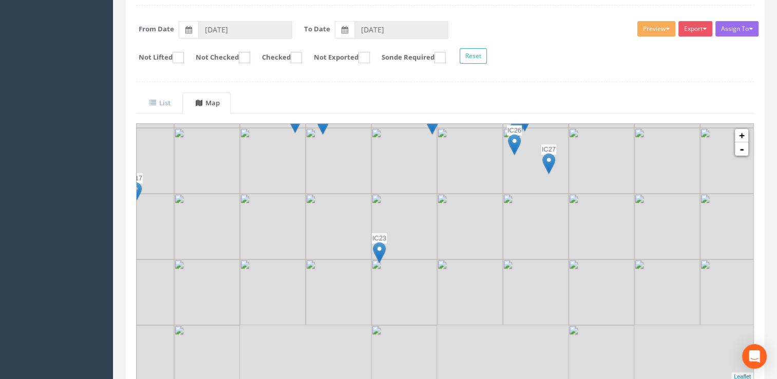
drag, startPoint x: 416, startPoint y: 269, endPoint x: 449, endPoint y: 197, distance: 79.0
click at [449, 197] on img at bounding box center [470, 227] width 66 height 66
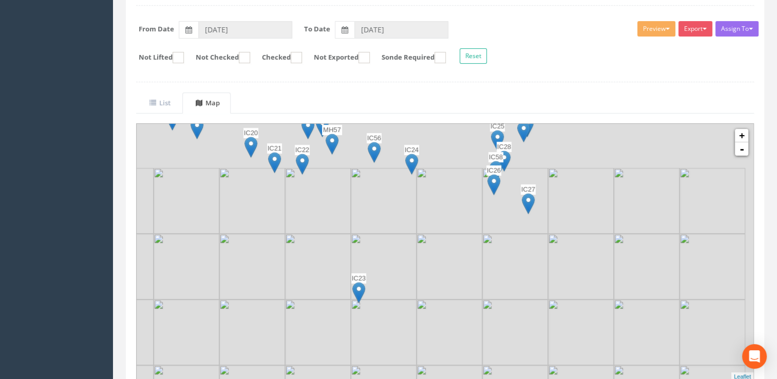
drag, startPoint x: 483, startPoint y: 184, endPoint x: 459, endPoint y: 233, distance: 54.9
click at [459, 234] on img at bounding box center [449, 267] width 66 height 66
drag, startPoint x: 460, startPoint y: 221, endPoint x: 526, endPoint y: 184, distance: 76.1
click at [482, 176] on img at bounding box center [449, 201] width 66 height 66
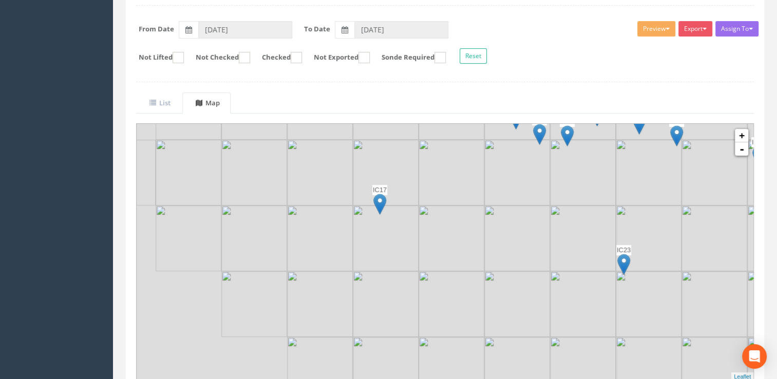
drag, startPoint x: 380, startPoint y: 201, endPoint x: 569, endPoint y: 232, distance: 191.5
click at [569, 232] on img at bounding box center [583, 238] width 66 height 66
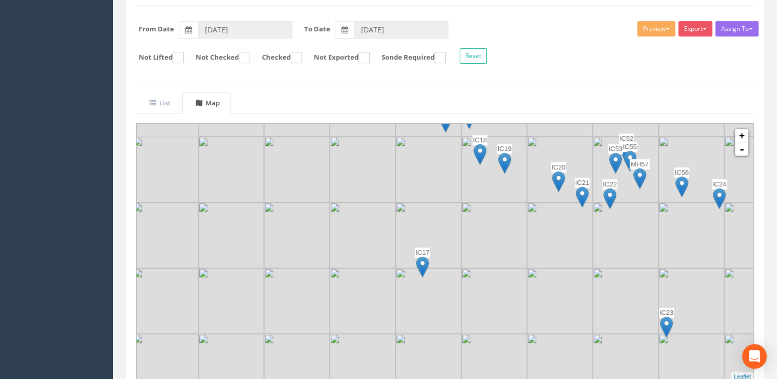
drag, startPoint x: 428, startPoint y: 199, endPoint x: 468, endPoint y: 243, distance: 60.3
click at [468, 243] on img at bounding box center [494, 235] width 66 height 66
drag, startPoint x: 505, startPoint y: 196, endPoint x: 385, endPoint y: 158, distance: 126.2
click at [461, 158] on img at bounding box center [494, 170] width 66 height 66
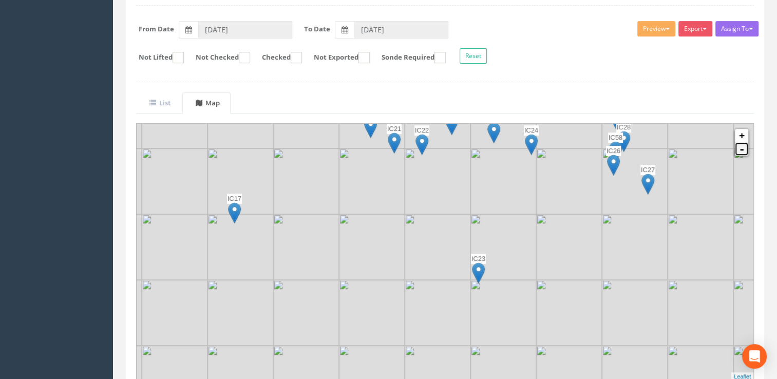
click at [744, 146] on link "-" at bounding box center [741, 148] width 13 height 13
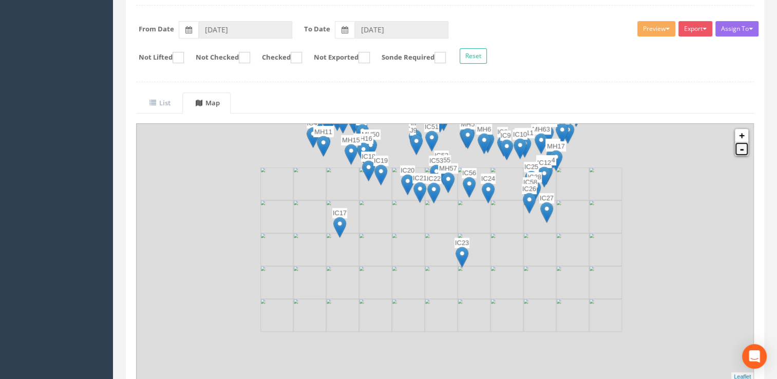
click at [744, 146] on link "-" at bounding box center [741, 148] width 13 height 13
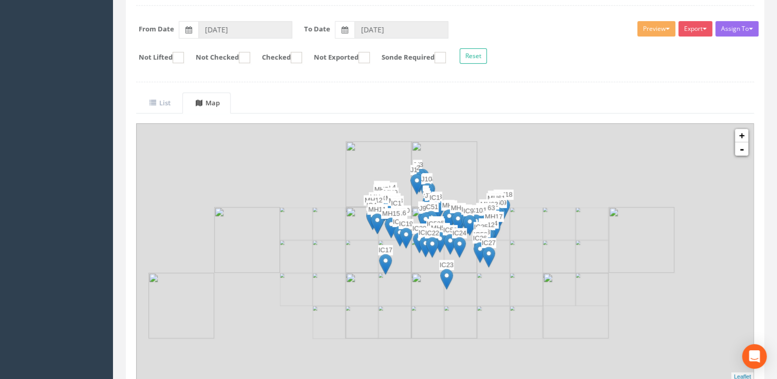
drag, startPoint x: 516, startPoint y: 213, endPoint x: 515, endPoint y: 222, distance: 9.8
click at [515, 222] on img at bounding box center [526, 223] width 33 height 33
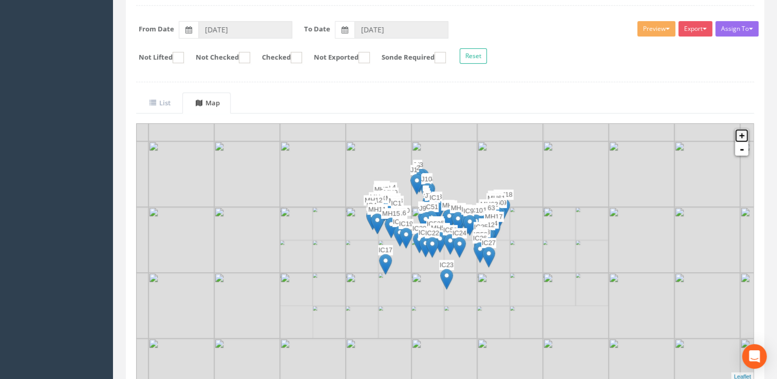
click at [740, 138] on link "+" at bounding box center [741, 135] width 13 height 13
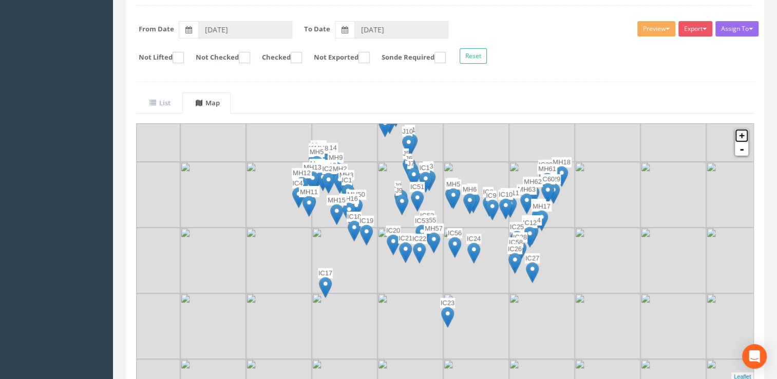
click at [739, 138] on link "+" at bounding box center [741, 135] width 13 height 13
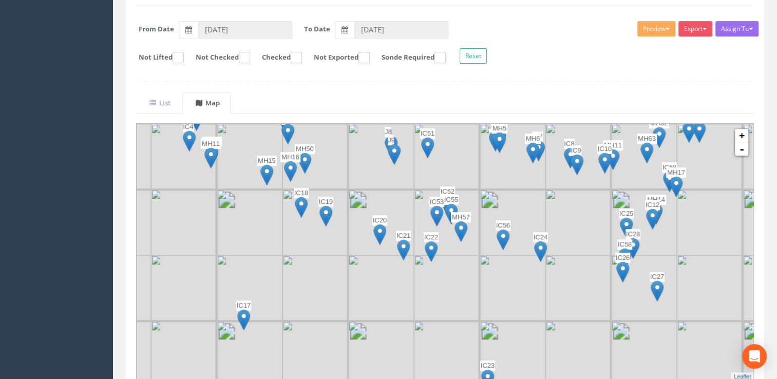
drag, startPoint x: 509, startPoint y: 243, endPoint x: 521, endPoint y: 240, distance: 12.1
click at [521, 240] on img at bounding box center [513, 222] width 66 height 66
drag, startPoint x: 581, startPoint y: 187, endPoint x: 514, endPoint y: 323, distance: 151.8
click at [545, 255] on img at bounding box center [578, 222] width 66 height 66
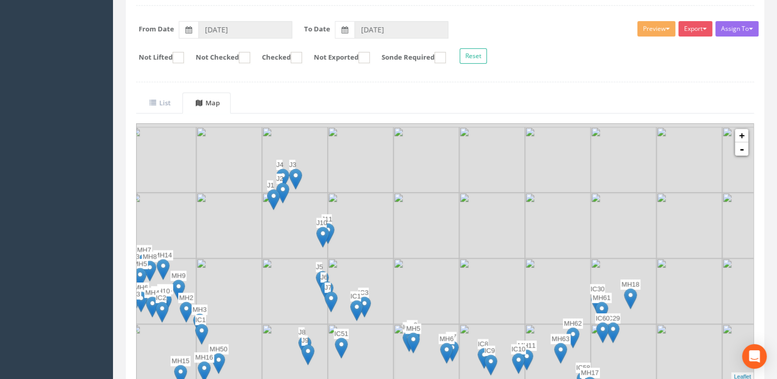
drag, startPoint x: 520, startPoint y: 276, endPoint x: 514, endPoint y: 287, distance: 12.2
click at [515, 289] on img at bounding box center [492, 291] width 66 height 66
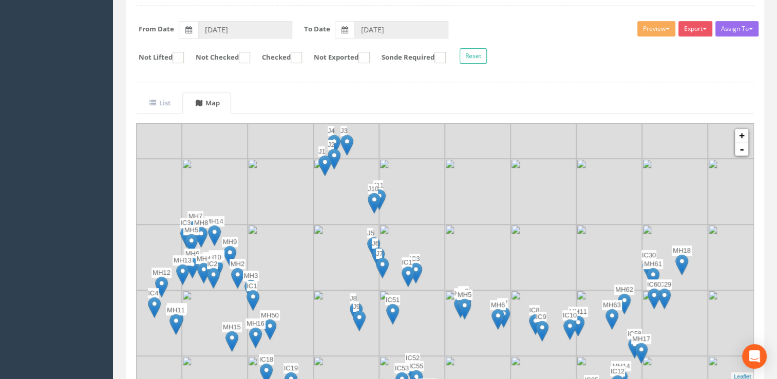
drag, startPoint x: 421, startPoint y: 276, endPoint x: 477, endPoint y: 236, distance: 68.4
click at [477, 236] on img at bounding box center [478, 257] width 66 height 66
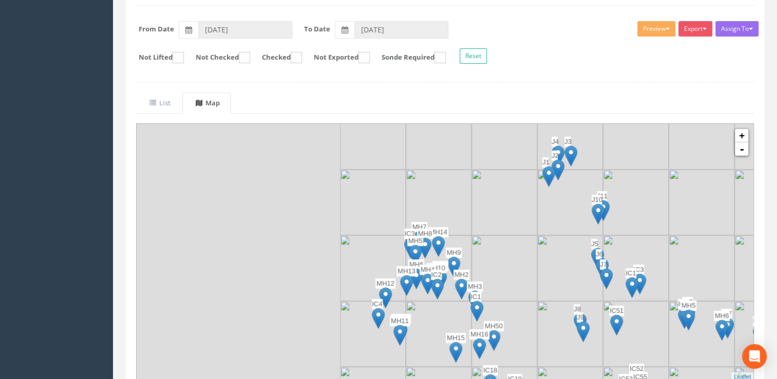
drag, startPoint x: 289, startPoint y: 261, endPoint x: 532, endPoint y: 270, distance: 243.5
click at [532, 270] on img at bounding box center [504, 268] width 66 height 66
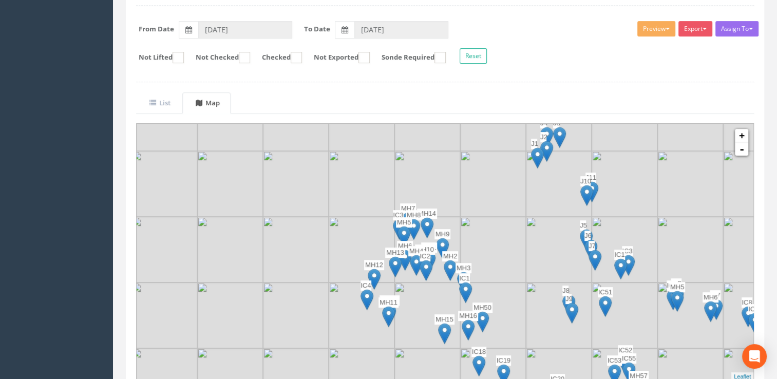
drag, startPoint x: 458, startPoint y: 260, endPoint x: 439, endPoint y: 255, distance: 20.2
click at [442, 255] on div "MH2" at bounding box center [450, 266] width 16 height 31
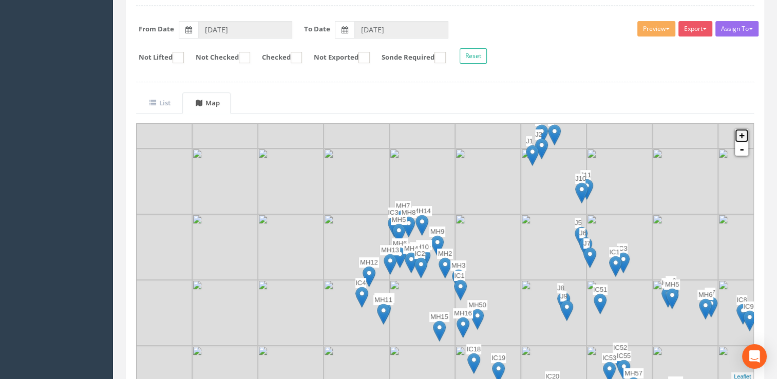
click at [742, 135] on link "+" at bounding box center [741, 135] width 13 height 13
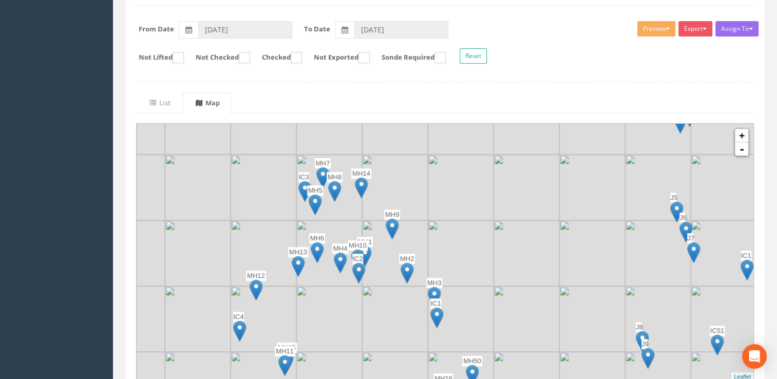
drag, startPoint x: 517, startPoint y: 322, endPoint x: 481, endPoint y: 304, distance: 40.2
click at [481, 304] on img at bounding box center [461, 319] width 66 height 66
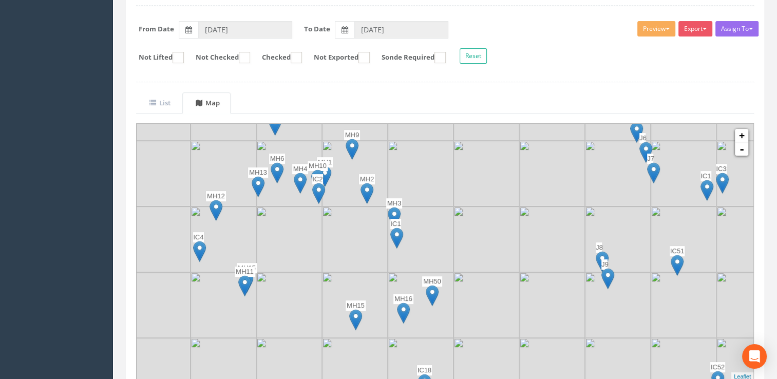
drag, startPoint x: 375, startPoint y: 323, endPoint x: 335, endPoint y: 243, distance: 89.6
click at [335, 243] on img at bounding box center [355, 239] width 66 height 66
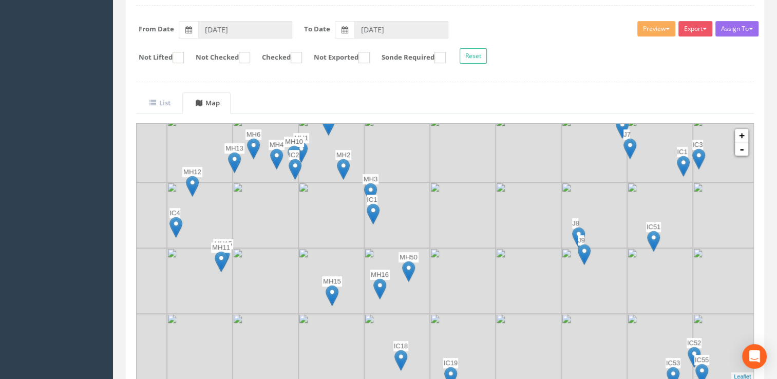
drag, startPoint x: 414, startPoint y: 302, endPoint x: 389, endPoint y: 276, distance: 36.3
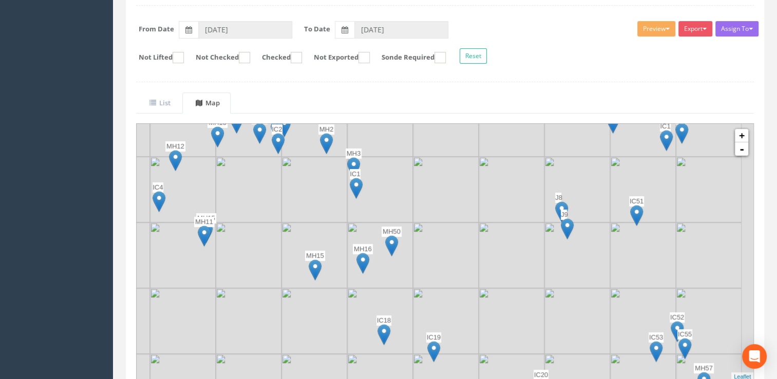
drag, startPoint x: 399, startPoint y: 278, endPoint x: 392, endPoint y: 265, distance: 14.7
click at [392, 265] on img at bounding box center [380, 255] width 66 height 66
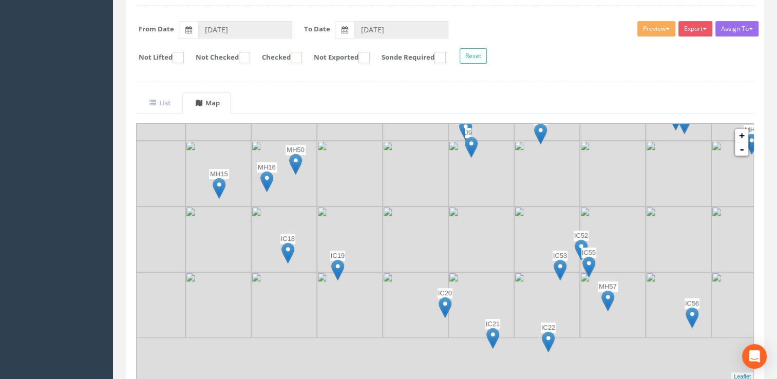
drag, startPoint x: 407, startPoint y: 328, endPoint x: 315, endPoint y: 254, distance: 118.4
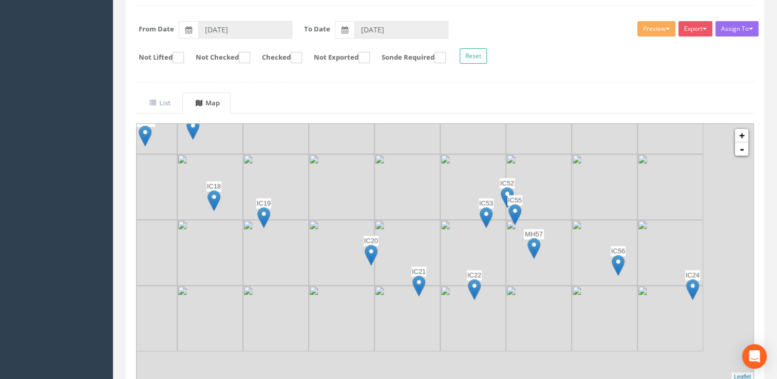
drag, startPoint x: 384, startPoint y: 275, endPoint x: 334, endPoint y: 243, distance: 59.1
click at [334, 243] on img at bounding box center [342, 253] width 66 height 66
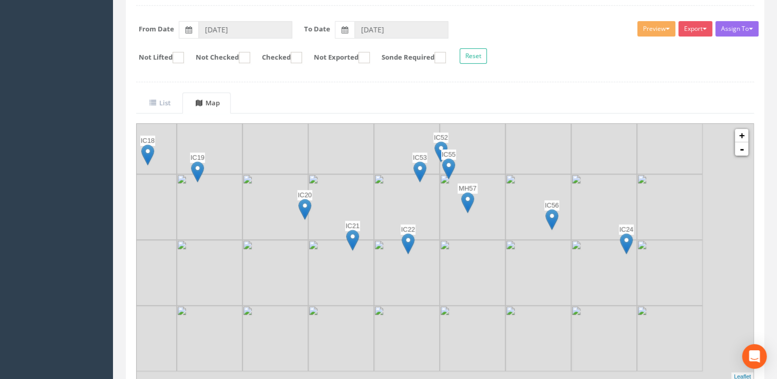
drag, startPoint x: 450, startPoint y: 301, endPoint x: 385, endPoint y: 255, distance: 80.2
click at [385, 255] on img at bounding box center [407, 273] width 66 height 66
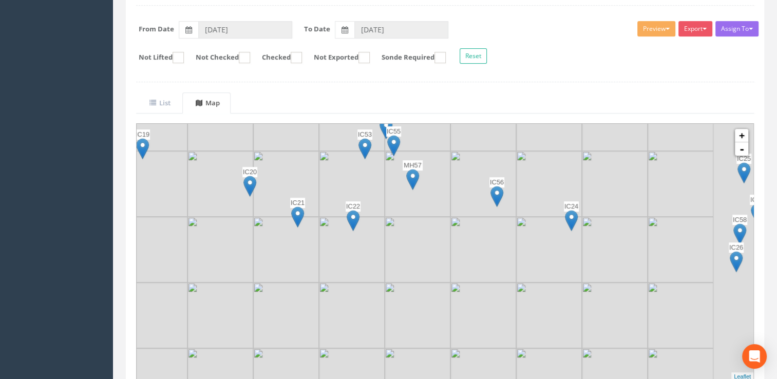
drag, startPoint x: 427, startPoint y: 274, endPoint x: 372, endPoint y: 251, distance: 59.6
click at [372, 251] on img at bounding box center [352, 250] width 66 height 66
drag, startPoint x: 336, startPoint y: 232, endPoint x: 460, endPoint y: 321, distance: 152.5
click at [385, 282] on img at bounding box center [352, 250] width 66 height 66
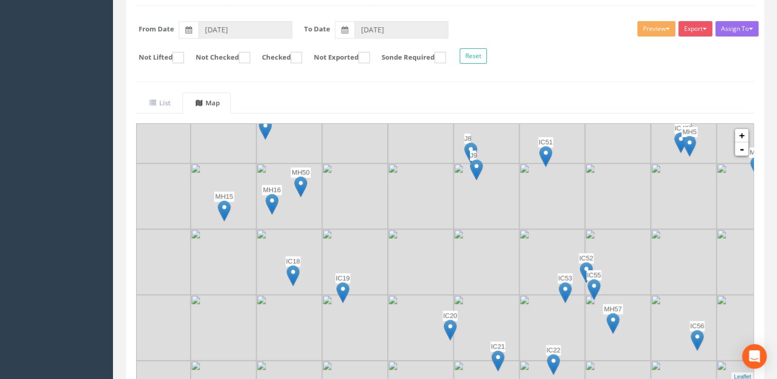
drag, startPoint x: 361, startPoint y: 260, endPoint x: 442, endPoint y: 346, distance: 117.3
click at [388, 295] on img at bounding box center [355, 262] width 66 height 66
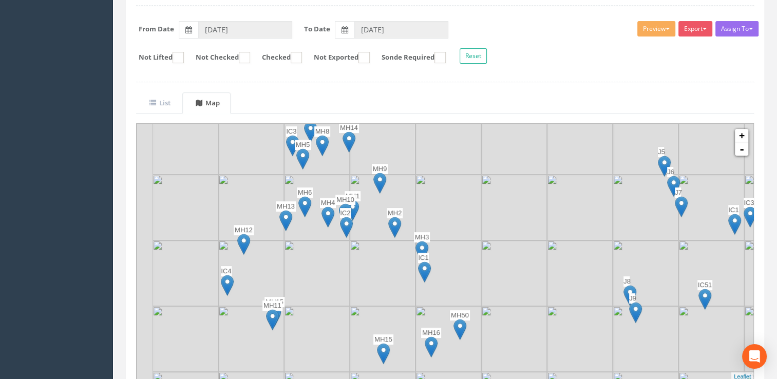
drag, startPoint x: 421, startPoint y: 313, endPoint x: 467, endPoint y: 345, distance: 56.3
click at [467, 345] on img at bounding box center [448, 339] width 66 height 66
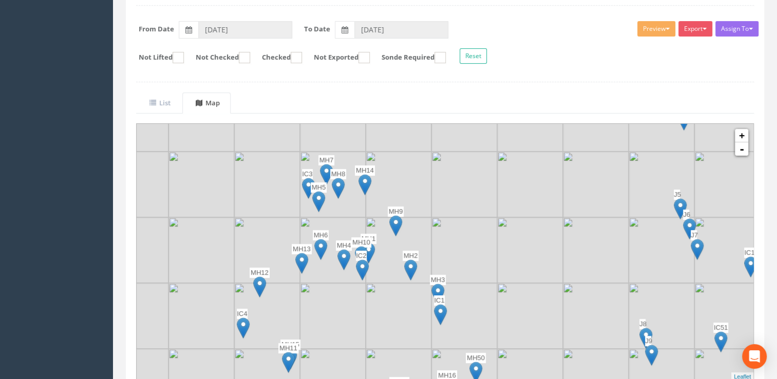
drag, startPoint x: 478, startPoint y: 260, endPoint x: 491, endPoint y: 304, distance: 46.5
click at [491, 304] on img at bounding box center [464, 316] width 66 height 66
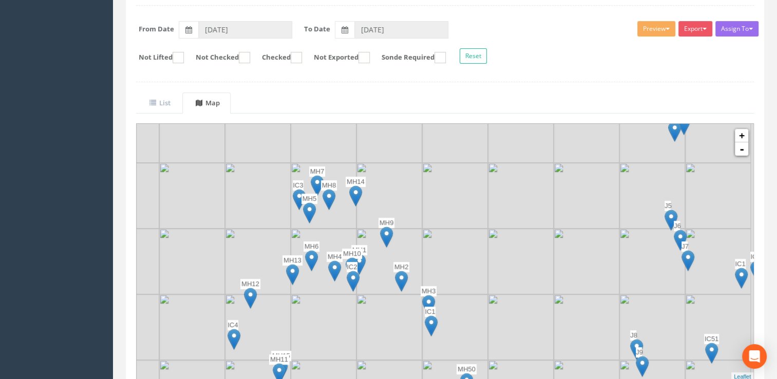
drag
click at [426, 194] on img at bounding box center [455, 196] width 66 height 66
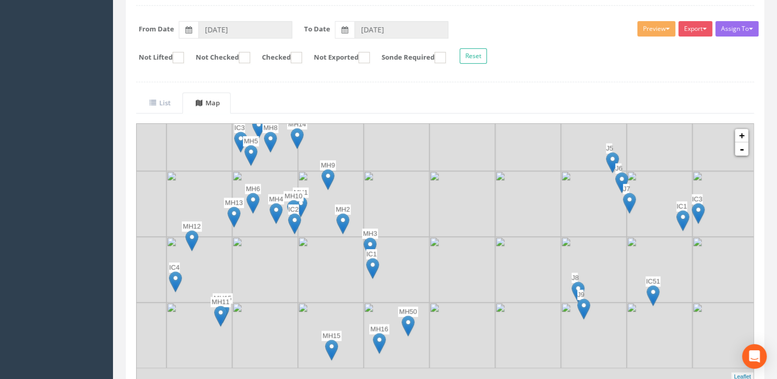
click at [409, 145] on img at bounding box center [397, 138] width 66 height 66
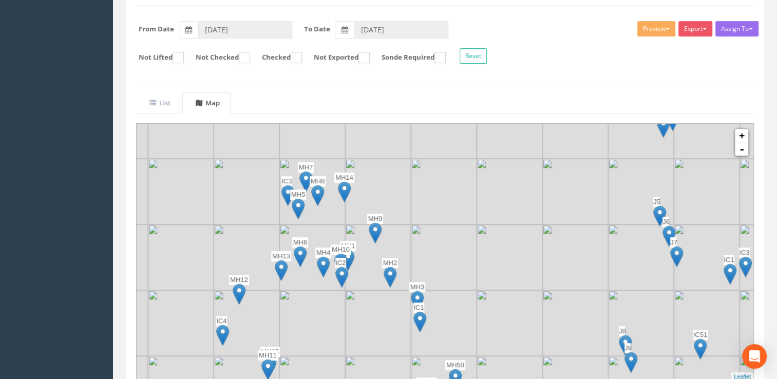
click at [500, 239] on img at bounding box center [510, 257] width 66 height 66
click at [739, 139] on link "+" at bounding box center [741, 135] width 13 height 13
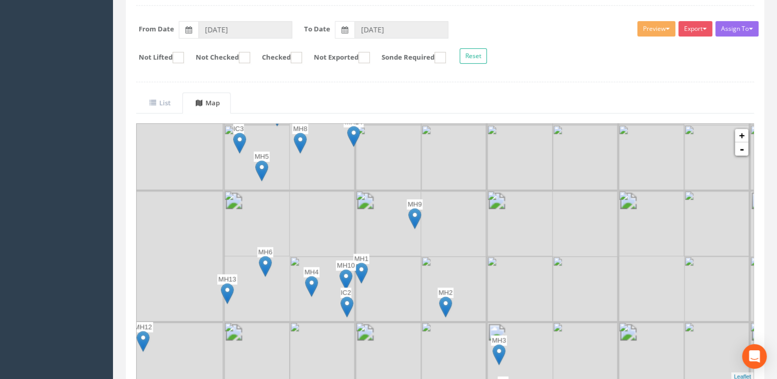
click at [473, 91] on div at bounding box center [473, 91] width 0 height 0
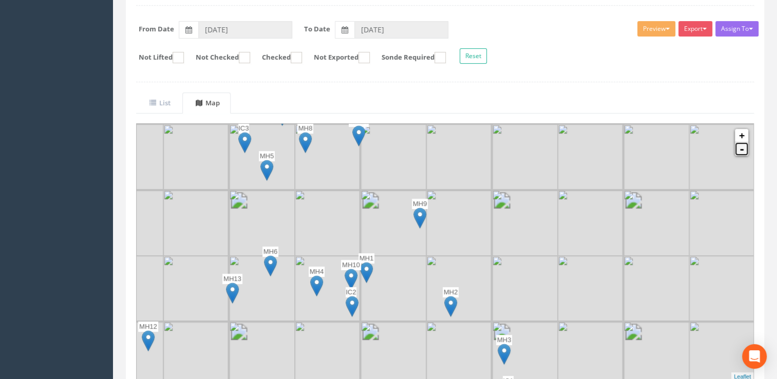
click at [740, 152] on link "-" at bounding box center [741, 148] width 13 height 13
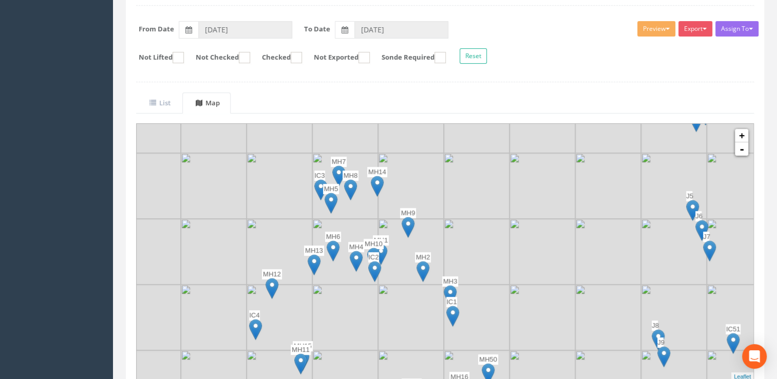
click at [577, 213] on img at bounding box center [608, 186] width 66 height 66
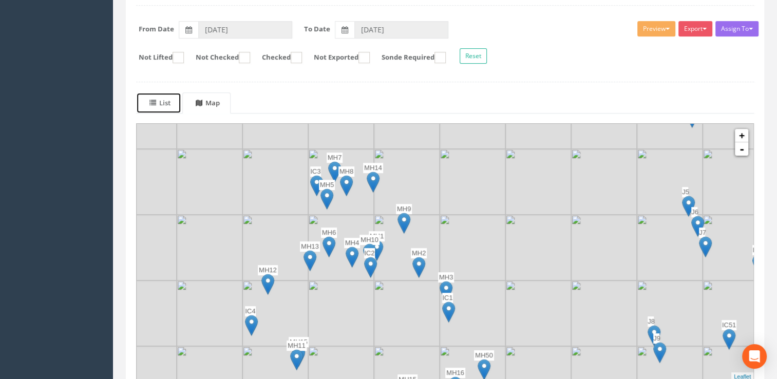
click at [159, 103] on uib-tab-heading "List" at bounding box center [159, 102] width 21 height 9
